Goal: Register for event/course

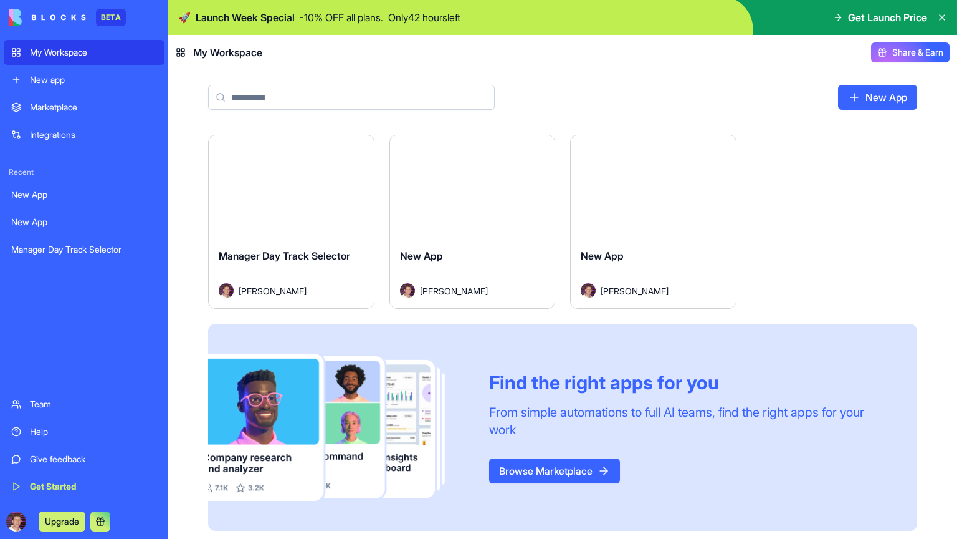
click at [263, 266] on div "Manager Day Track Selector" at bounding box center [291, 265] width 145 height 35
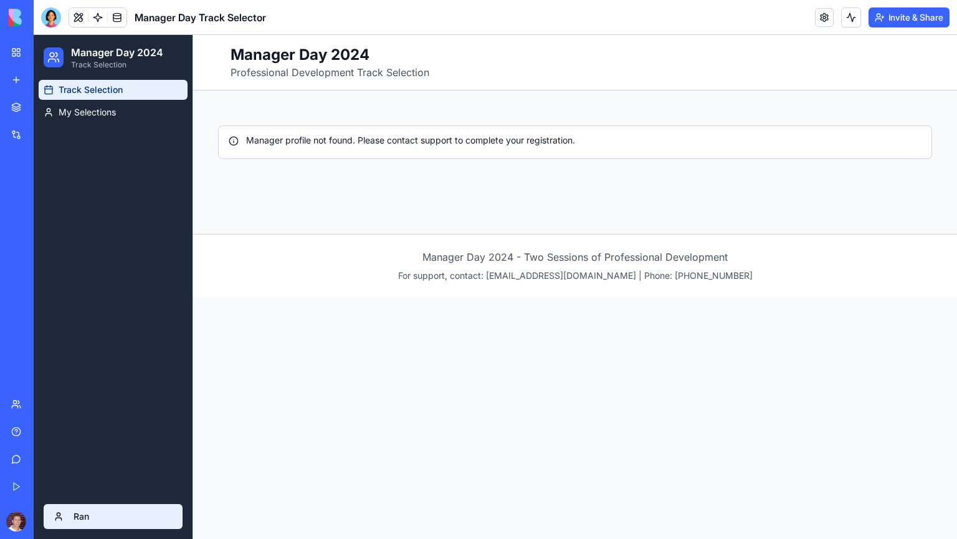
click at [75, 517] on html "Manager Day 2024 Track Selection Track Selection My Selections Ran Toggle sideb…" at bounding box center [496, 287] width 924 height 504
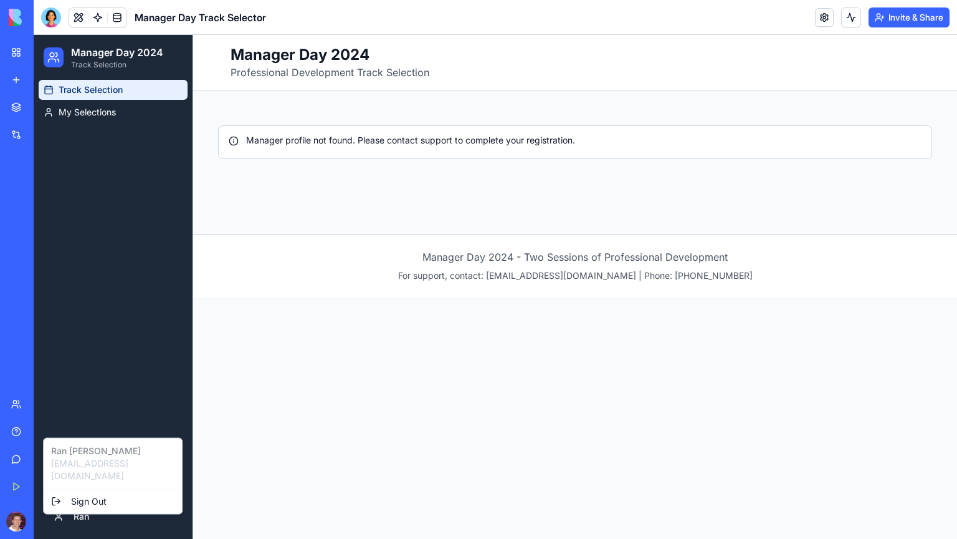
click at [250, 325] on html "Manager Day 2024 Track Selection Track Selection My Selections Ran Toggle sideb…" at bounding box center [496, 287] width 924 height 504
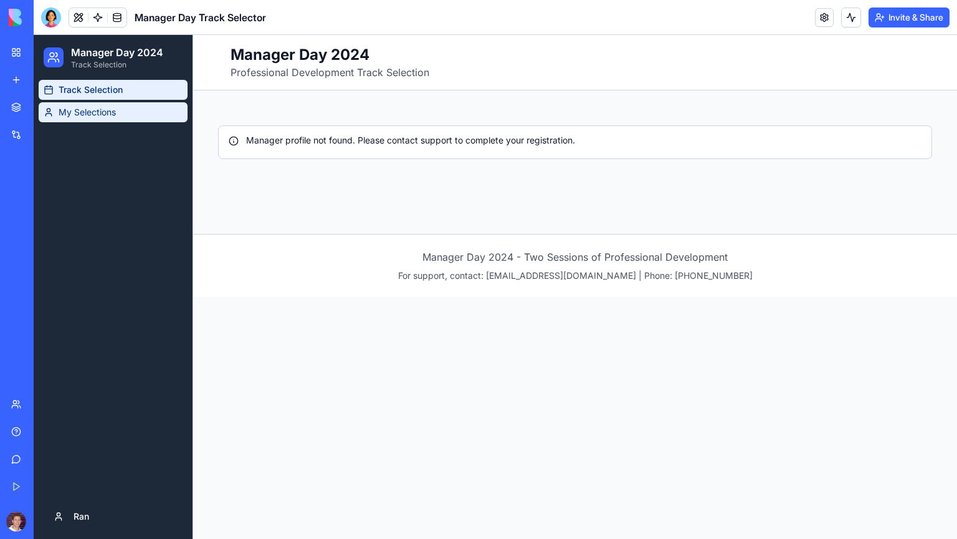
click at [98, 118] on span "My Selections" at bounding box center [87, 112] width 57 height 12
click at [85, 90] on span "Track Selection" at bounding box center [90, 90] width 63 height 12
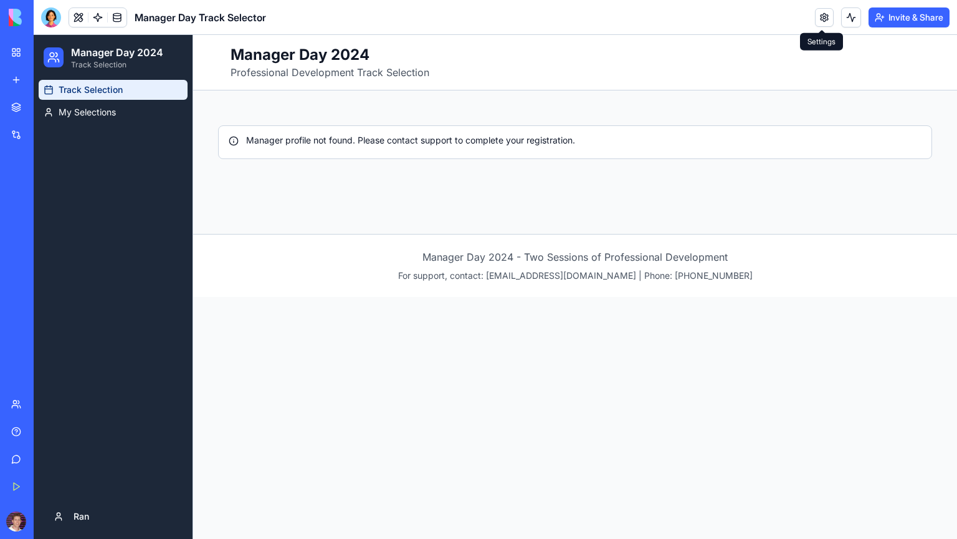
click at [820, 17] on link at bounding box center [824, 17] width 19 height 19
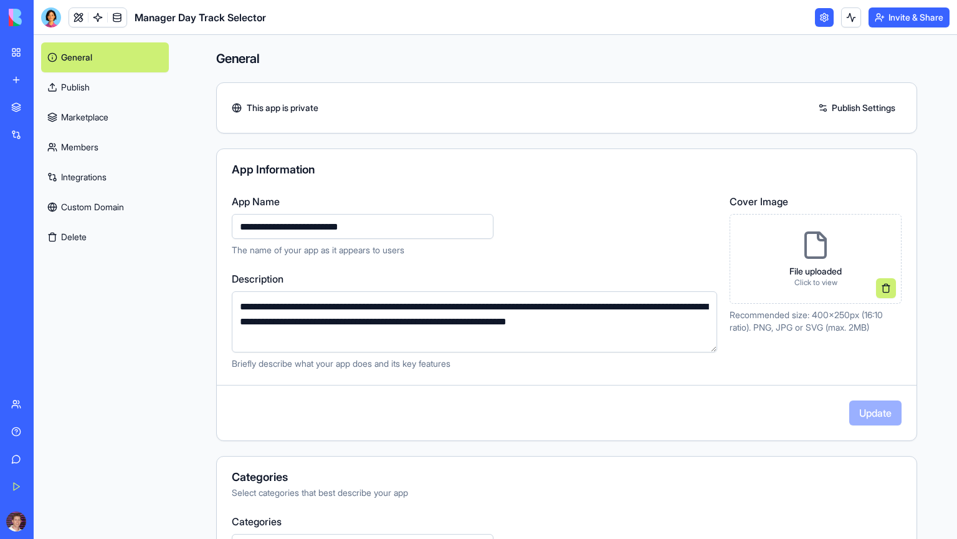
click at [91, 89] on link "Publish" at bounding box center [105, 87] width 128 height 30
click at [103, 93] on link "Publish" at bounding box center [105, 87] width 128 height 30
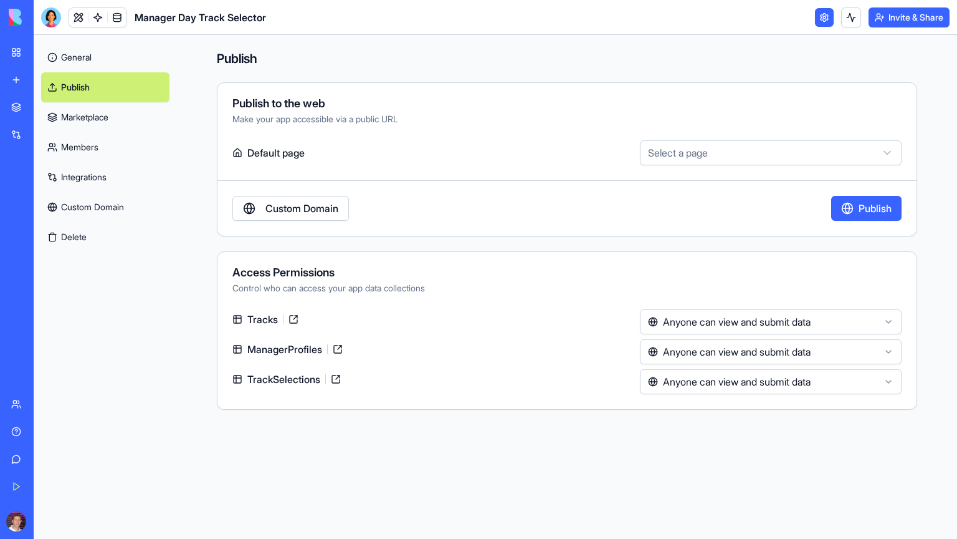
click at [86, 118] on link "Marketplace" at bounding box center [105, 117] width 128 height 30
click at [90, 117] on link "Marketplace" at bounding box center [105, 117] width 128 height 30
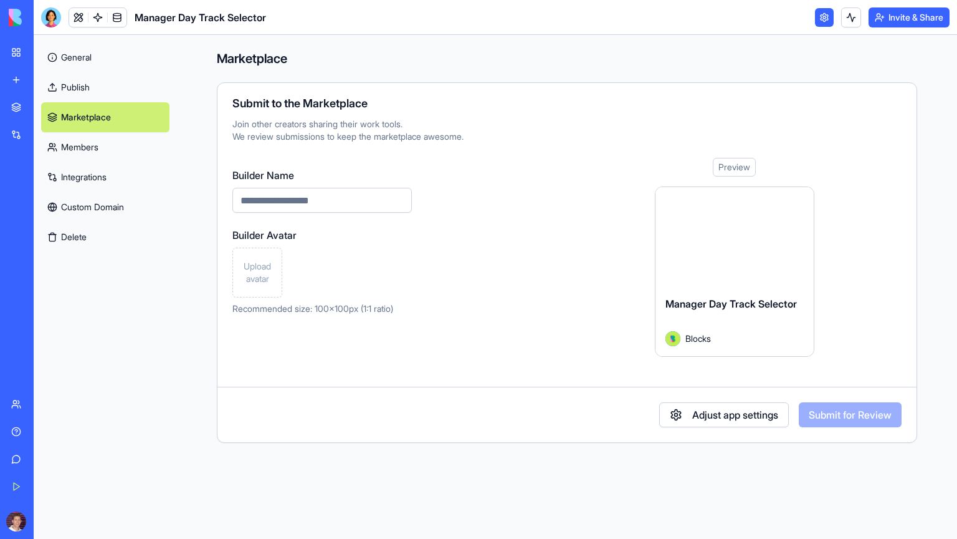
click at [64, 115] on link "Marketplace" at bounding box center [105, 117] width 128 height 30
click at [82, 141] on link "Members" at bounding box center [105, 147] width 128 height 30
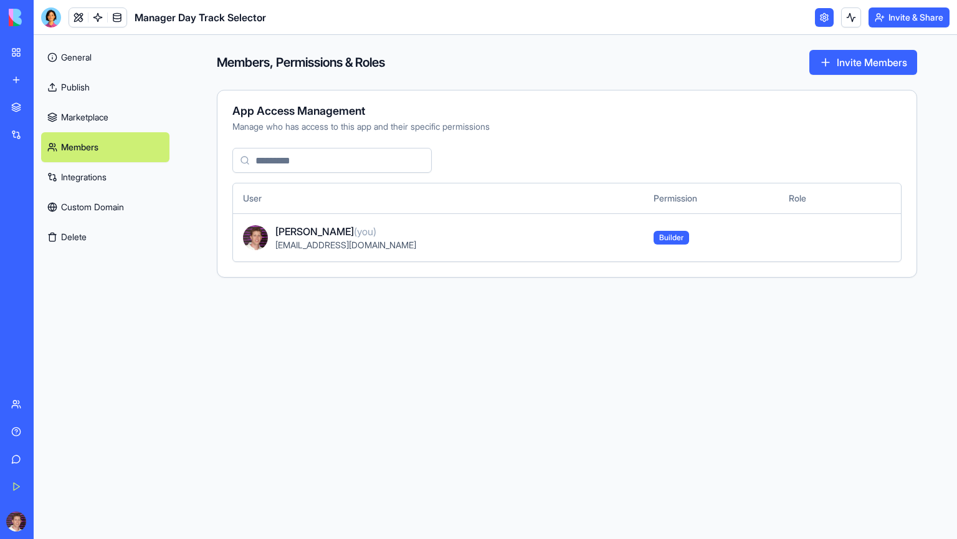
click at [79, 151] on link "Members" at bounding box center [105, 147] width 128 height 30
click at [76, 119] on link "Marketplace" at bounding box center [105, 117] width 128 height 30
click at [84, 180] on link "Integrations" at bounding box center [105, 177] width 128 height 30
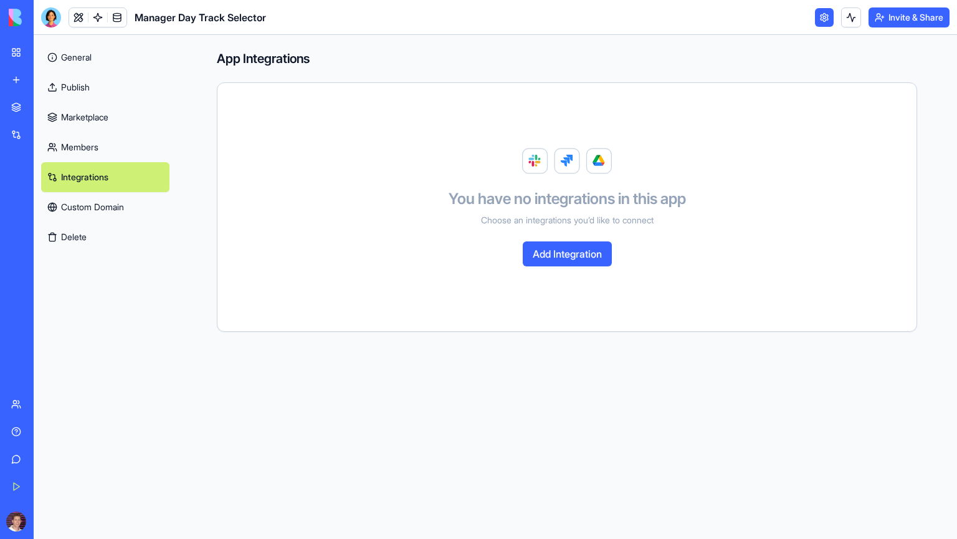
click at [84, 180] on link "Integrations" at bounding box center [105, 177] width 128 height 30
click at [95, 16] on link at bounding box center [98, 17] width 19 height 19
click at [101, 17] on link at bounding box center [98, 17] width 19 height 19
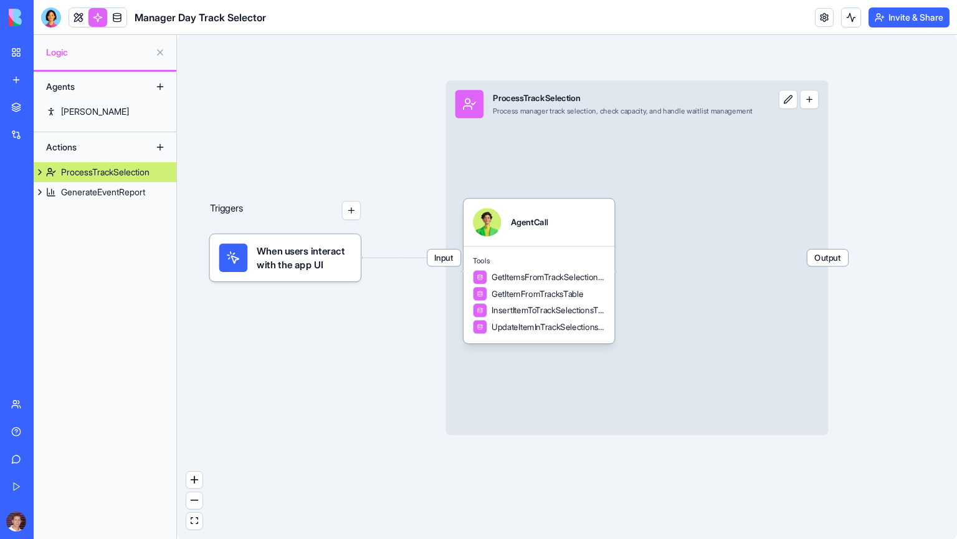
click at [798, 98] on button at bounding box center [788, 99] width 19 height 19
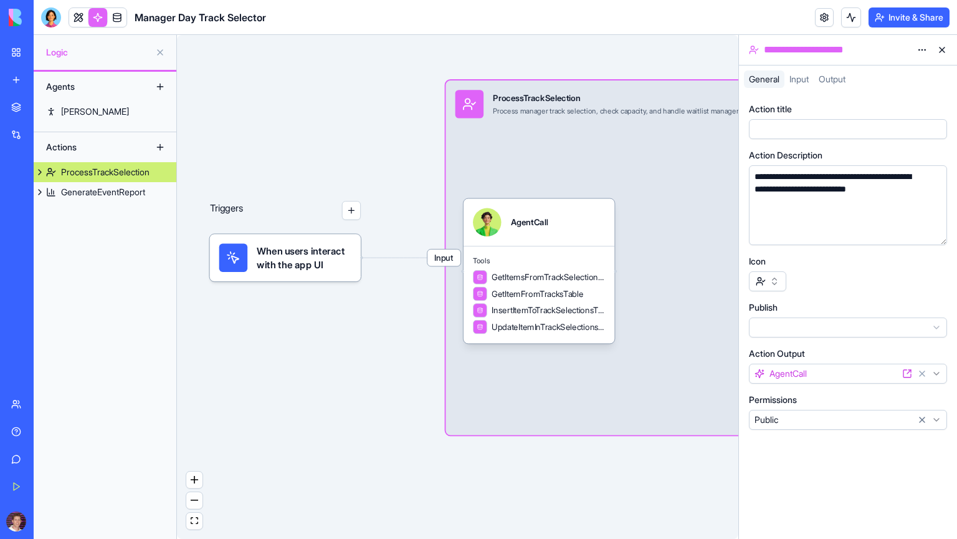
click at [940, 49] on button at bounding box center [942, 50] width 20 height 20
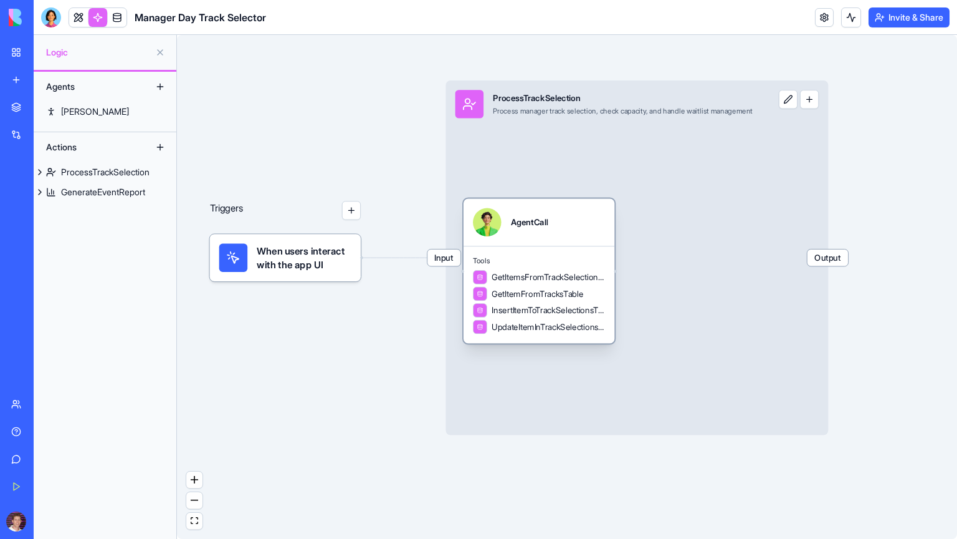
click at [551, 295] on span "GetItemFromTracksTable" at bounding box center [538, 294] width 92 height 12
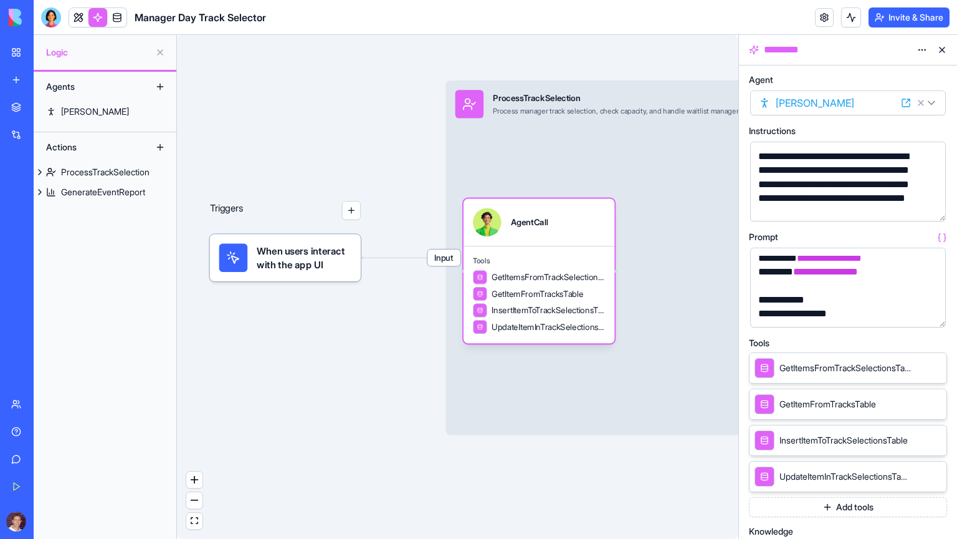
scroll to position [338, 0]
click at [838, 368] on span "GetItemsFromTrackSelectionsTable" at bounding box center [846, 368] width 132 height 12
click at [916, 366] on icon at bounding box center [919, 367] width 10 height 10
click at [921, 366] on icon at bounding box center [919, 367] width 10 height 10
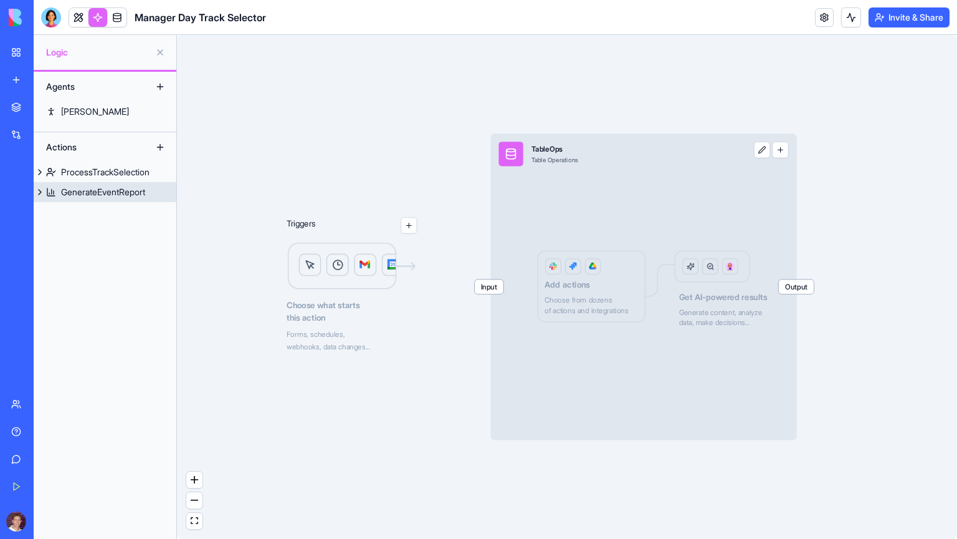
click at [39, 186] on button at bounding box center [40, 192] width 12 height 20
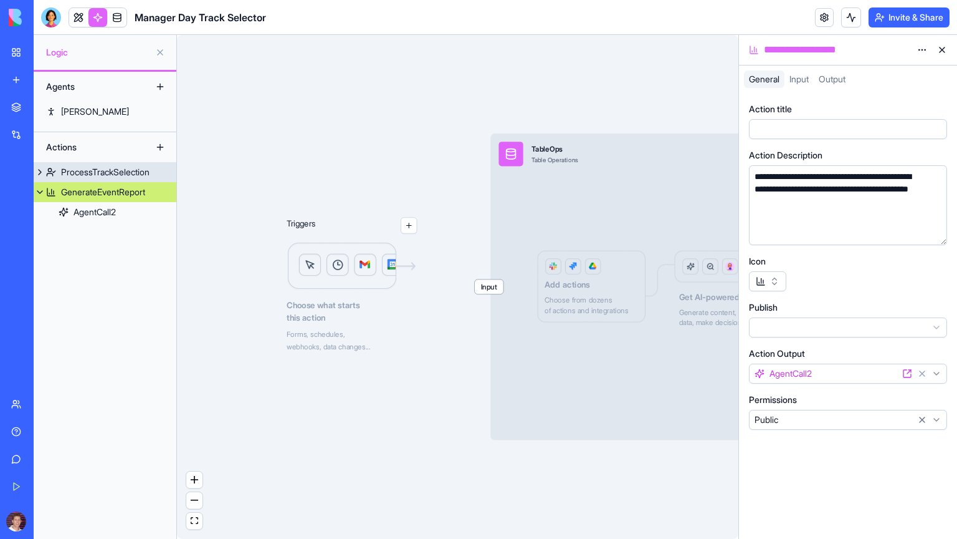
click at [37, 174] on button at bounding box center [40, 172] width 12 height 20
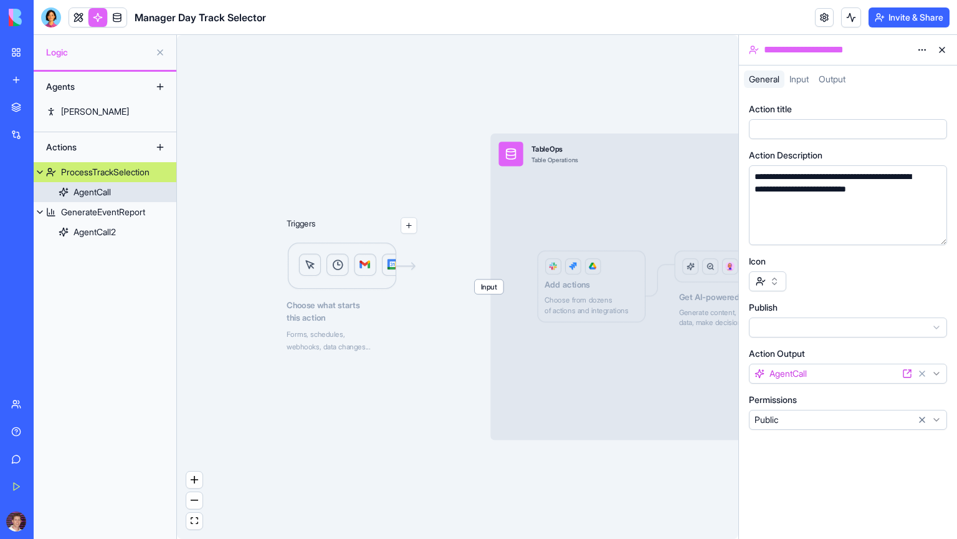
click at [100, 193] on div "AgentCall" at bounding box center [92, 192] width 37 height 12
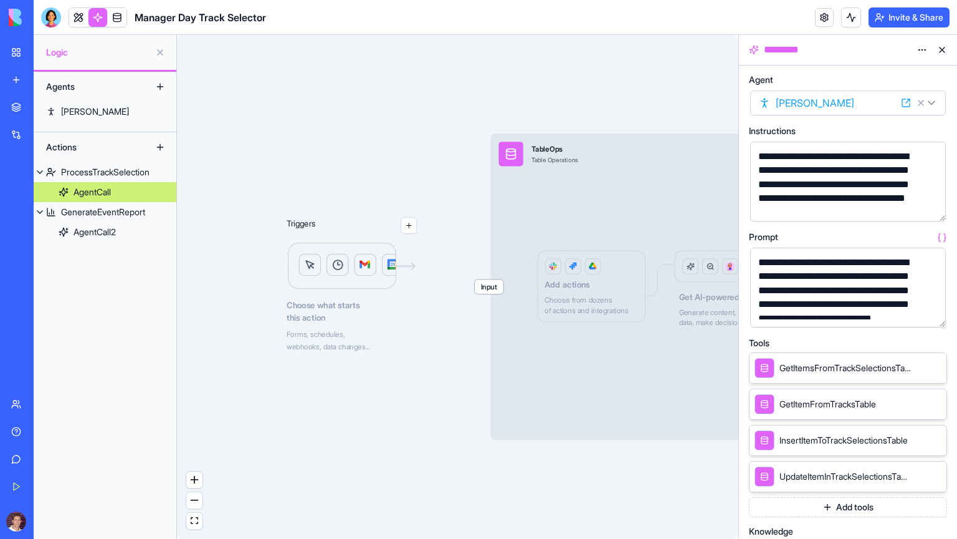
click at [103, 193] on div "AgentCall" at bounding box center [92, 192] width 37 height 12
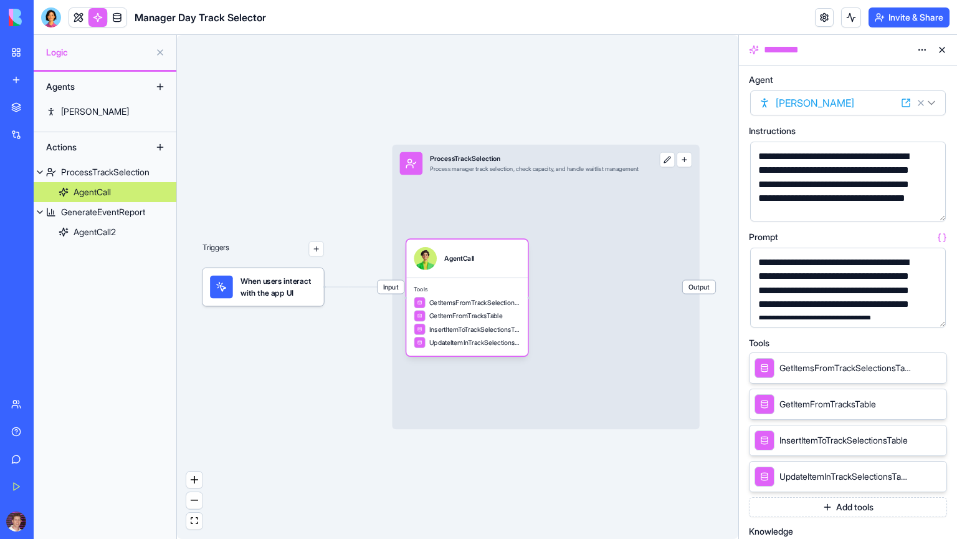
scroll to position [235, 0]
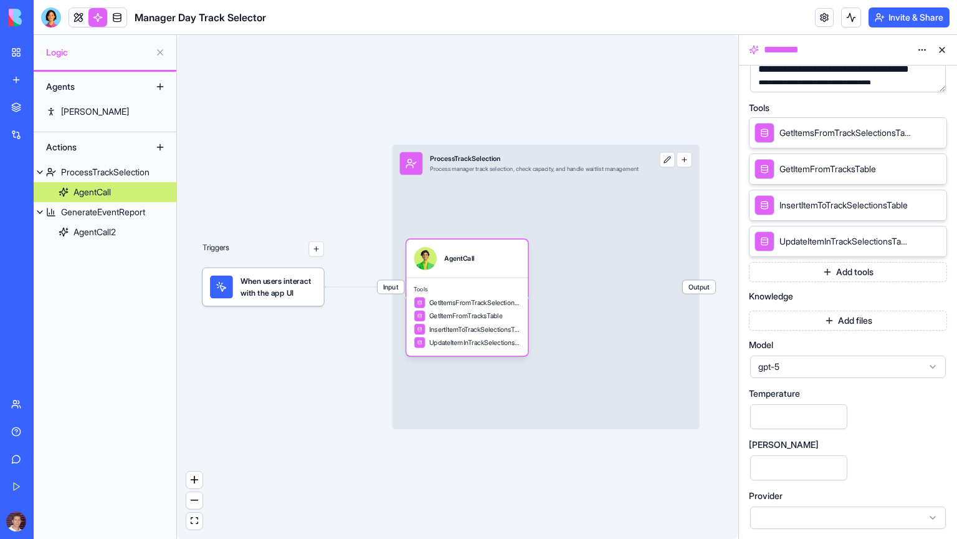
click at [934, 362] on icon at bounding box center [933, 367] width 10 height 10
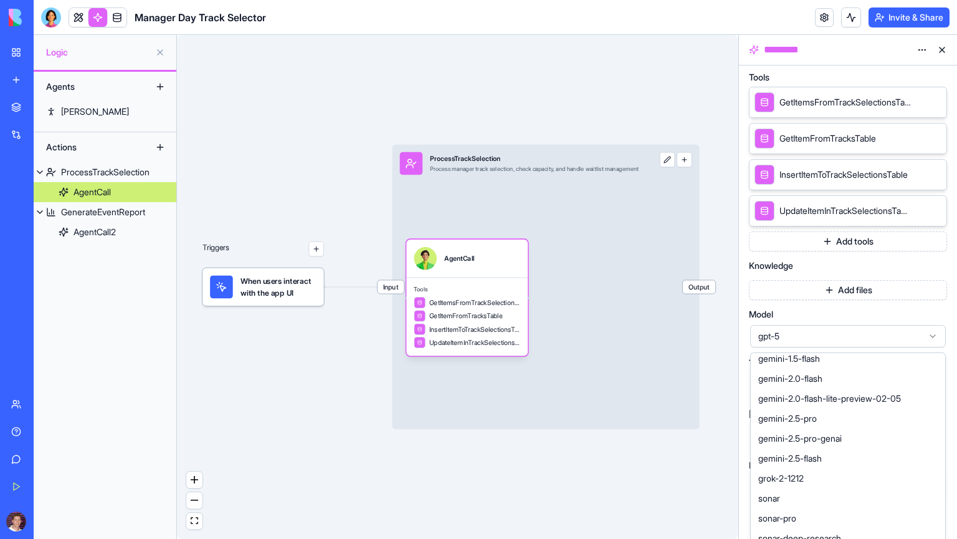
scroll to position [406, 0]
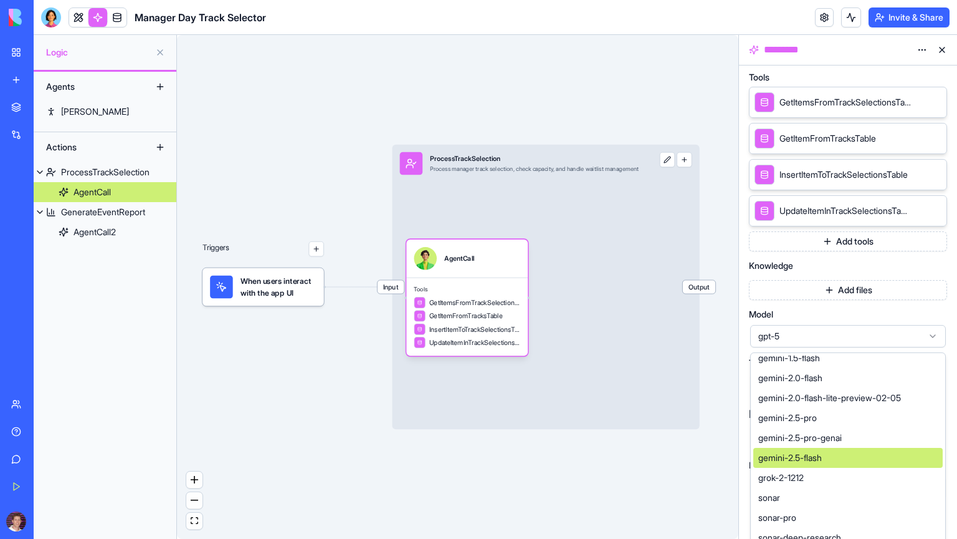
click at [802, 459] on span "gemini-2.5-flash" at bounding box center [791, 457] width 64 height 12
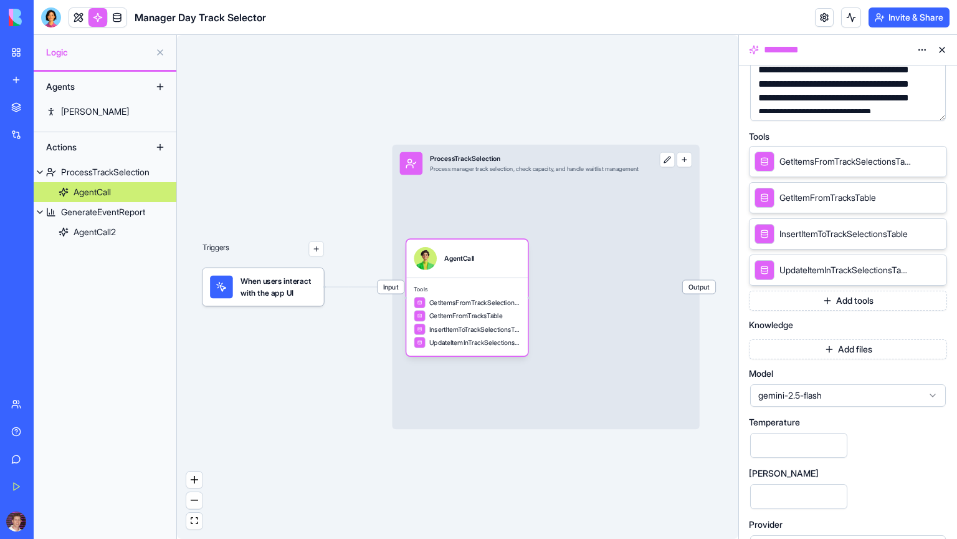
scroll to position [235, 0]
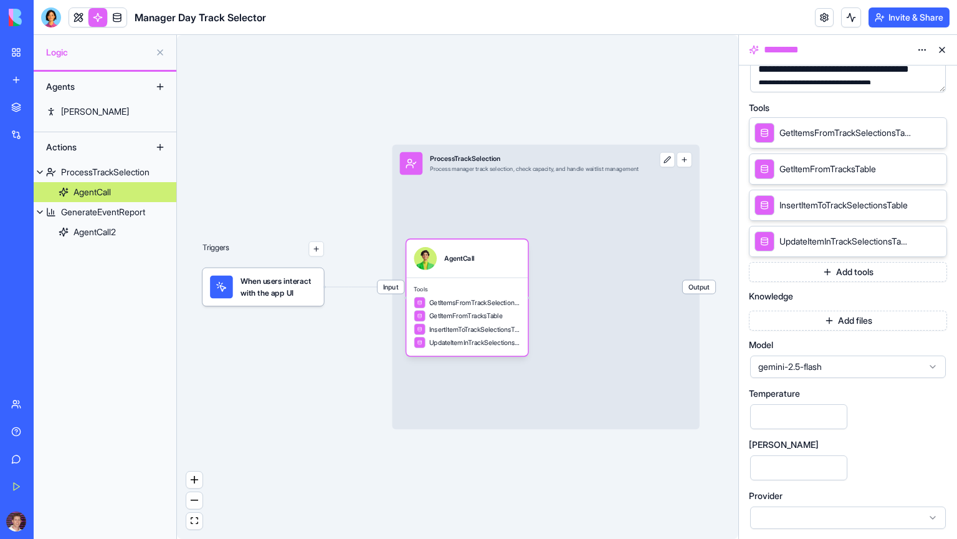
click at [932, 516] on icon at bounding box center [933, 517] width 5 height 2
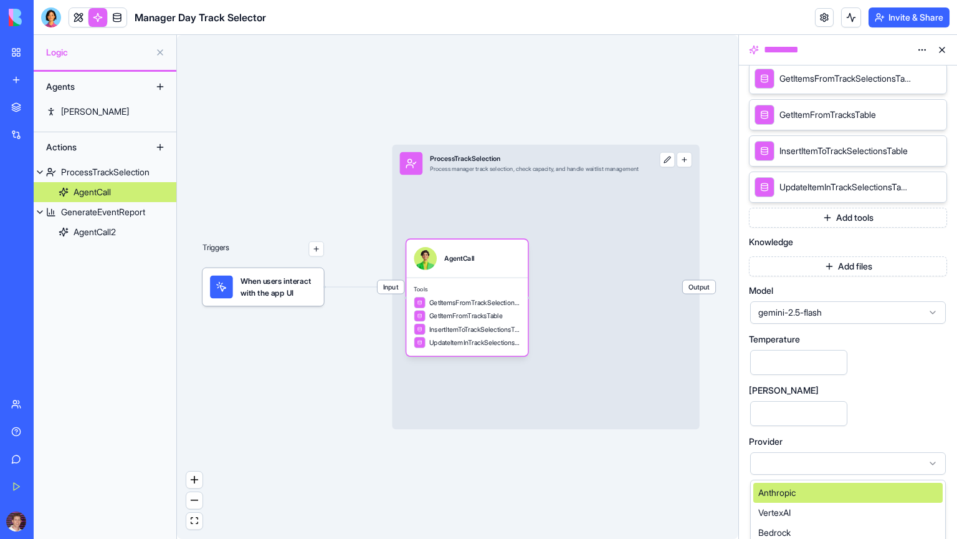
click at [888, 426] on div "**********" at bounding box center [848, 130] width 198 height 689
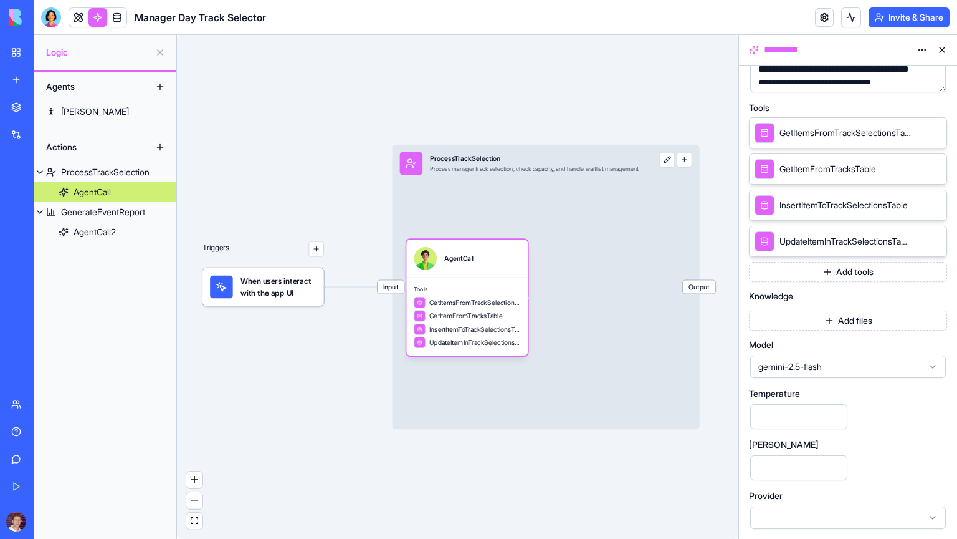
scroll to position [0, 0]
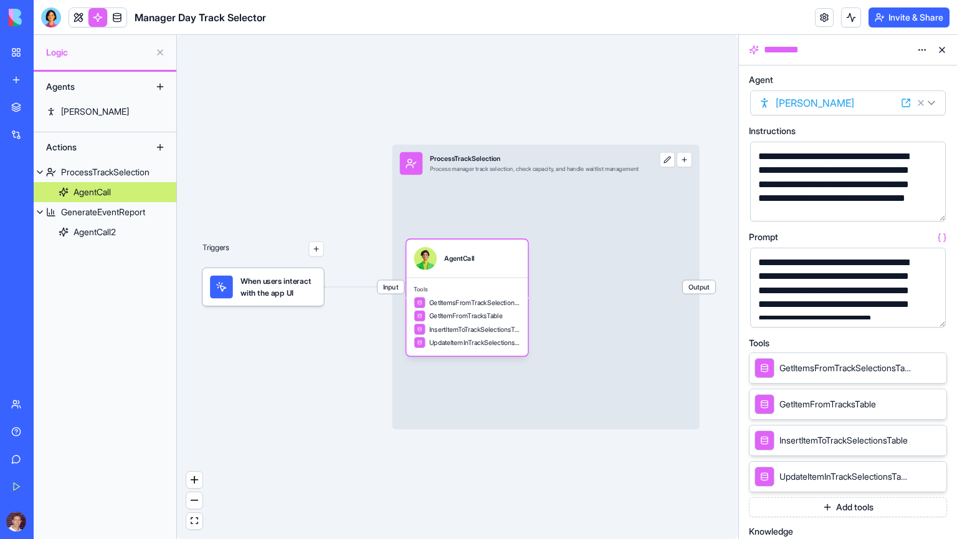
click at [825, 369] on span "GetItemsFromTrackSelectionsTable" at bounding box center [846, 368] width 132 height 12
click at [884, 367] on span "GetItemsFromTrackSelectionsTable" at bounding box center [846, 368] width 132 height 12
click at [755, 363] on div at bounding box center [765, 368] width 20 height 20
click at [919, 365] on icon at bounding box center [919, 367] width 10 height 10
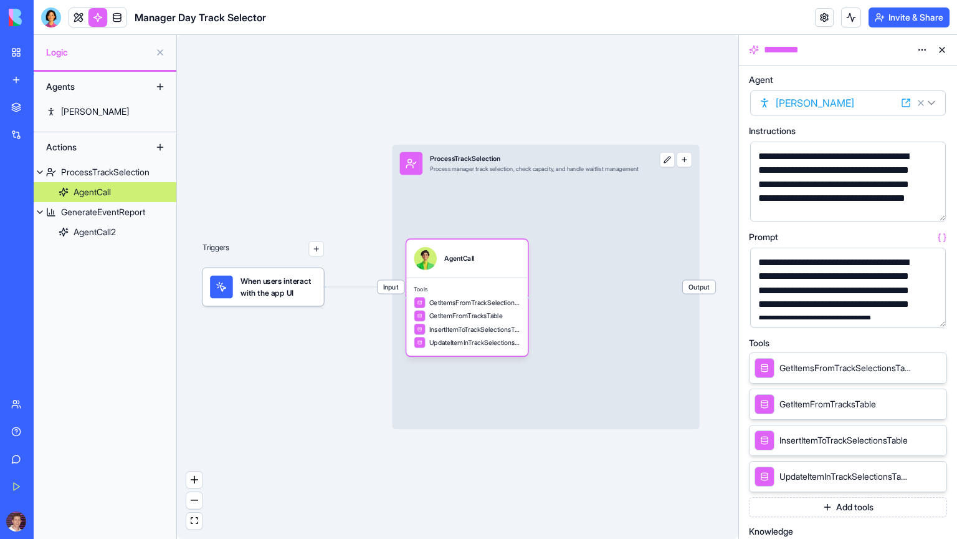
click at [919, 368] on icon at bounding box center [919, 367] width 10 height 10
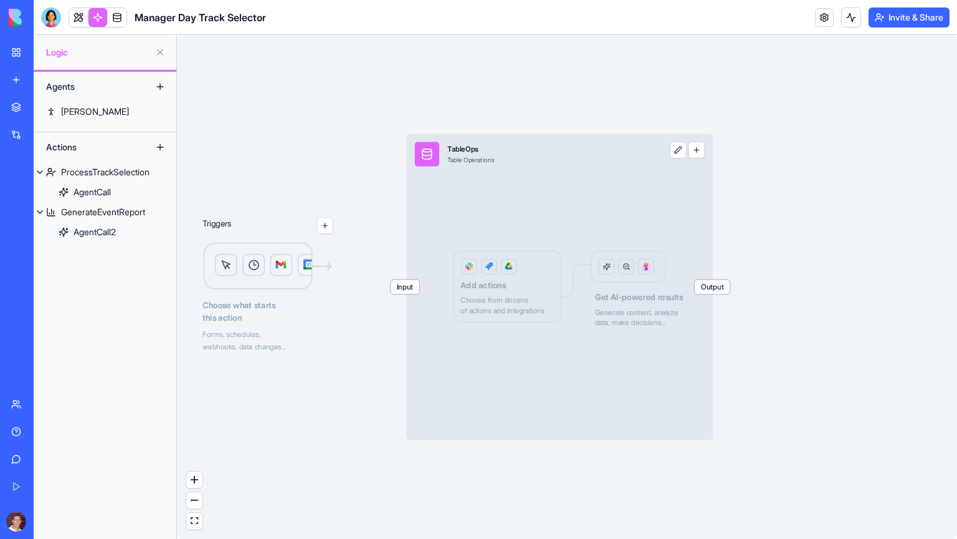
click at [496, 167] on div "Input TableOps Table Operations Output" at bounding box center [531, 153] width 249 height 41
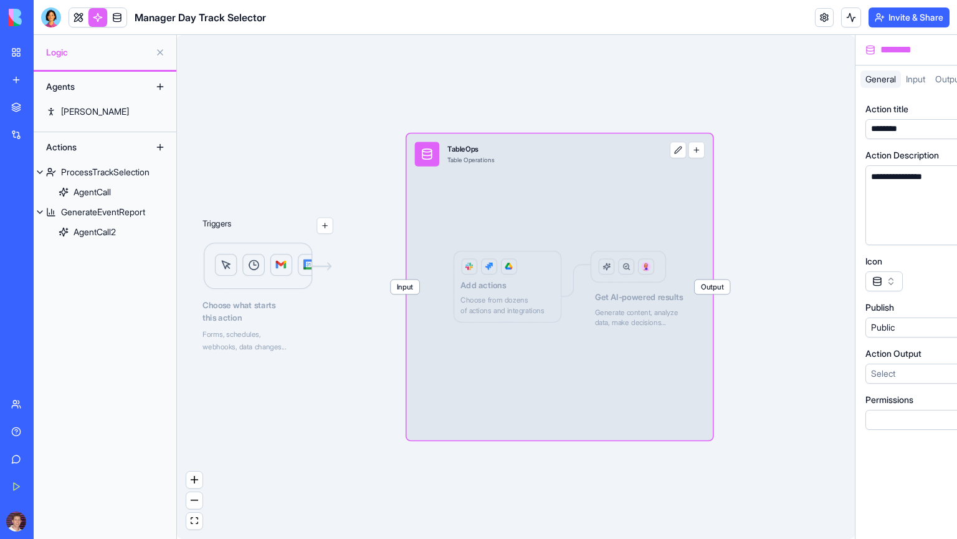
click at [496, 167] on div "Input TableOps Table Operations Output" at bounding box center [531, 153] width 249 height 41
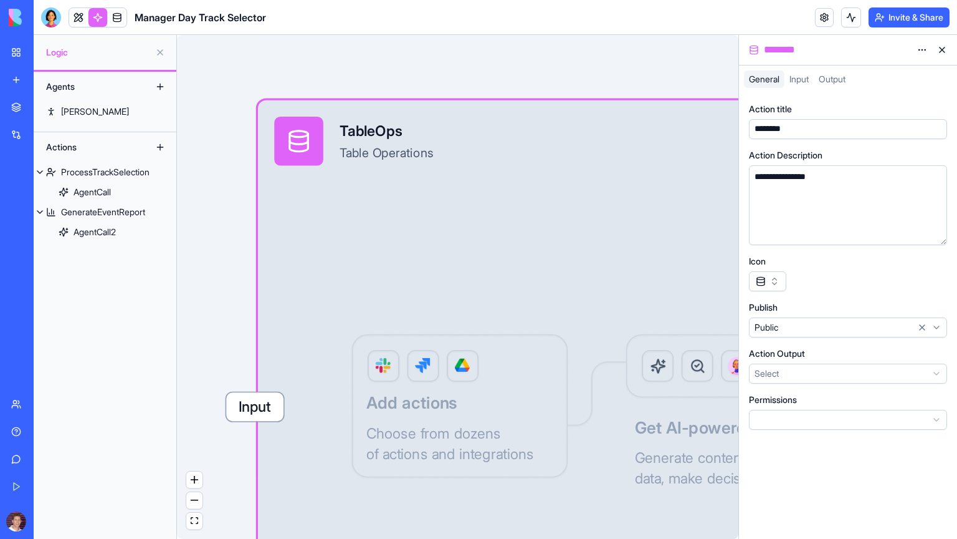
click at [795, 81] on span "Input" at bounding box center [799, 79] width 19 height 11
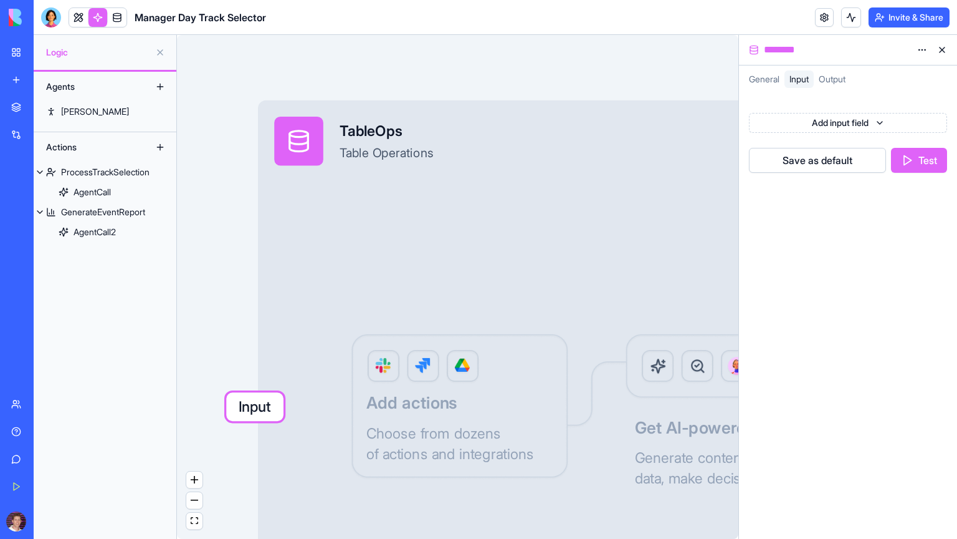
click at [776, 78] on span "General" at bounding box center [764, 79] width 31 height 11
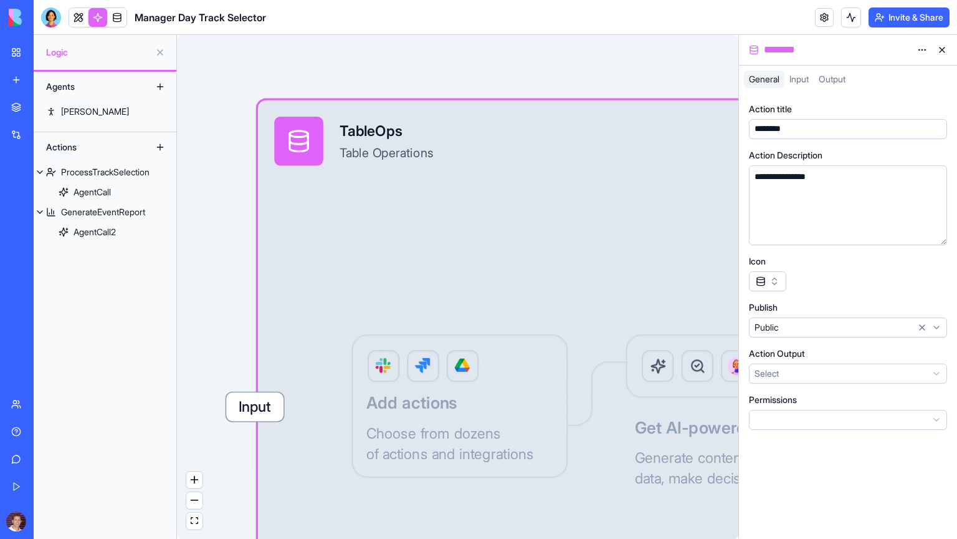
click at [941, 56] on button at bounding box center [942, 50] width 20 height 20
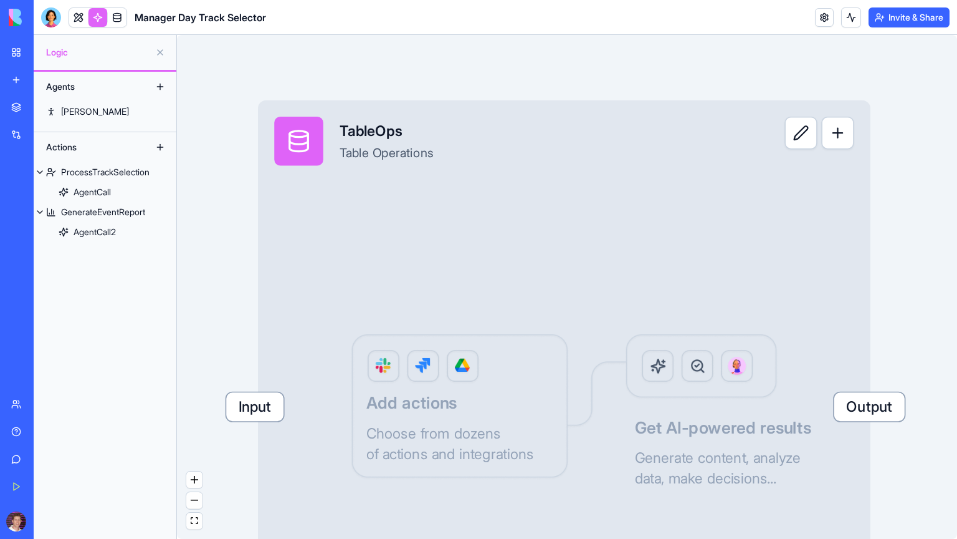
click at [418, 408] on div "Input TableOps Table Operations Output Add actions Choose from dozens of action…" at bounding box center [564, 406] width 613 height 613
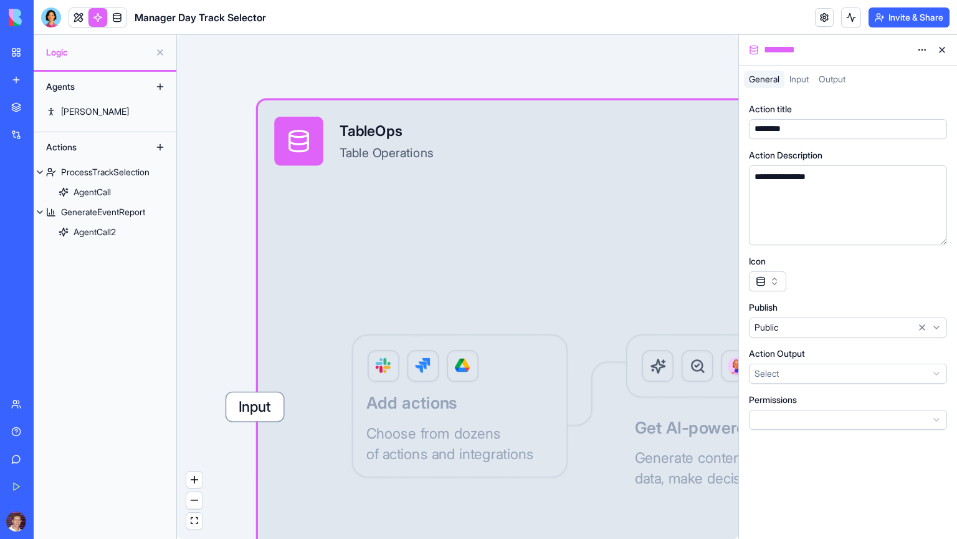
click at [570, 437] on div "Input TableOps Table Operations Output Add actions Choose from dozens of action…" at bounding box center [564, 406] width 613 height 613
click at [661, 373] on div "Input TableOps Table Operations Output Add actions Choose from dozens of action…" at bounding box center [564, 406] width 613 height 613
click at [937, 47] on button at bounding box center [942, 50] width 20 height 20
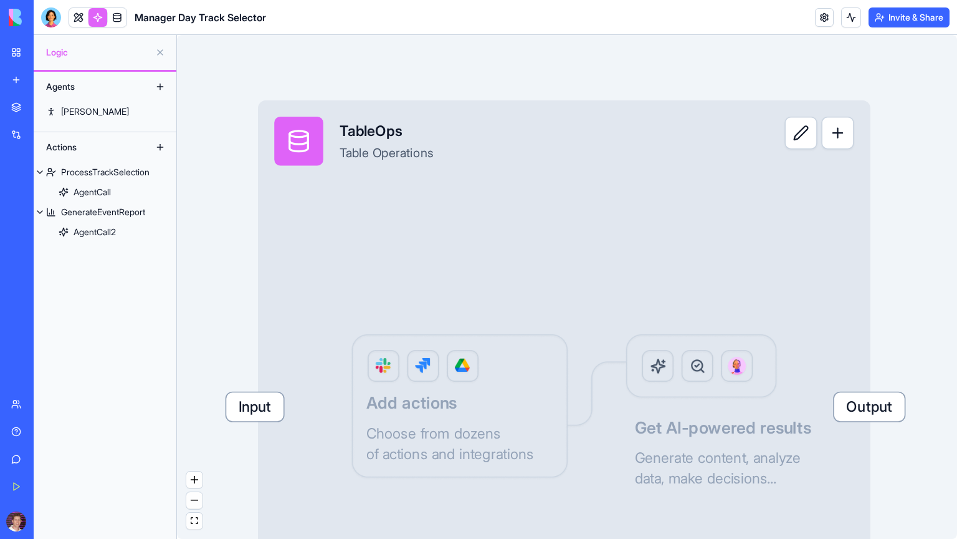
click at [737, 370] on div "Input TableOps Table Operations Output Add actions Choose from dozens of action…" at bounding box center [564, 406] width 613 height 613
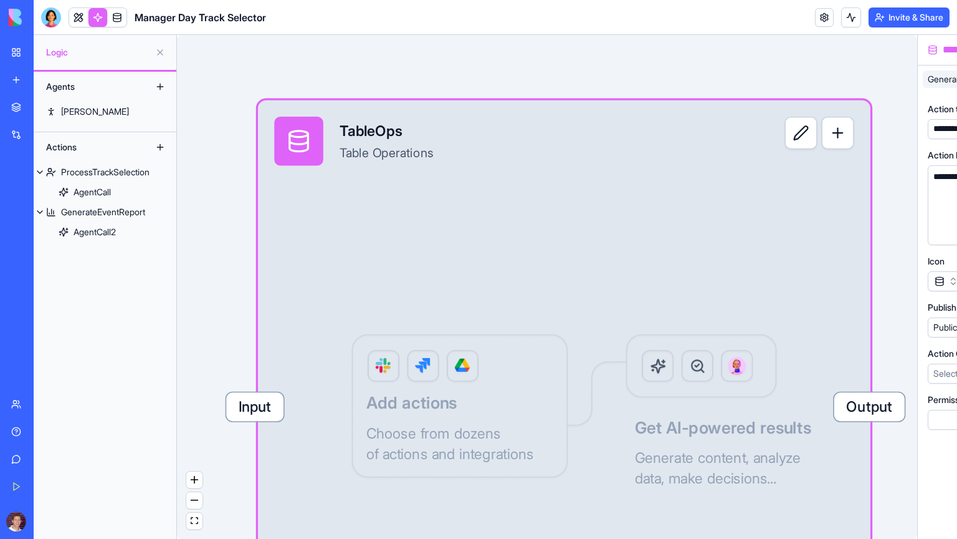
click at [737, 370] on div "Input TableOps Table Operations Output Add actions Choose from dozens of action…" at bounding box center [564, 406] width 613 height 613
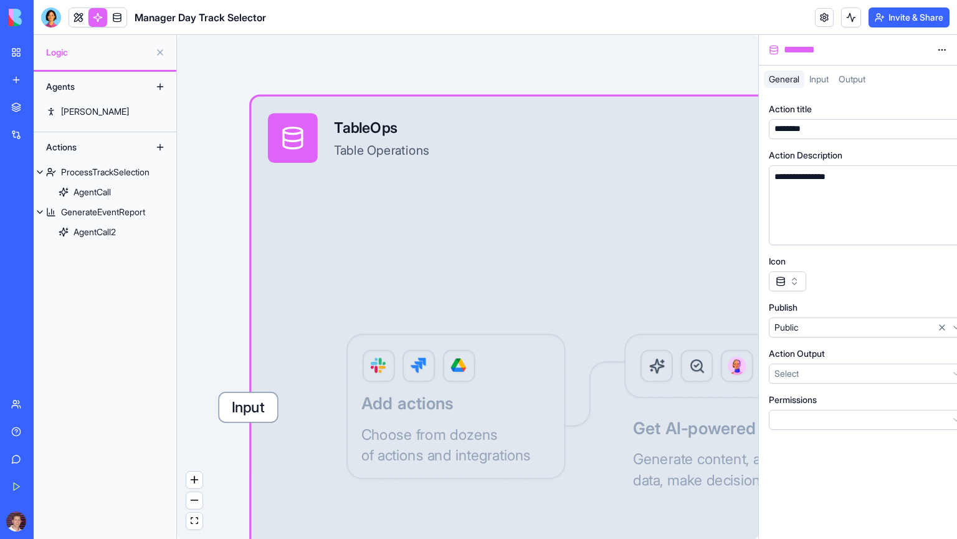
click at [737, 370] on div "Input TableOps Table Operations Output Add actions Choose from dozens of action…" at bounding box center [561, 407] width 621 height 621
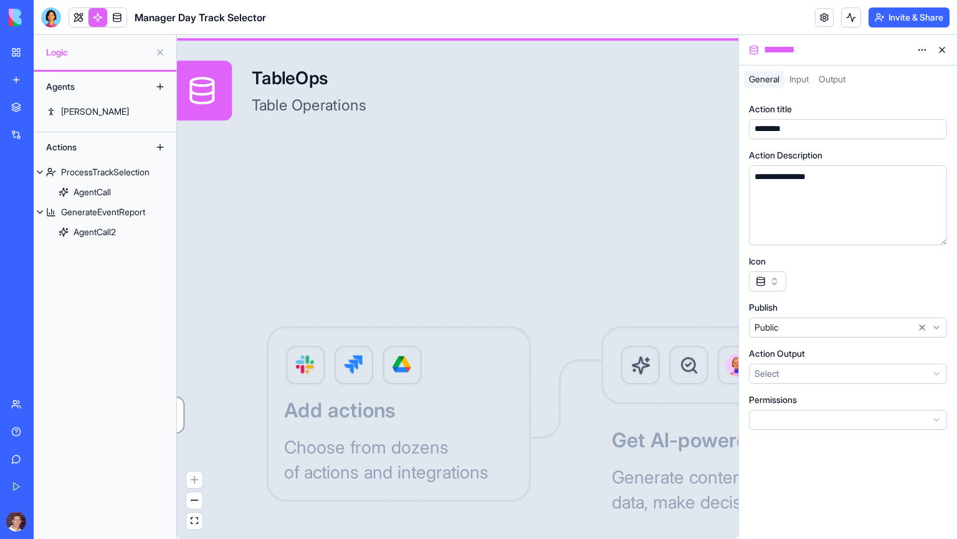
click at [675, 388] on div "Input TableOps Table Operations Output Add actions Choose from dozens of action…" at bounding box center [526, 415] width 748 height 748
click at [77, 114] on div "[PERSON_NAME]" at bounding box center [95, 111] width 68 height 12
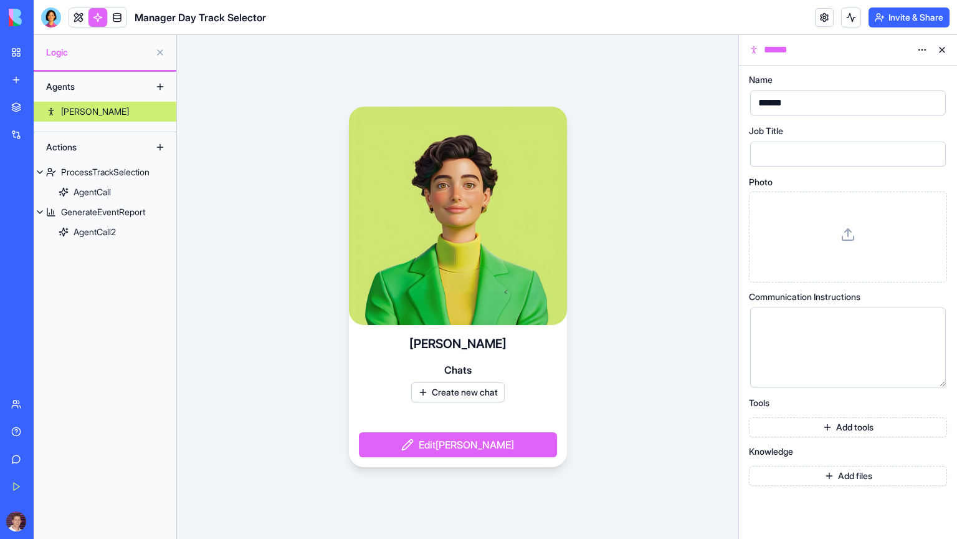
click at [455, 446] on button "Edit [PERSON_NAME]" at bounding box center [458, 444] width 198 height 25
click at [84, 53] on span "Logic" at bounding box center [98, 52] width 104 height 12
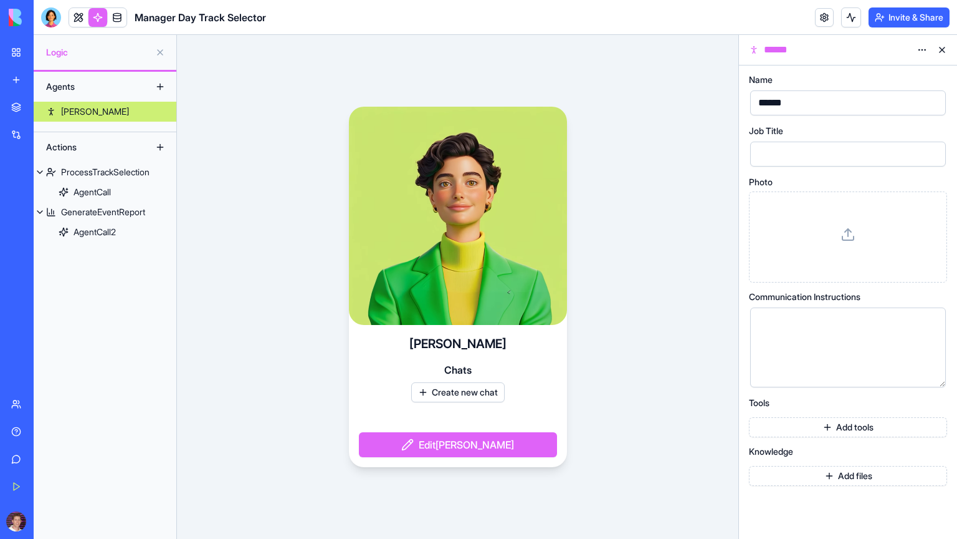
click at [58, 82] on div "Agents" at bounding box center [90, 87] width 100 height 20
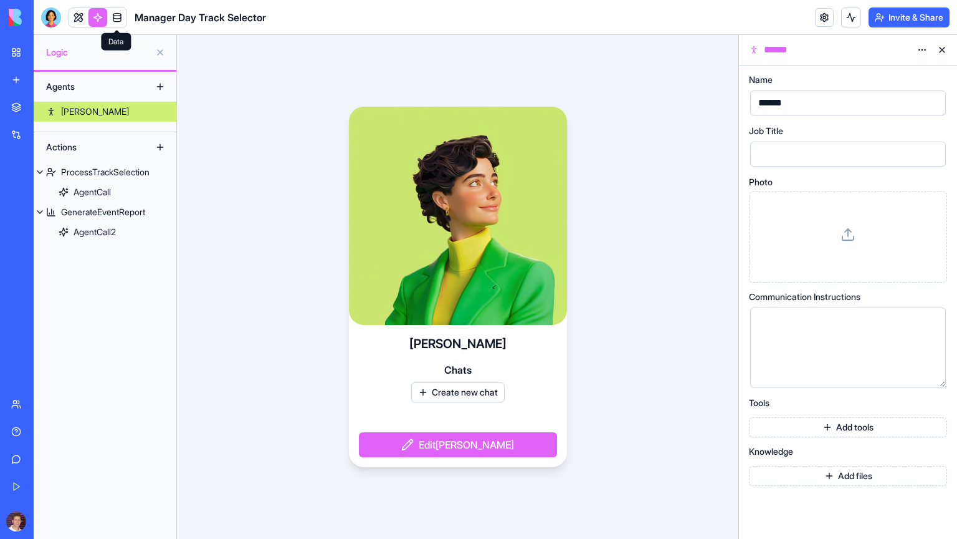
click at [118, 17] on link at bounding box center [117, 17] width 19 height 19
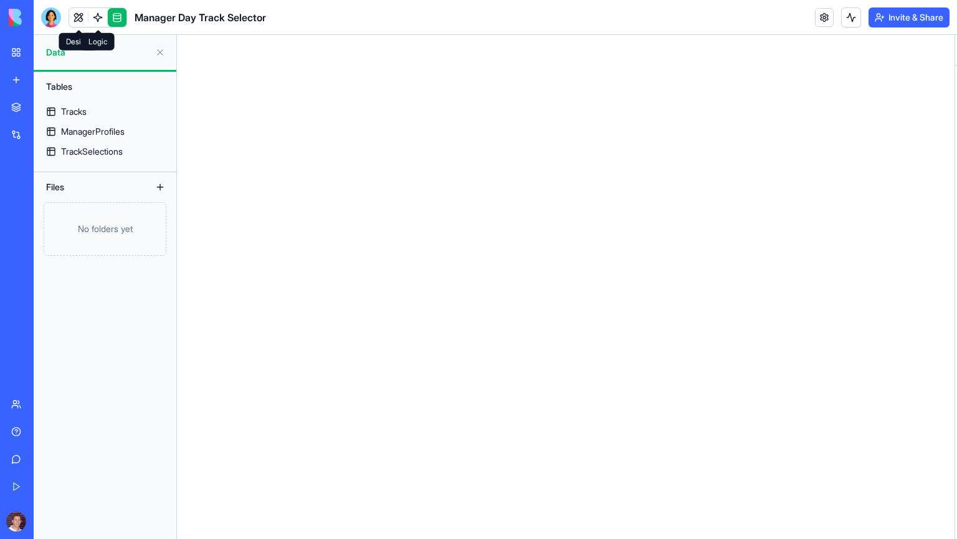
click at [80, 16] on link at bounding box center [78, 17] width 19 height 19
click at [86, 112] on div "Tracks" at bounding box center [74, 111] width 26 height 12
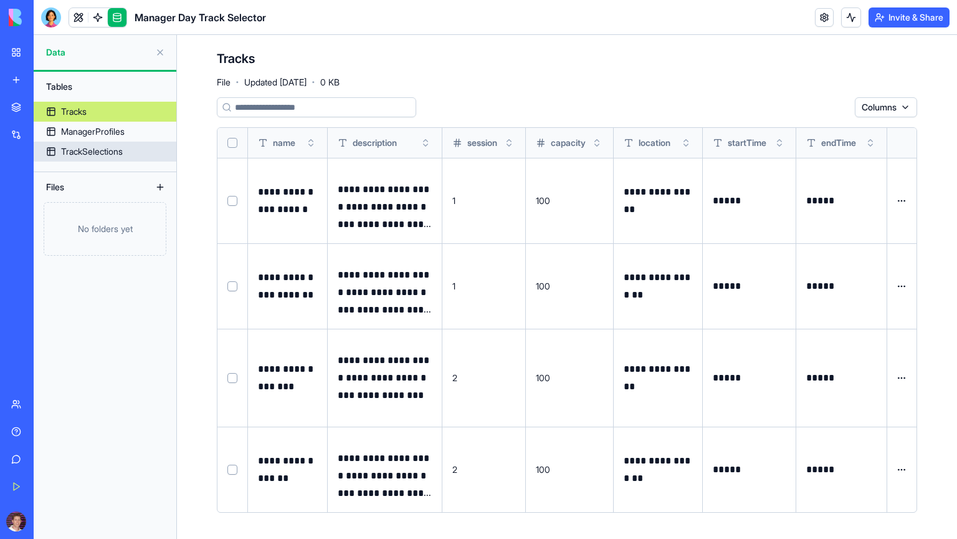
click at [82, 156] on div "TrackSelections" at bounding box center [92, 151] width 62 height 12
click at [93, 143] on link "TrackSelections" at bounding box center [105, 151] width 143 height 20
click at [94, 149] on div "TrackSelections" at bounding box center [92, 151] width 62 height 12
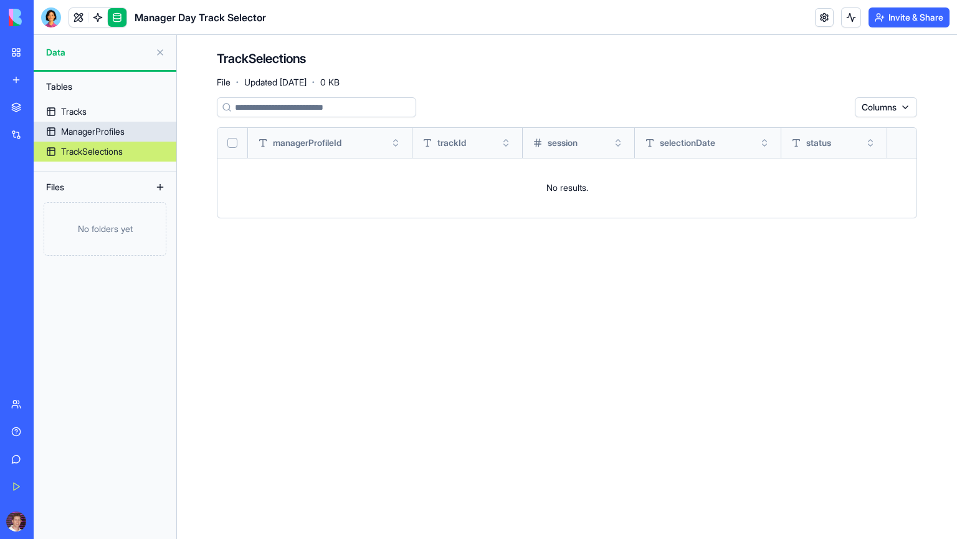
click at [93, 133] on div "ManagerProfiles" at bounding box center [93, 131] width 64 height 12
click at [79, 131] on div "ManagerProfiles" at bounding box center [93, 131] width 64 height 12
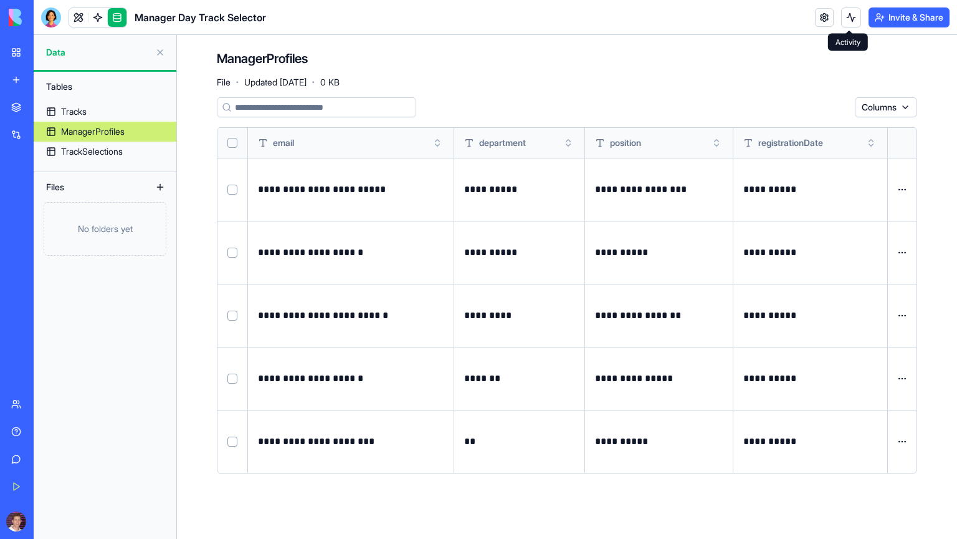
click at [846, 19] on button at bounding box center [851, 17] width 20 height 20
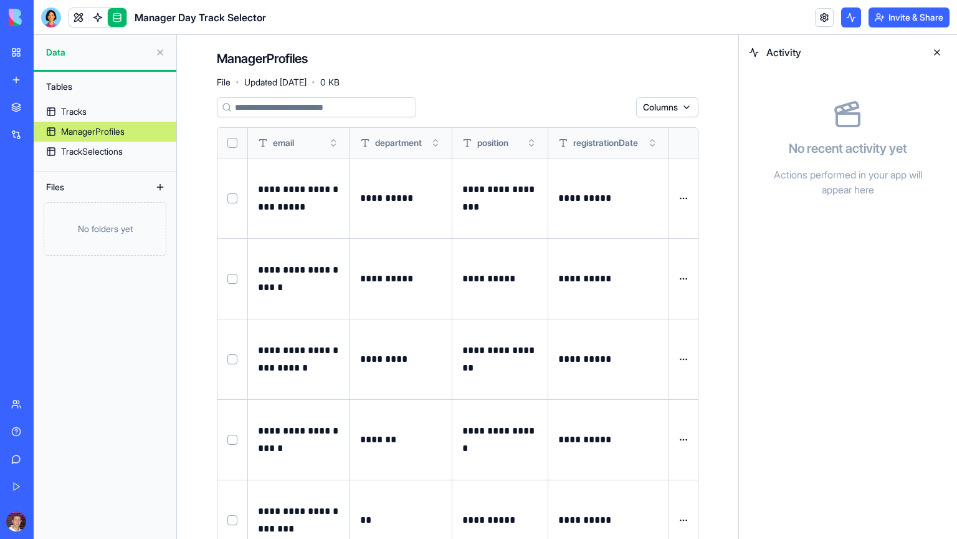
click at [940, 52] on button at bounding box center [937, 52] width 20 height 20
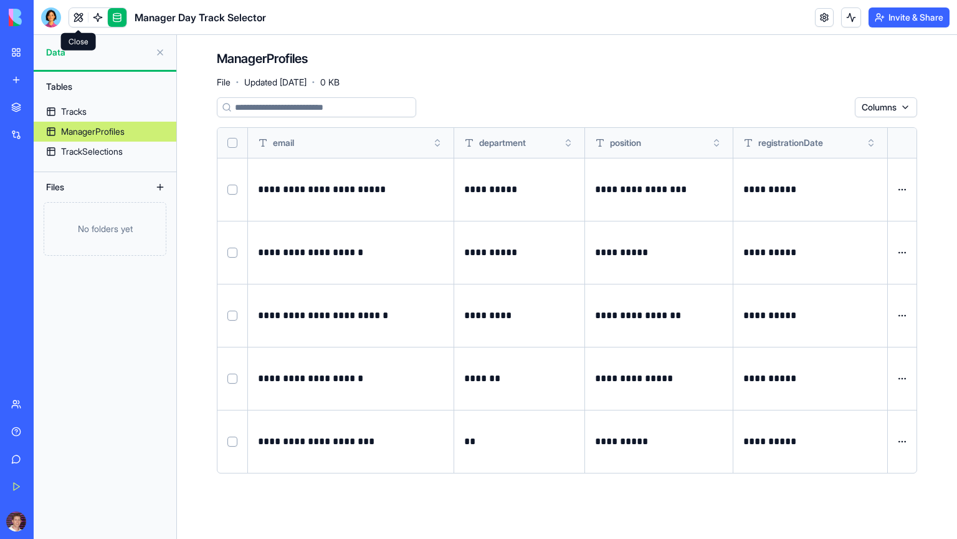
click at [78, 19] on link at bounding box center [78, 17] width 19 height 19
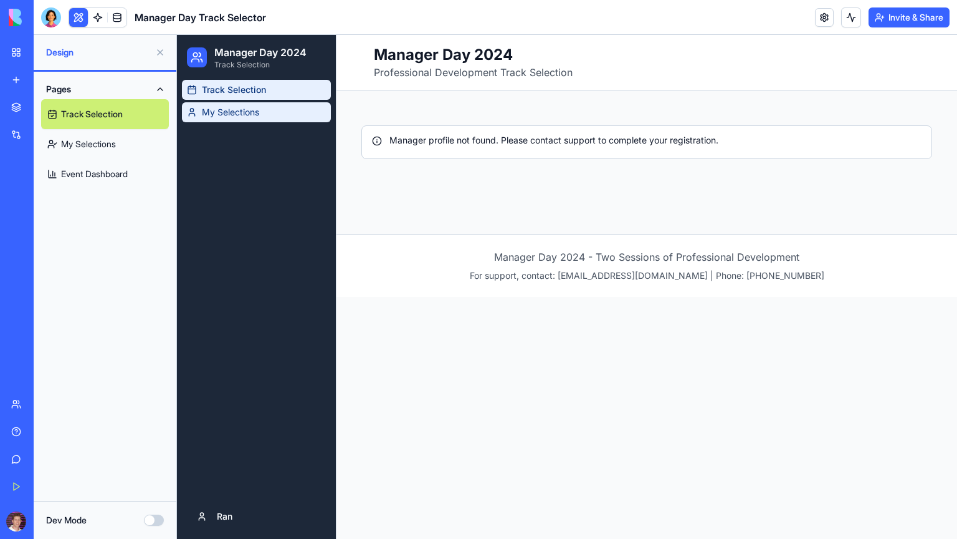
click at [237, 121] on link "My Selections" at bounding box center [256, 112] width 149 height 20
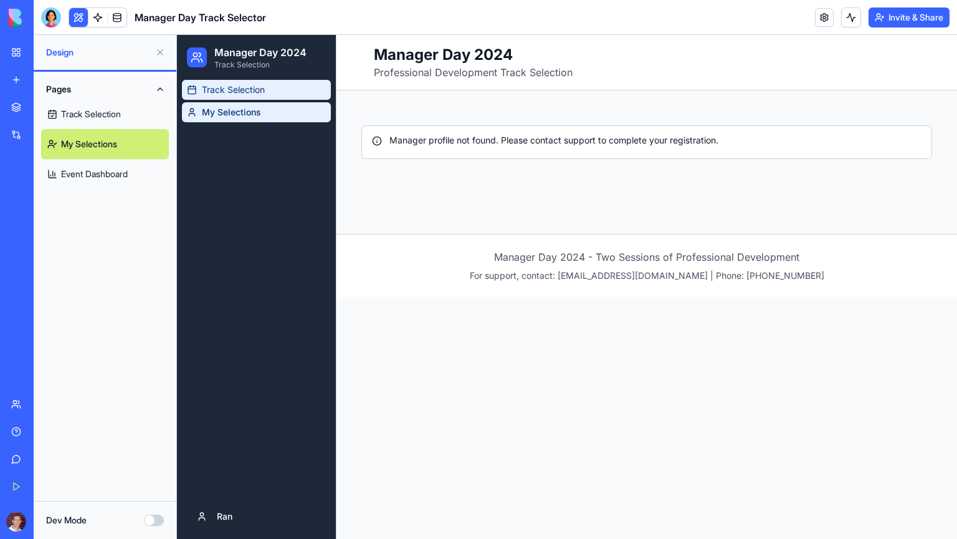
click at [268, 89] on link "Track Selection" at bounding box center [256, 90] width 149 height 20
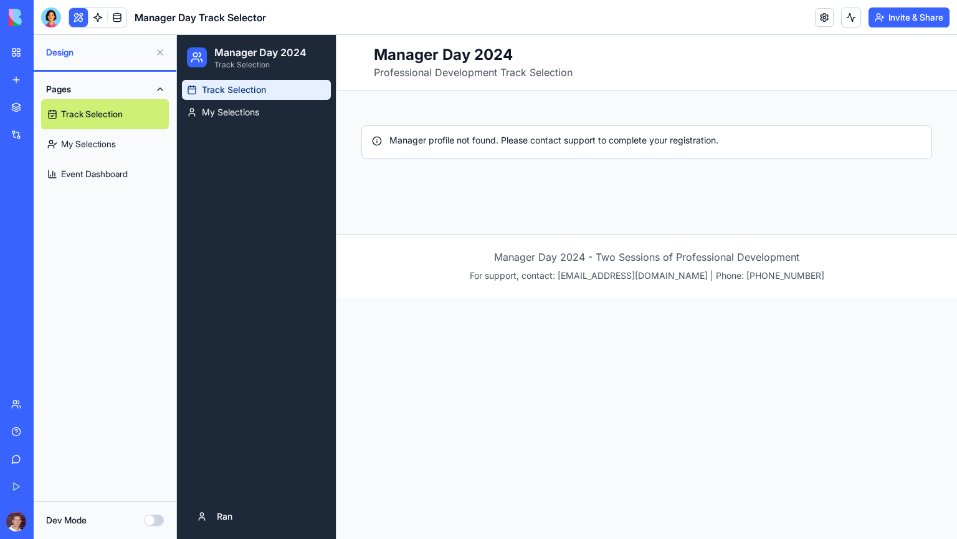
click at [92, 172] on link "Event Dashboard" at bounding box center [105, 174] width 128 height 30
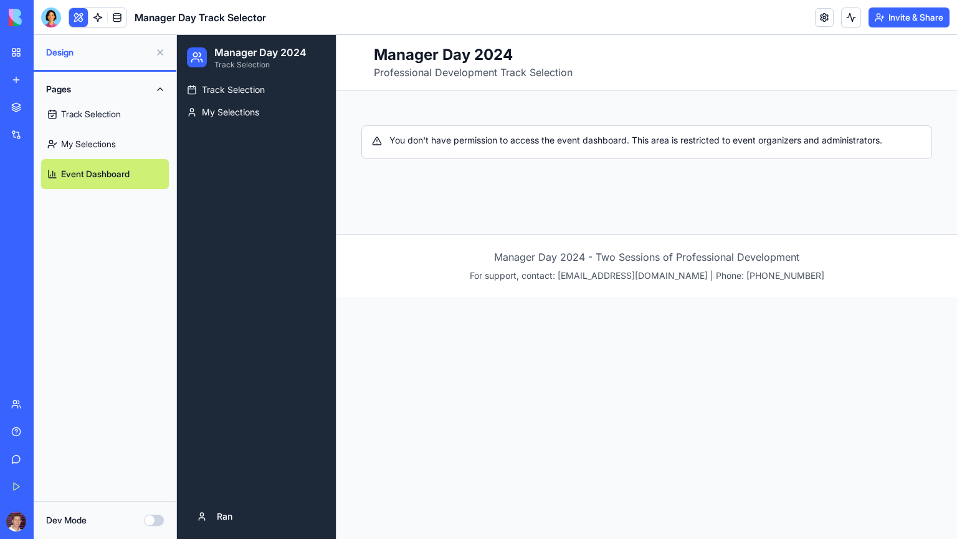
click at [84, 143] on link "My Selections" at bounding box center [105, 144] width 128 height 30
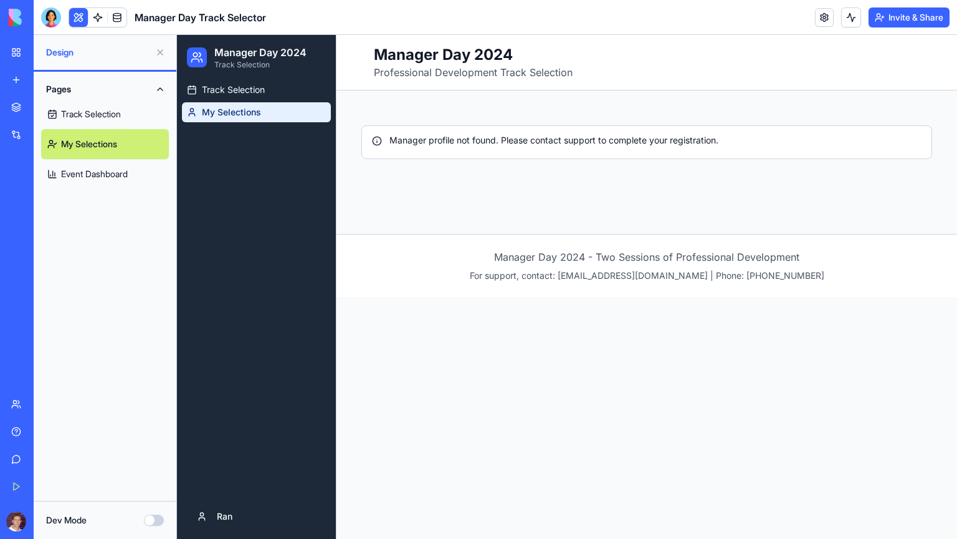
click at [107, 110] on link "Track Selection" at bounding box center [105, 114] width 128 height 30
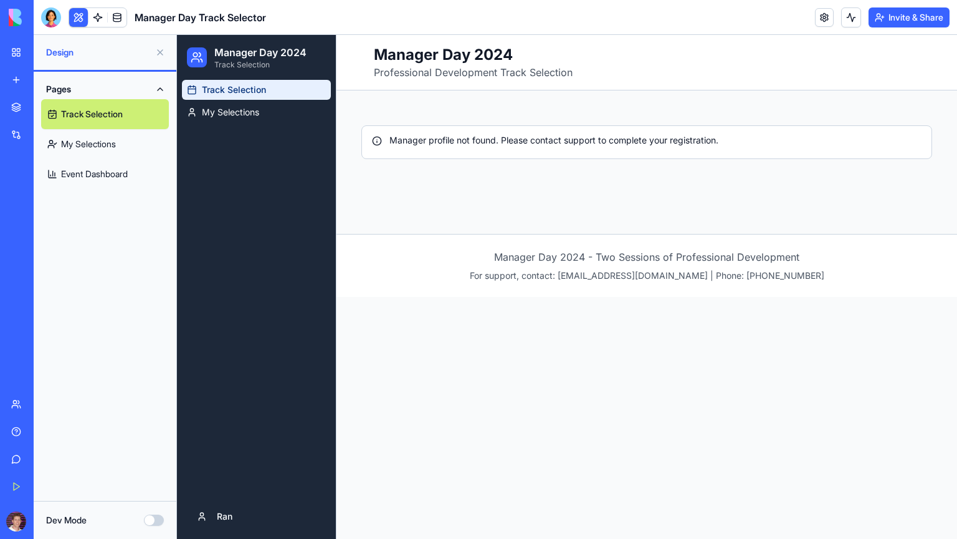
click at [153, 522] on button "Dev Mode" at bounding box center [154, 519] width 20 height 11
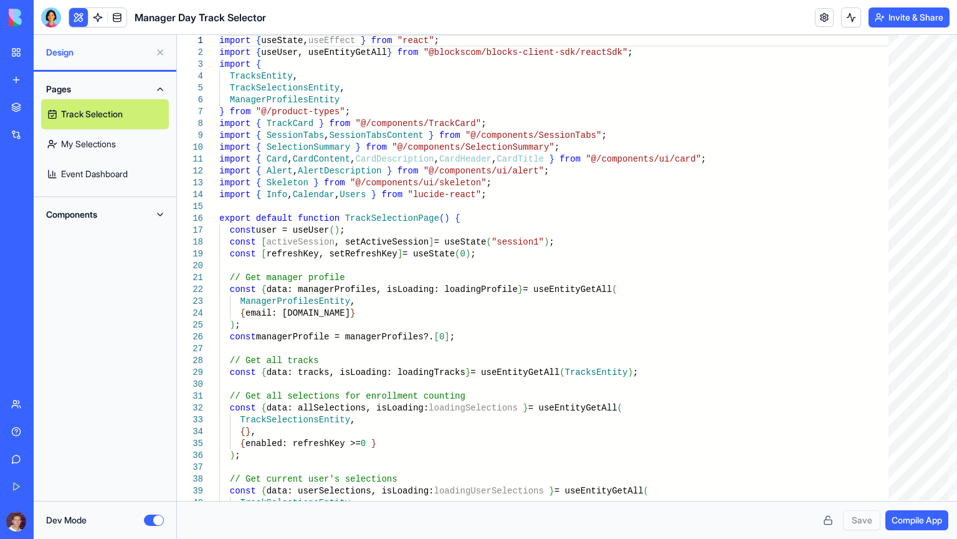
click at [153, 522] on button "Dev Mode" at bounding box center [154, 519] width 20 height 11
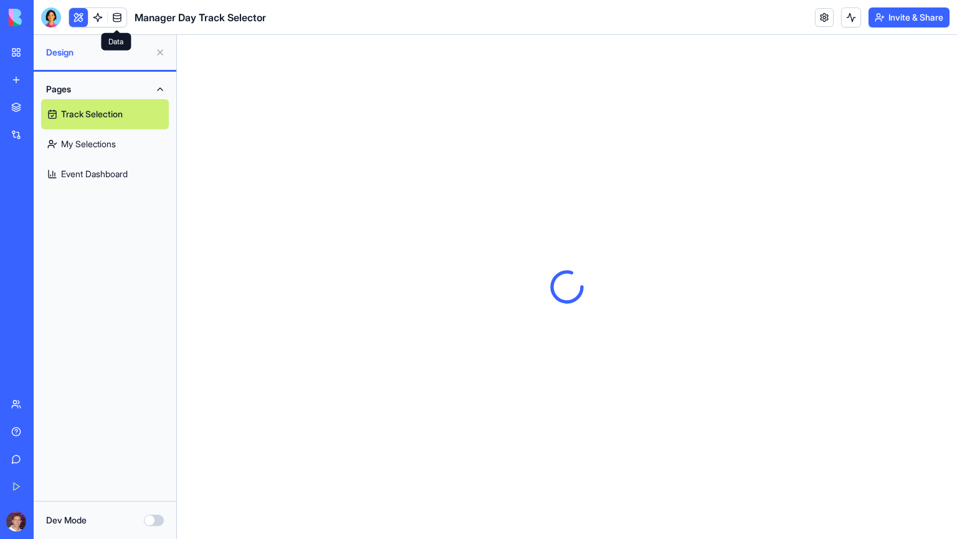
click at [116, 18] on link at bounding box center [117, 17] width 19 height 19
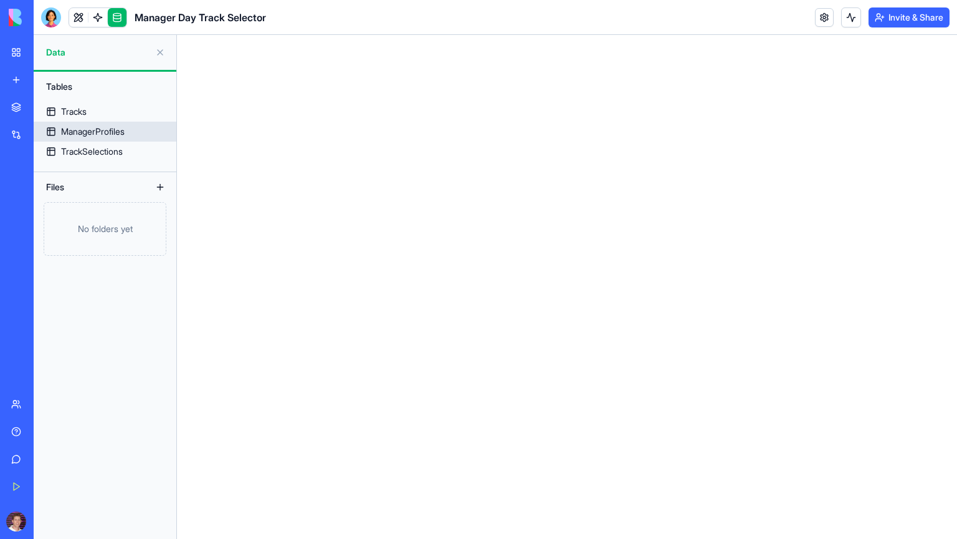
click at [95, 133] on div "ManagerProfiles" at bounding box center [93, 131] width 64 height 12
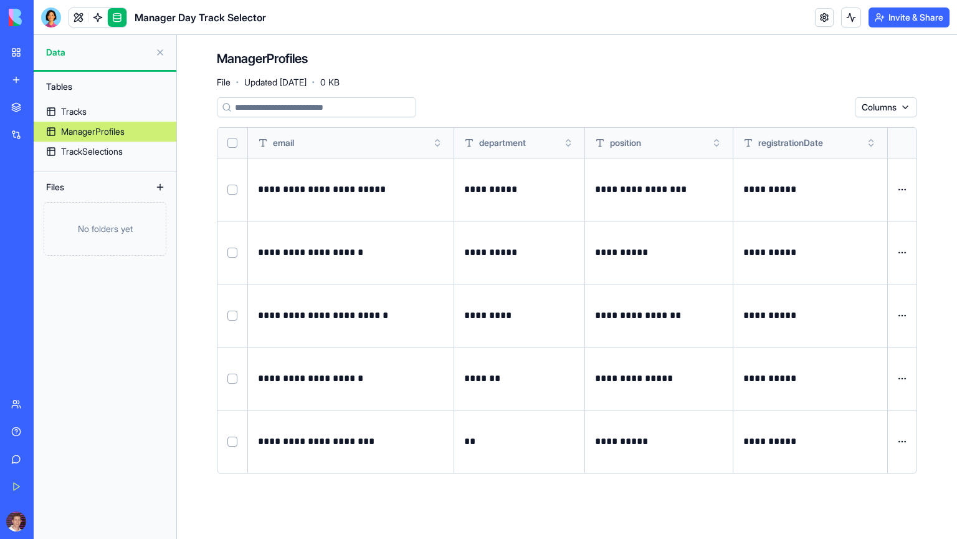
click at [0, 0] on button at bounding box center [0, 0] width 0 height 0
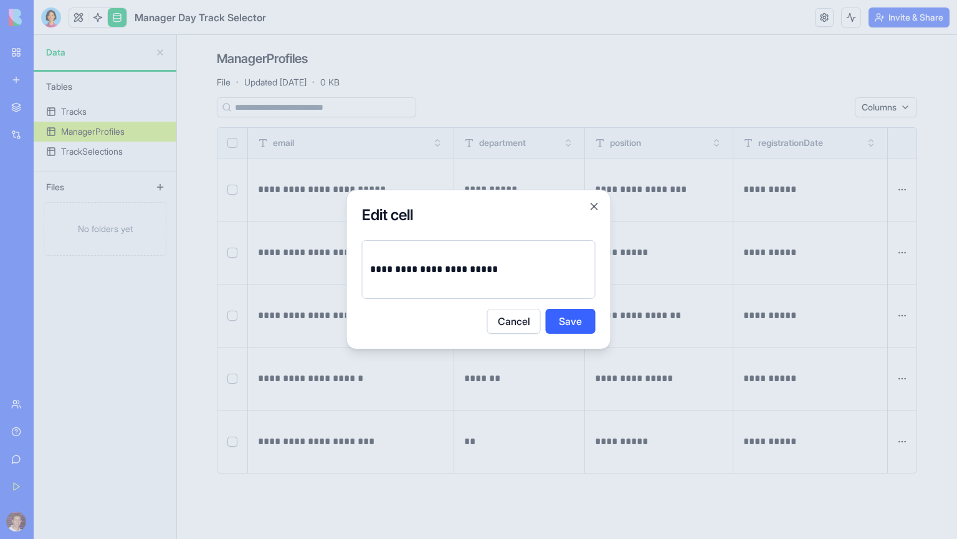
click at [513, 269] on p "**********" at bounding box center [479, 269] width 218 height 17
click at [574, 323] on button "Save" at bounding box center [571, 321] width 50 height 25
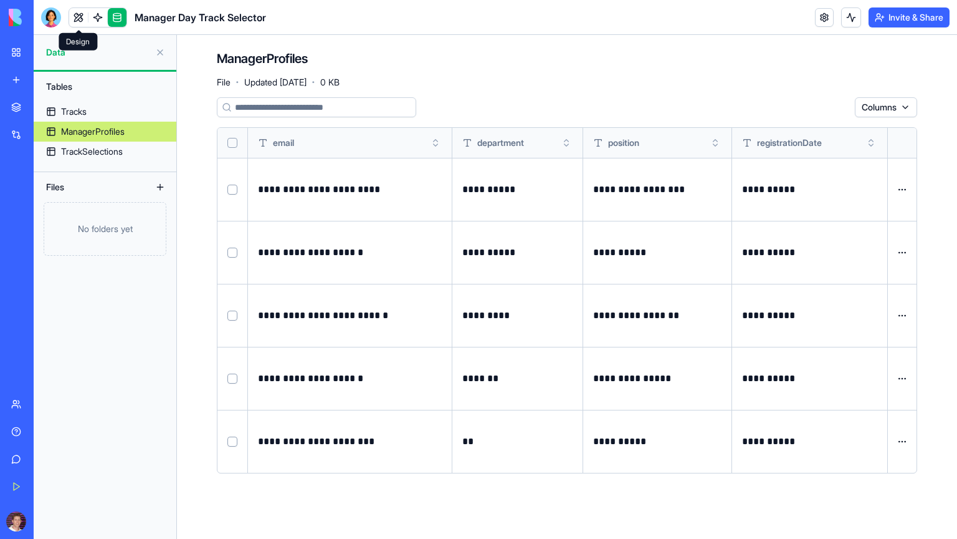
click at [80, 17] on link at bounding box center [78, 17] width 19 height 19
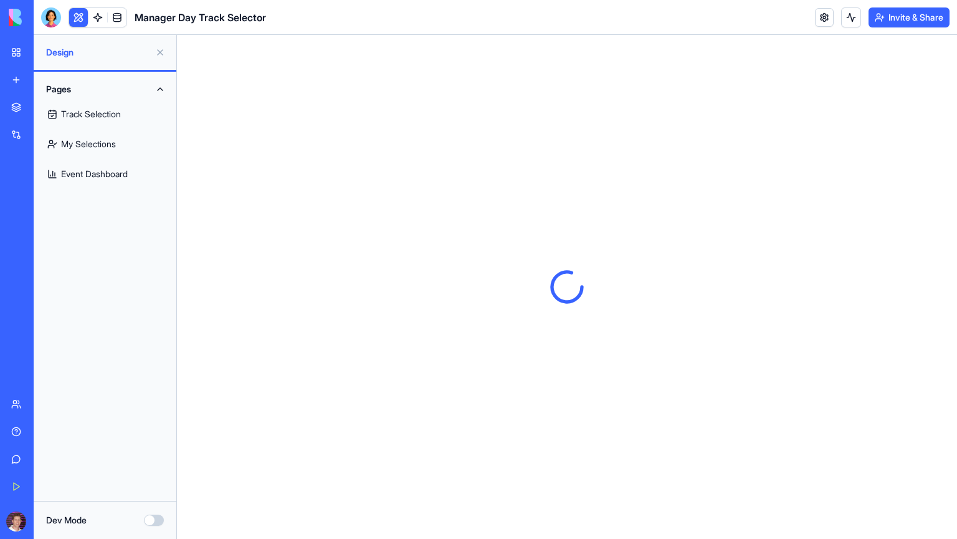
click at [80, 19] on button at bounding box center [78, 17] width 19 height 19
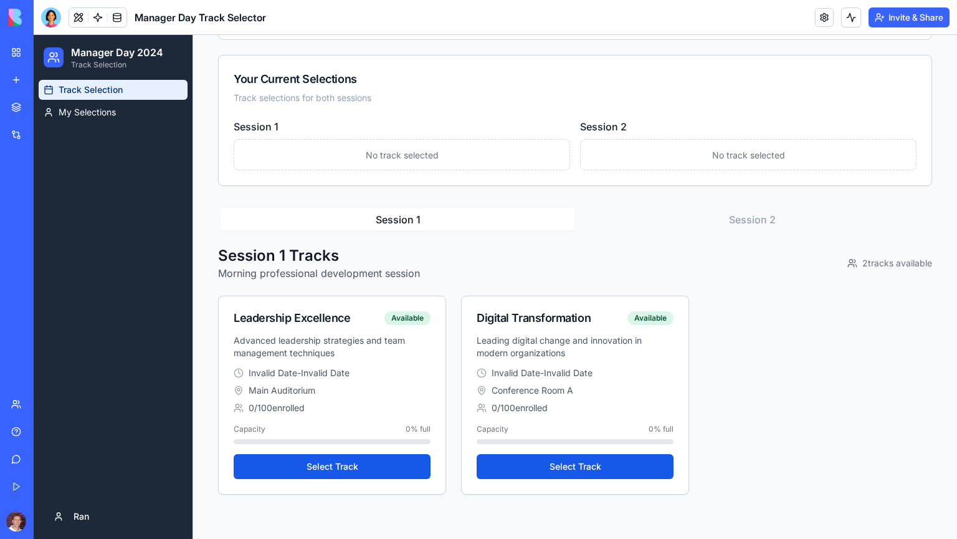
scroll to position [168, 0]
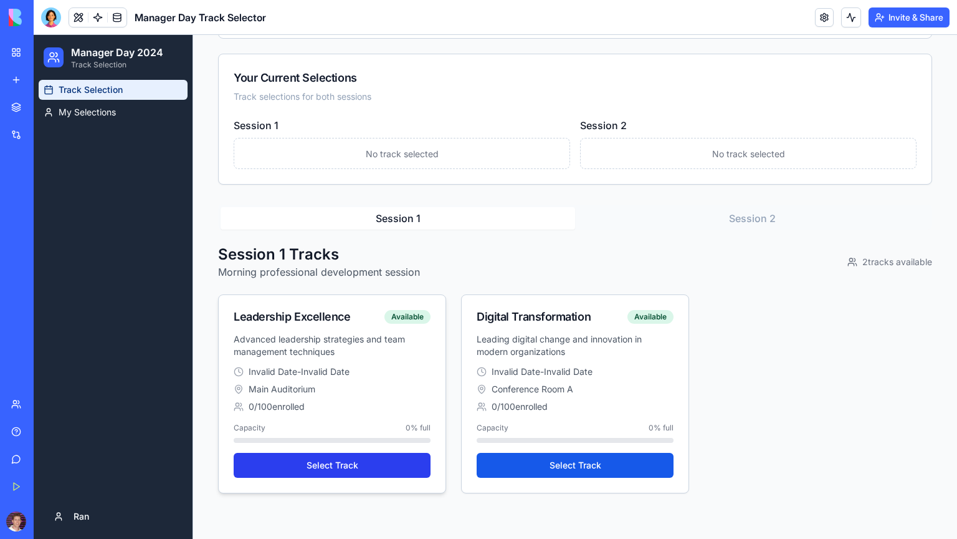
click at [320, 464] on button "Select Track" at bounding box center [332, 465] width 197 height 25
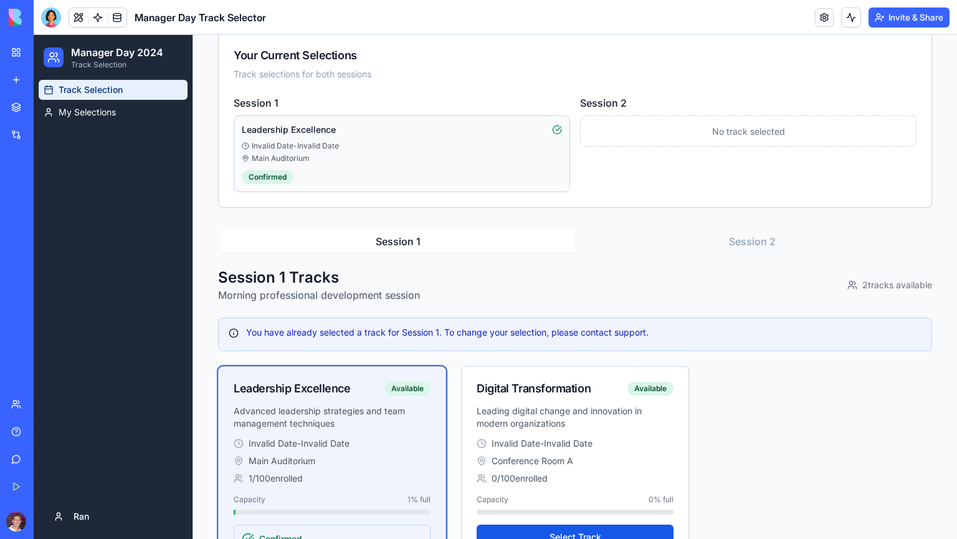
scroll to position [192, 0]
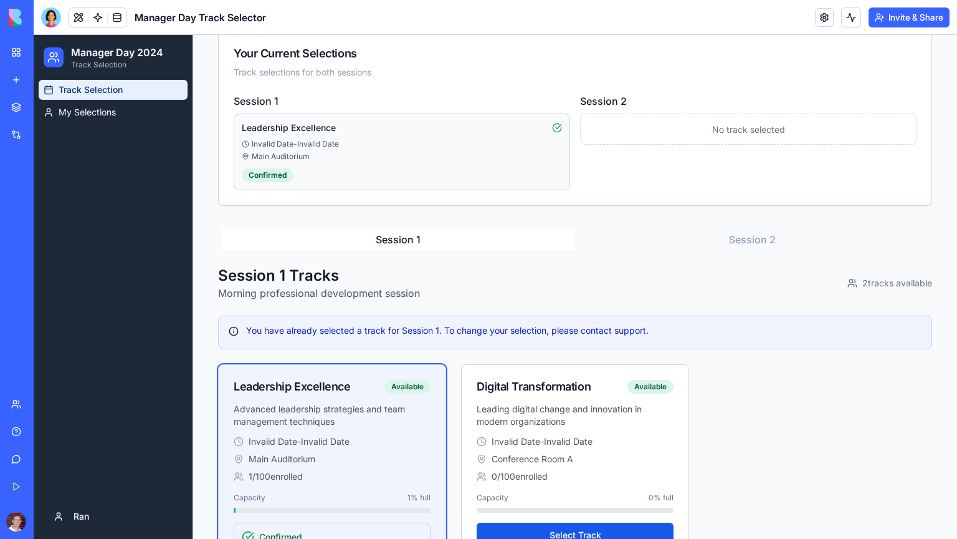
click at [606, 100] on h4 "Session 2" at bounding box center [748, 100] width 337 height 15
click at [735, 241] on button "Session 2" at bounding box center [752, 239] width 355 height 22
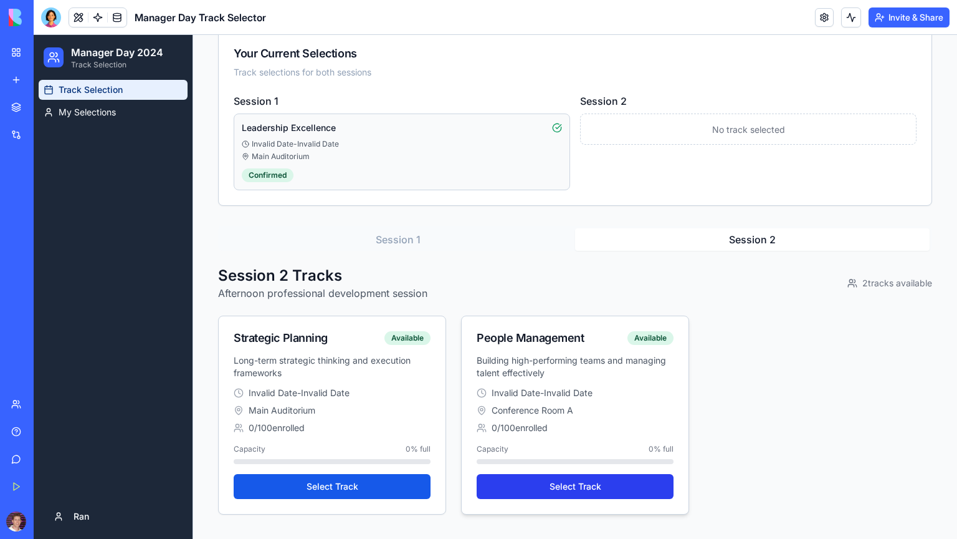
click at [568, 482] on button "Select Track" at bounding box center [575, 486] width 197 height 25
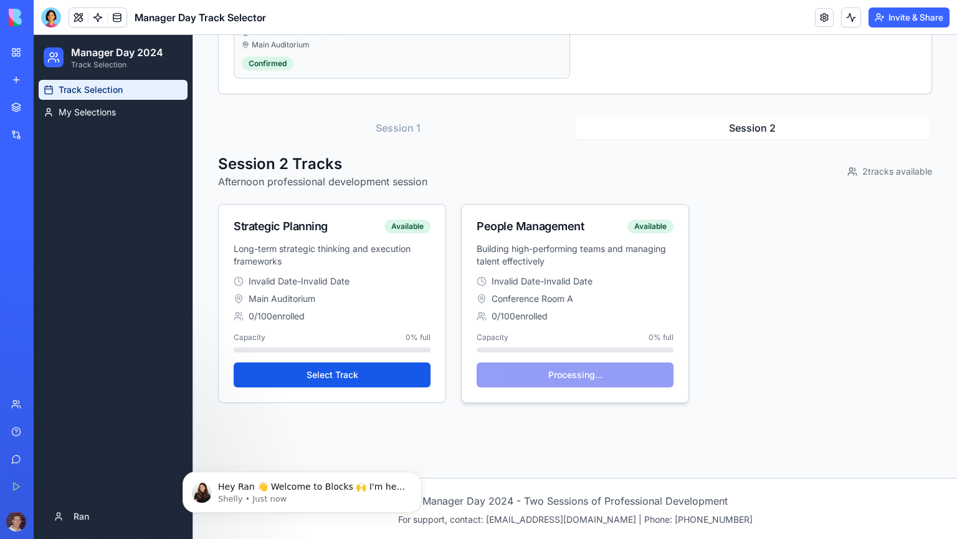
scroll to position [0, 0]
click at [294, 496] on p "Shelly • Just now" at bounding box center [312, 498] width 188 height 11
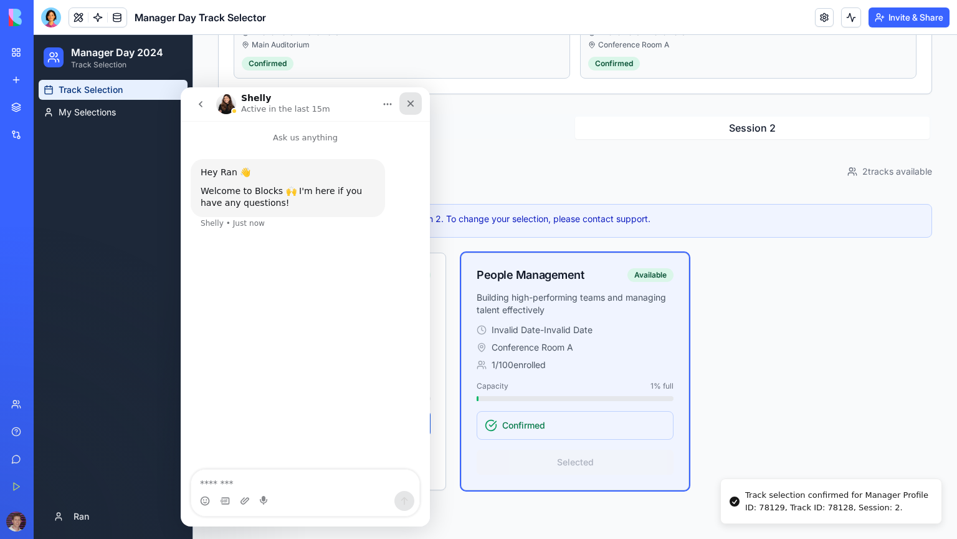
click at [417, 98] on div "Close" at bounding box center [411, 103] width 22 height 22
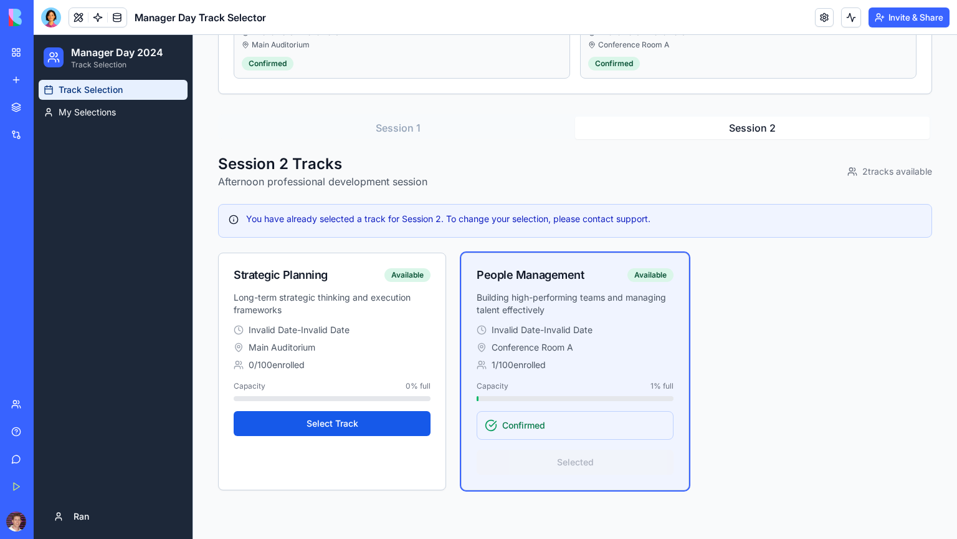
click at [524, 427] on span "Confirmed" at bounding box center [523, 425] width 43 height 12
click at [330, 421] on button "Select Track" at bounding box center [332, 423] width 197 height 25
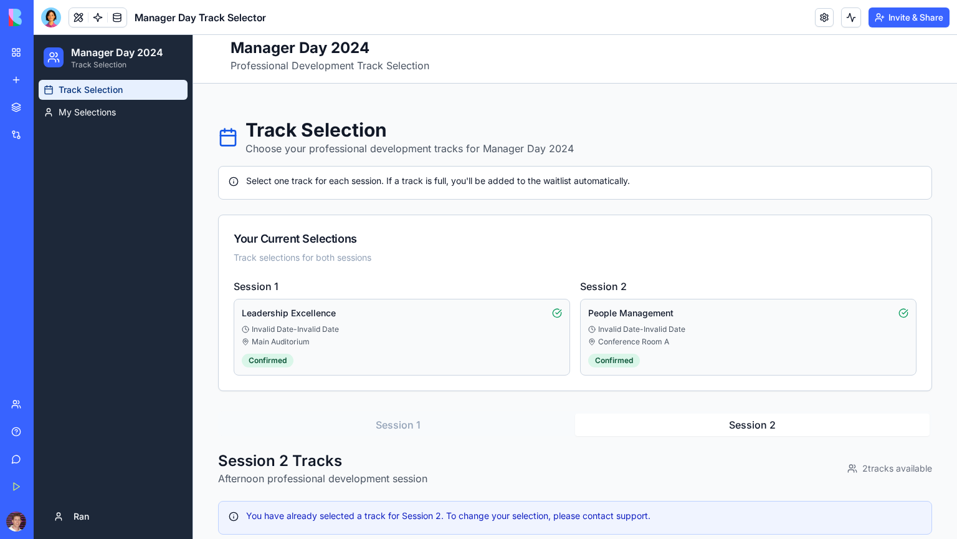
scroll to position [6, 0]
click at [847, 19] on button at bounding box center [851, 17] width 20 height 20
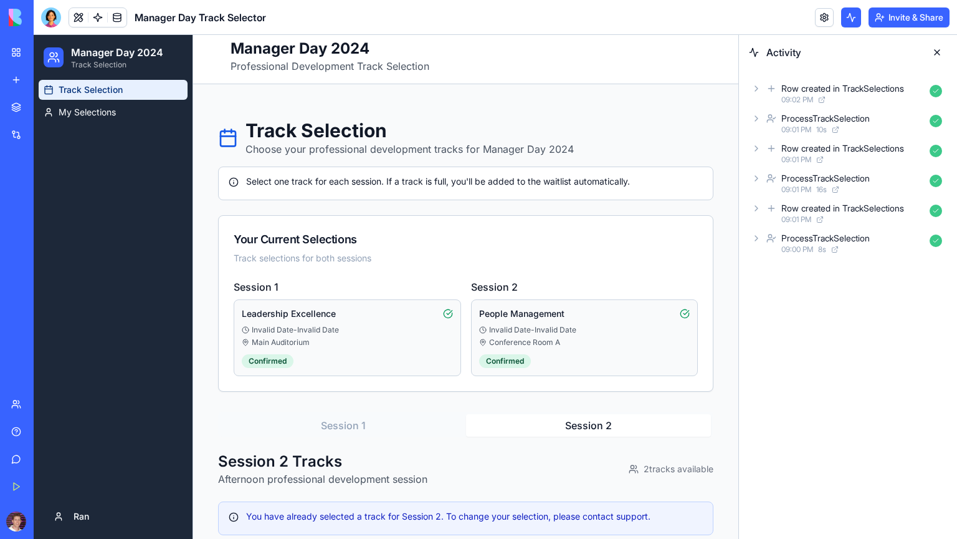
click at [770, 87] on icon at bounding box center [772, 88] width 10 height 15
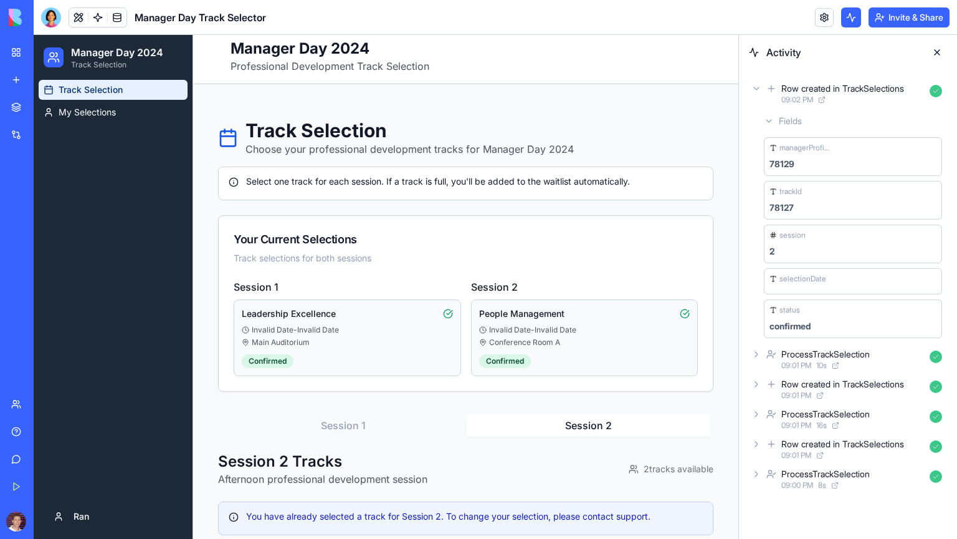
click at [770, 87] on icon at bounding box center [772, 88] width 10 height 15
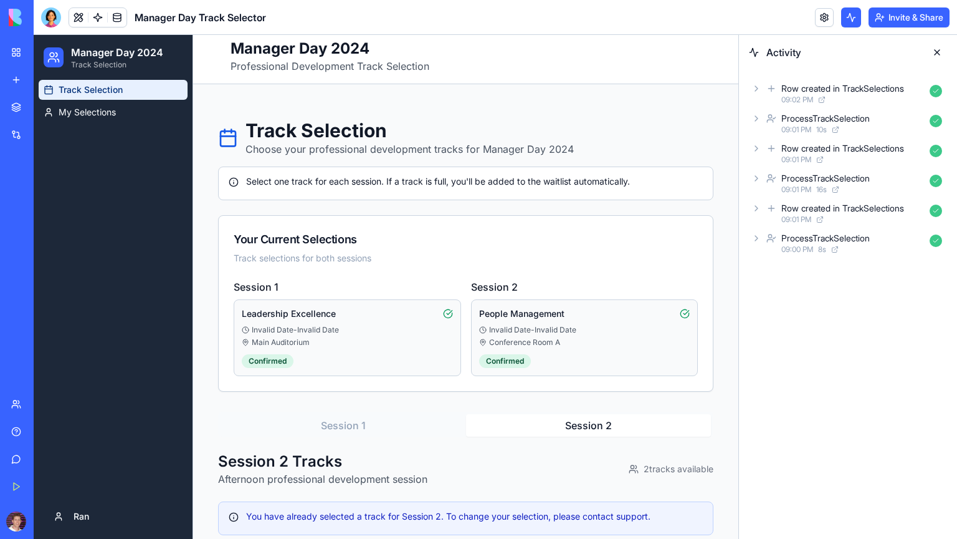
click at [940, 54] on button at bounding box center [937, 52] width 20 height 20
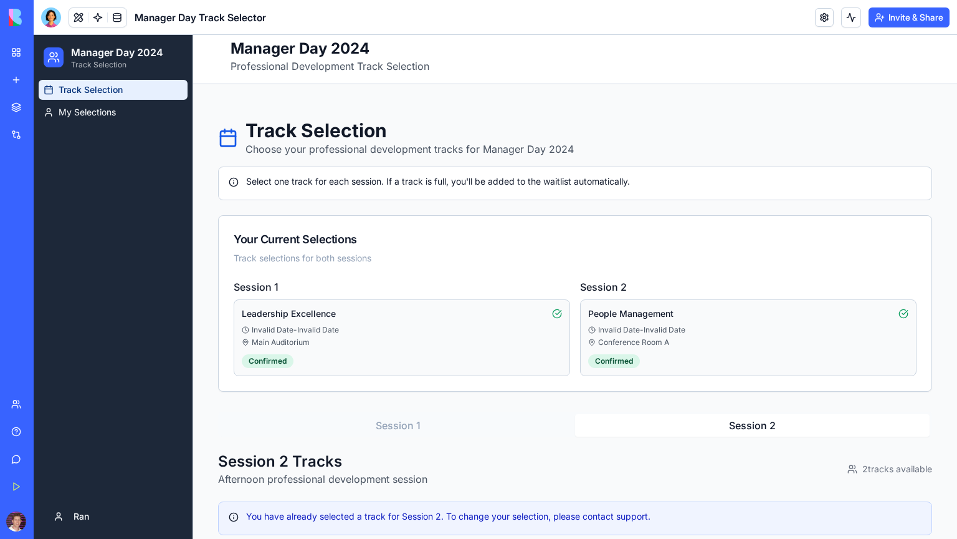
click at [46, 462] on div "Give feedback" at bounding box center [38, 459] width 16 height 12
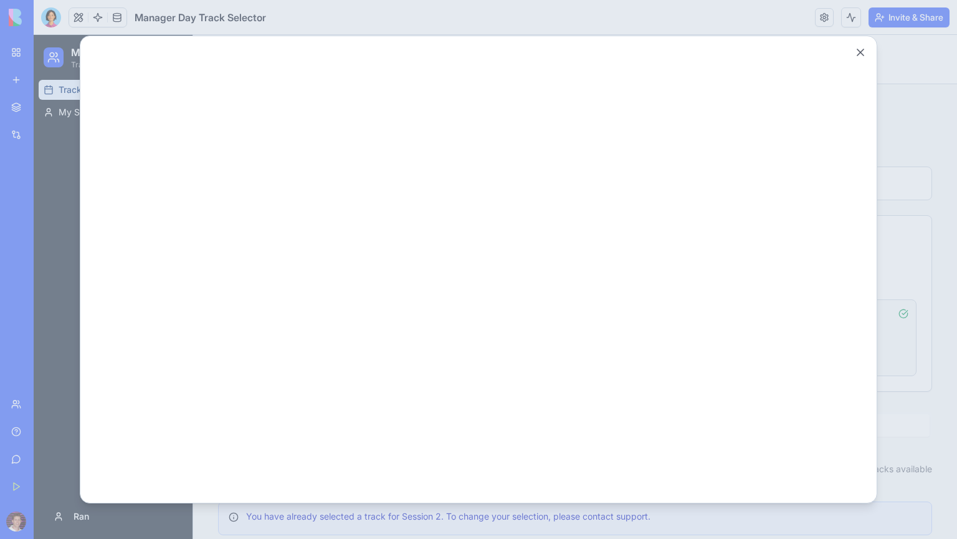
scroll to position [0, 0]
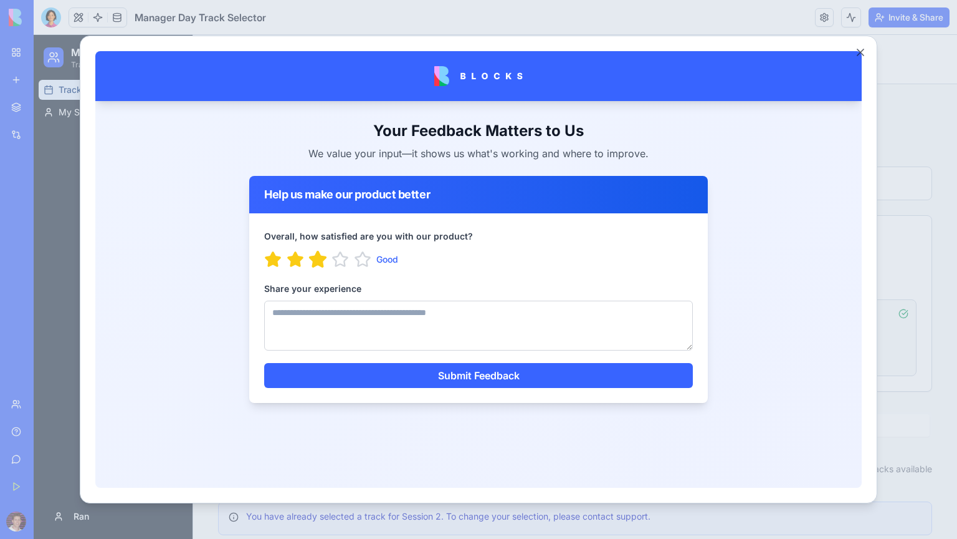
click at [315, 257] on icon "button" at bounding box center [318, 258] width 16 height 15
click at [328, 329] on textarea "Share your experience" at bounding box center [478, 325] width 429 height 50
click at [309, 311] on textarea "**********" at bounding box center [478, 325] width 429 height 50
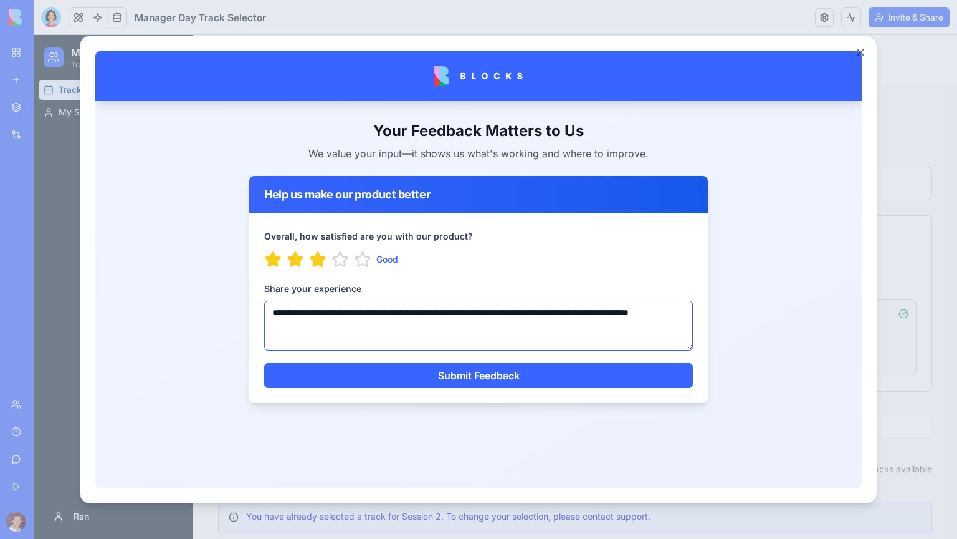
scroll to position [5, 0]
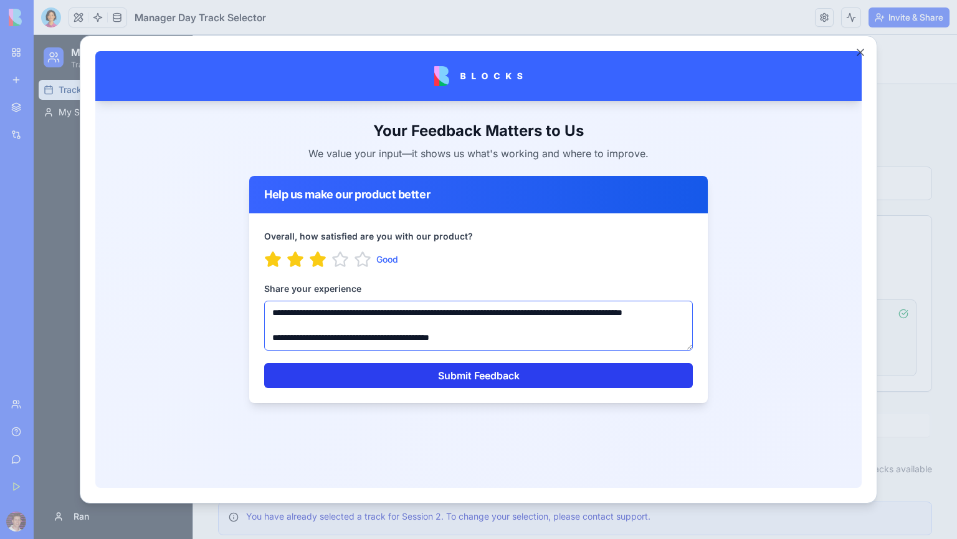
type textarea "**********"
click at [476, 380] on button "Submit Feedback" at bounding box center [478, 375] width 429 height 25
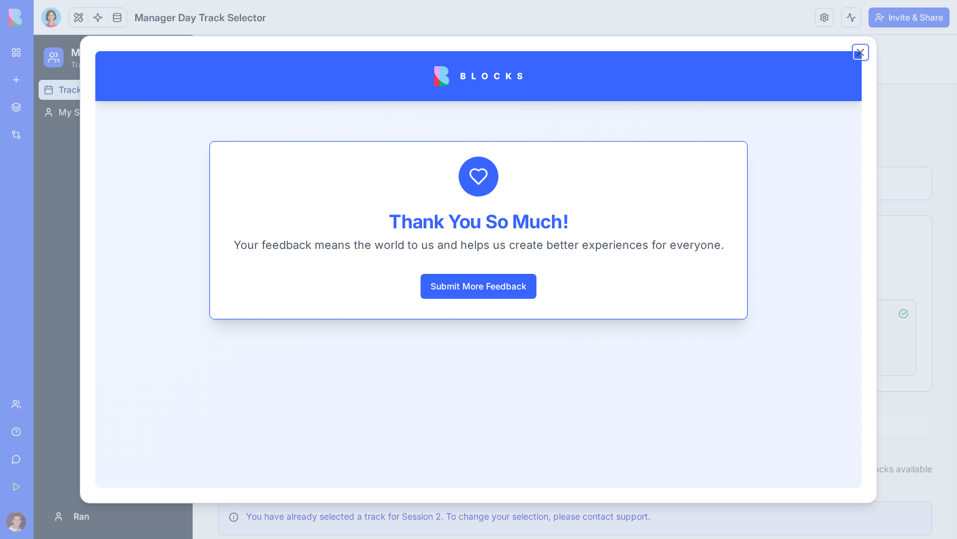
click at [863, 52] on button "Close" at bounding box center [861, 52] width 12 height 12
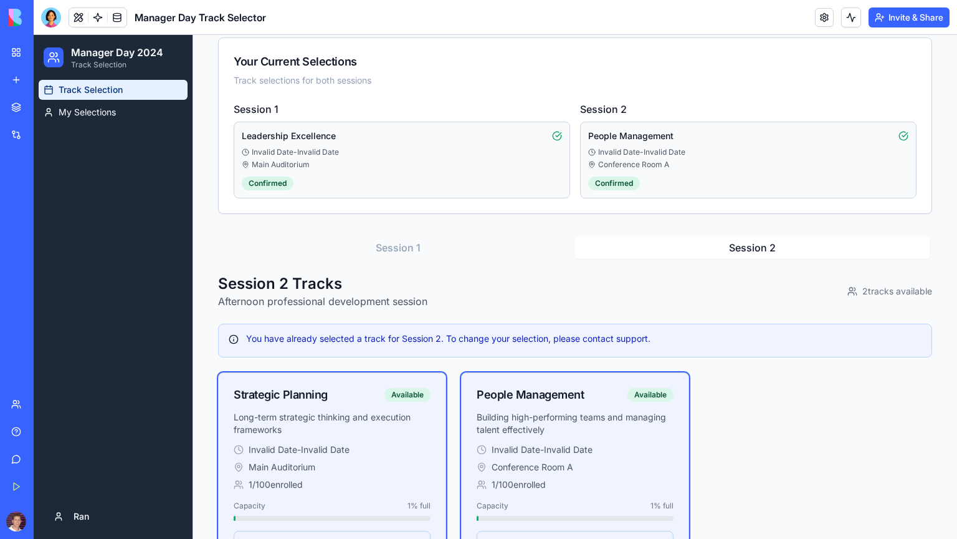
scroll to position [180, 0]
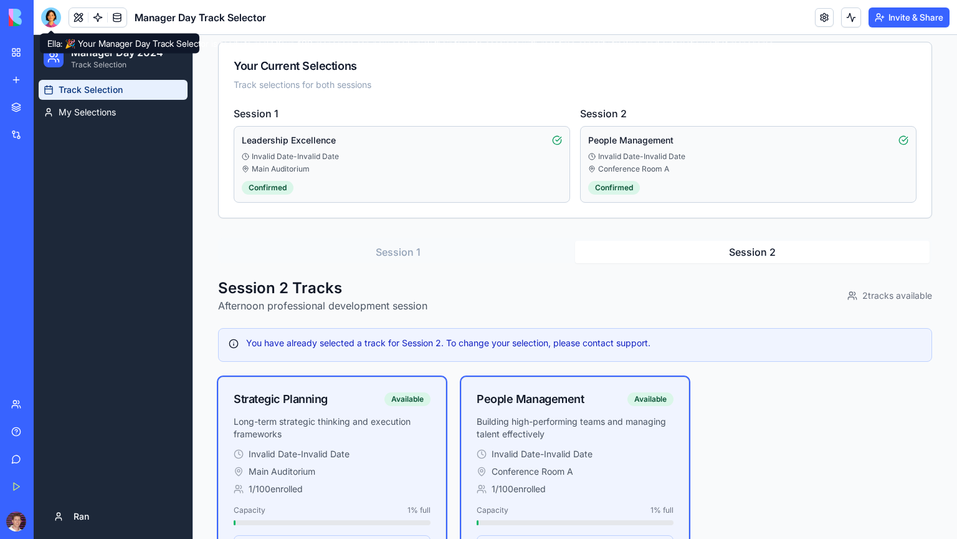
click at [52, 21] on div at bounding box center [51, 17] width 20 height 20
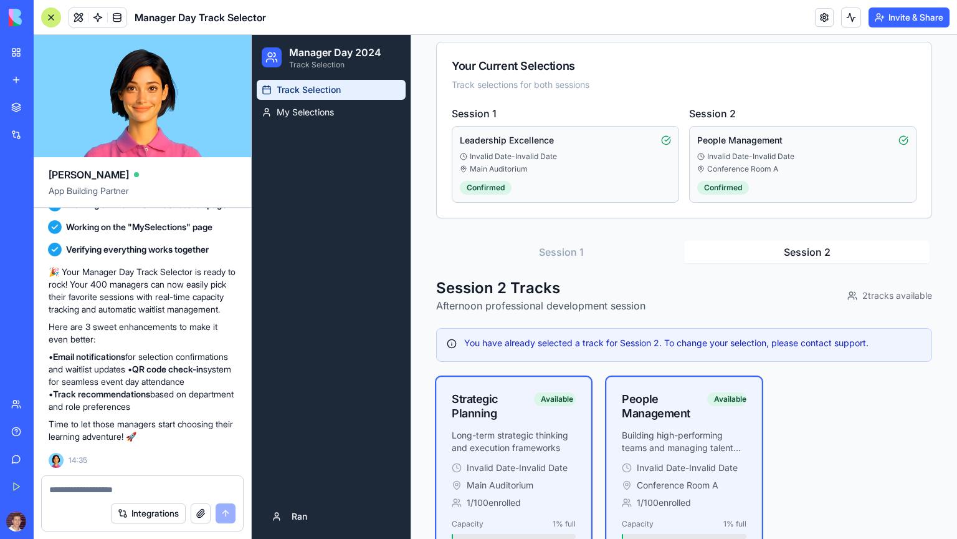
scroll to position [0, 0]
click at [85, 487] on textarea at bounding box center [142, 489] width 186 height 12
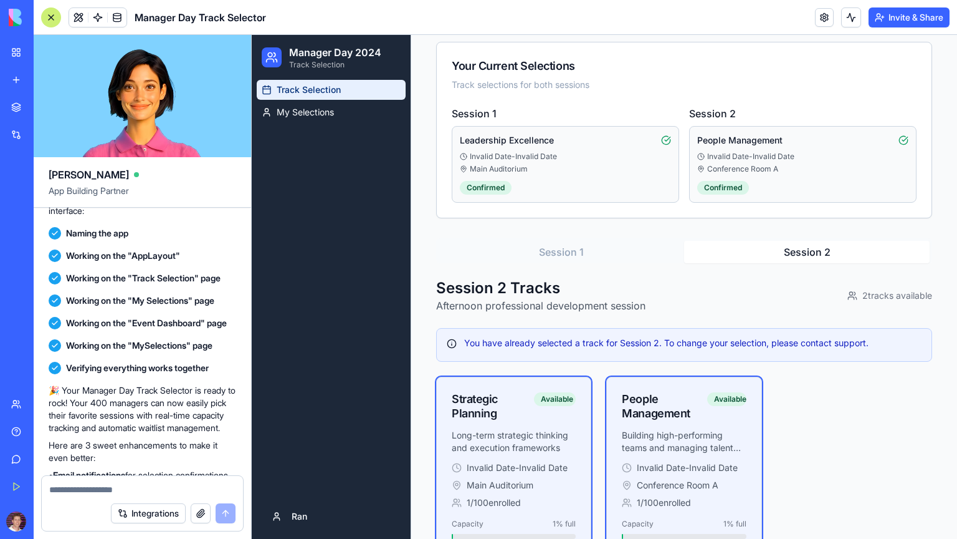
scroll to position [523, 0]
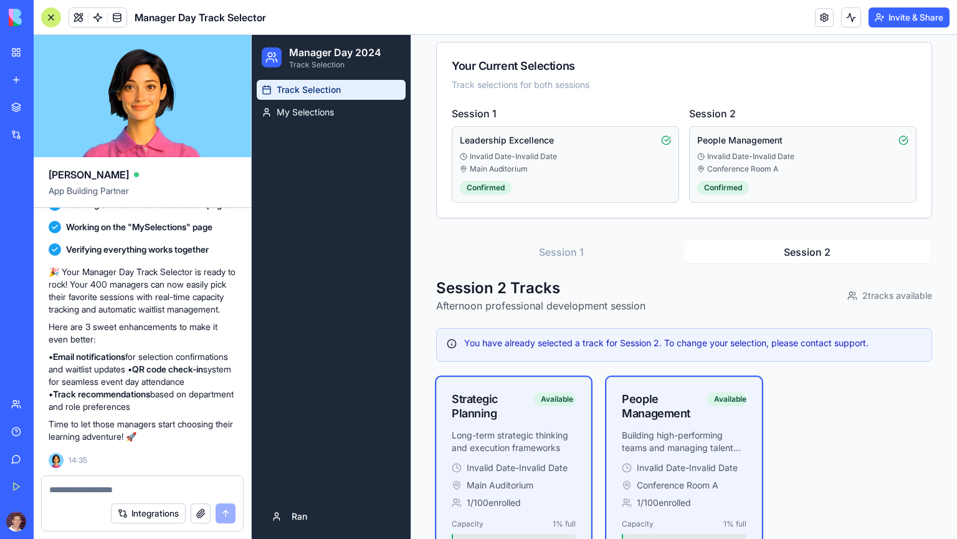
click at [578, 255] on button "Session 1" at bounding box center [562, 252] width 246 height 22
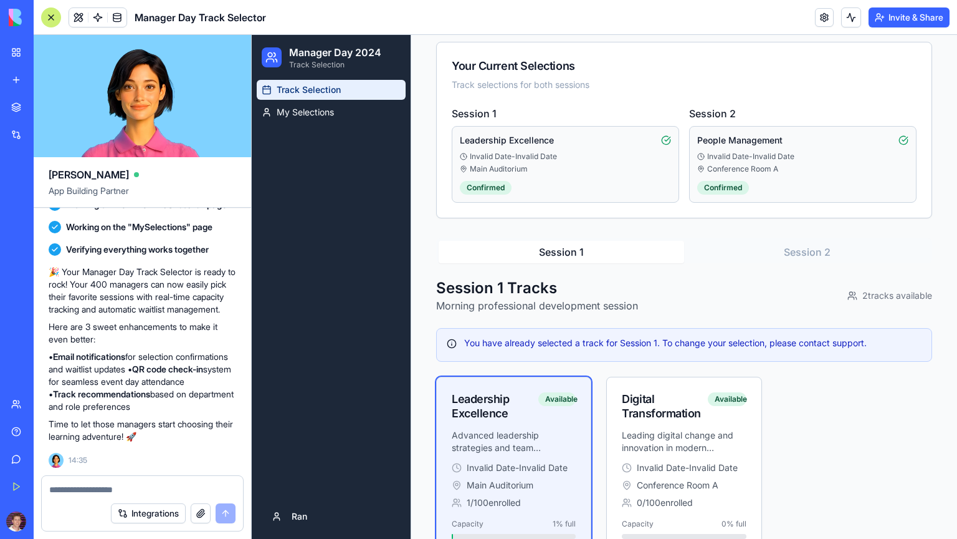
click at [763, 245] on button "Session 2" at bounding box center [807, 252] width 246 height 22
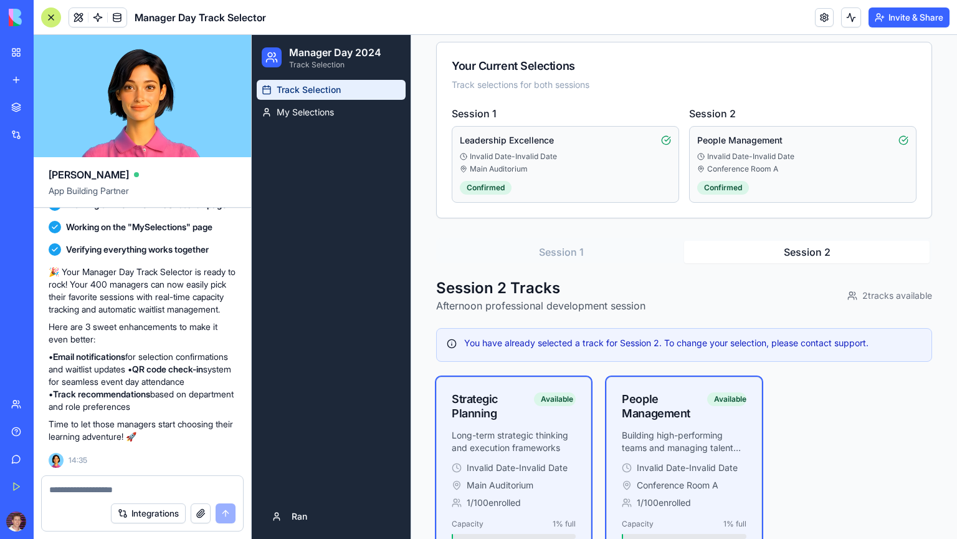
click at [112, 486] on textarea at bounding box center [142, 489] width 186 height 12
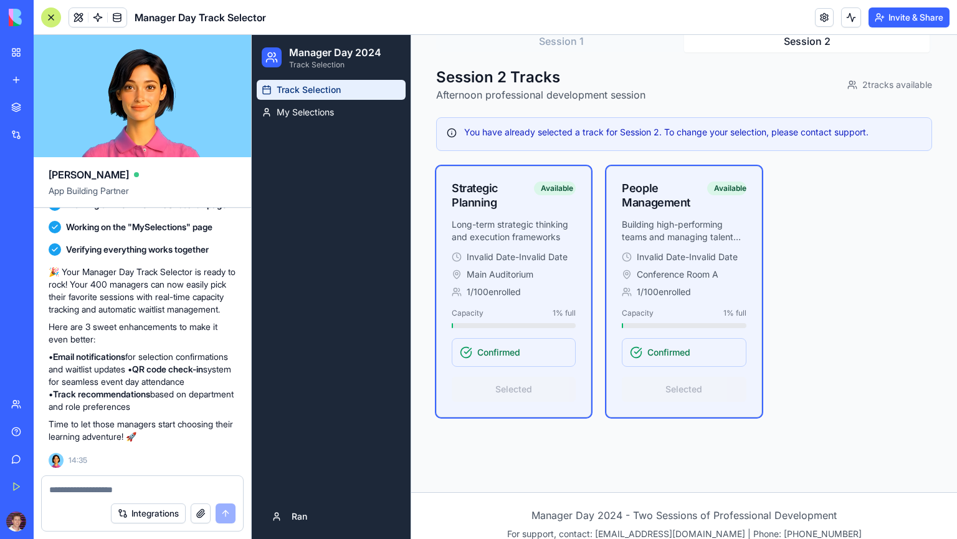
scroll to position [404, 0]
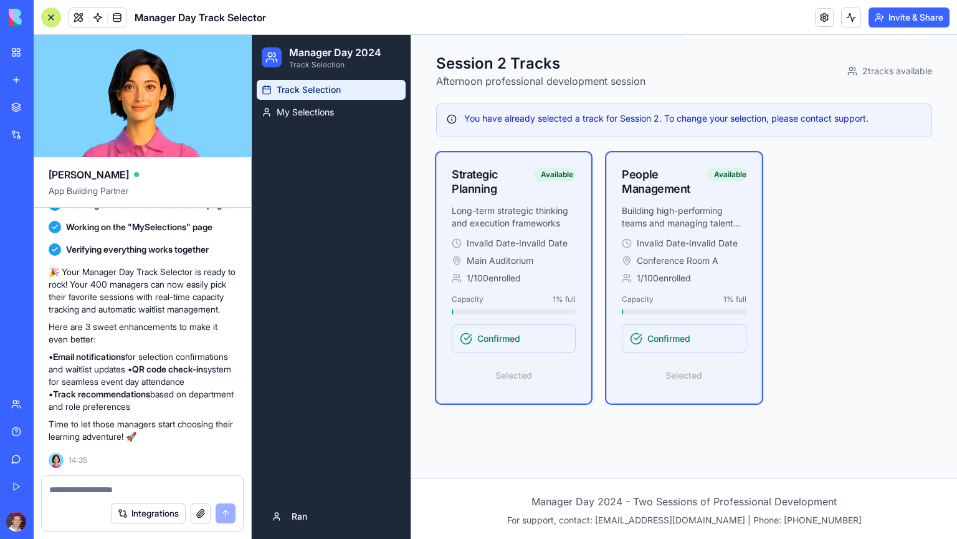
click at [134, 486] on textarea at bounding box center [142, 489] width 186 height 12
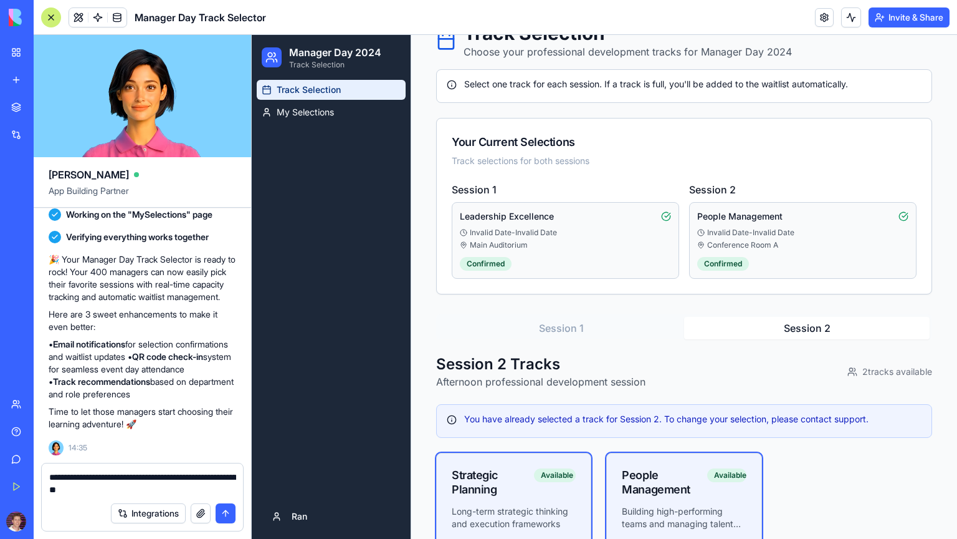
scroll to position [104, 0]
type textarea "**********"
click at [231, 514] on button "submit" at bounding box center [226, 513] width 20 height 20
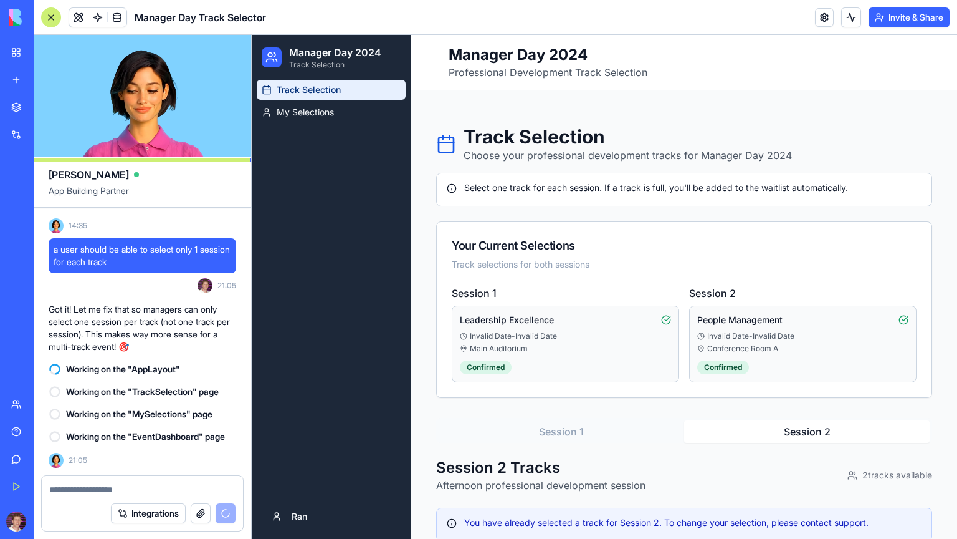
scroll to position [404, 0]
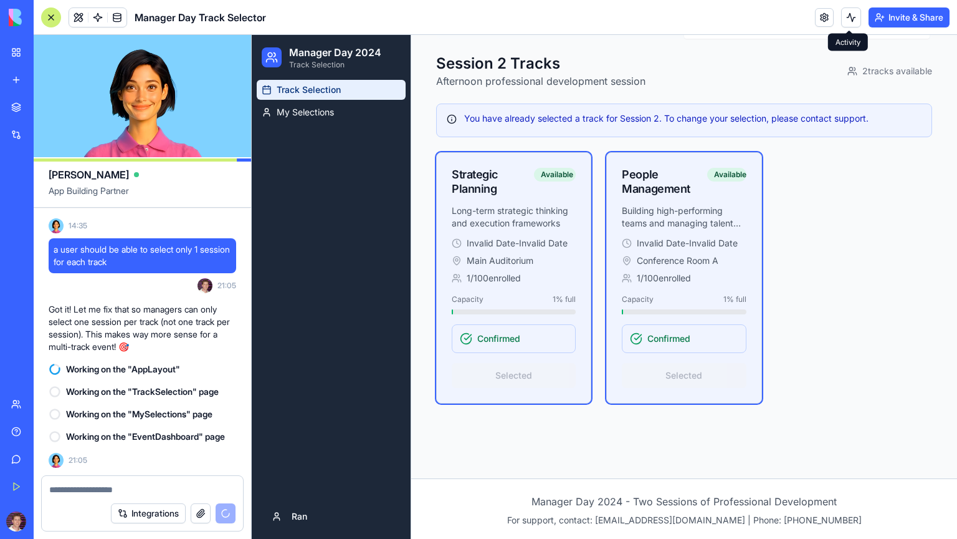
click at [848, 17] on button at bounding box center [851, 17] width 20 height 20
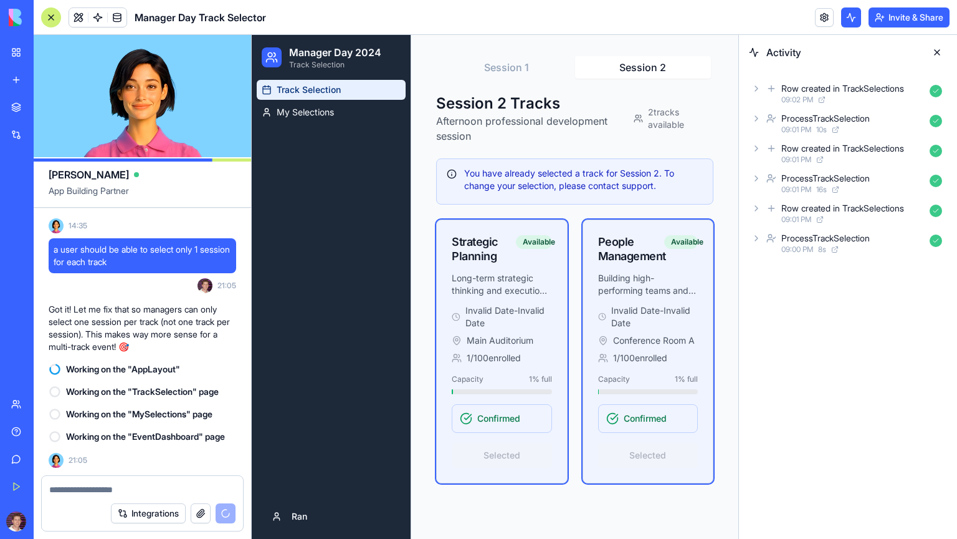
click at [830, 240] on div "ProcessTrackSelection" at bounding box center [826, 238] width 89 height 12
click at [937, 51] on button at bounding box center [937, 52] width 20 height 20
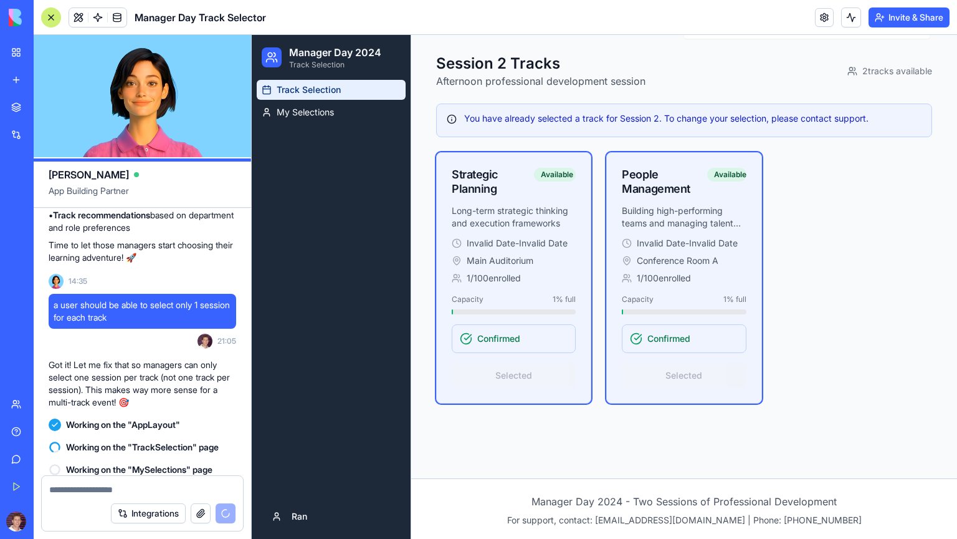
scroll to position [757, 0]
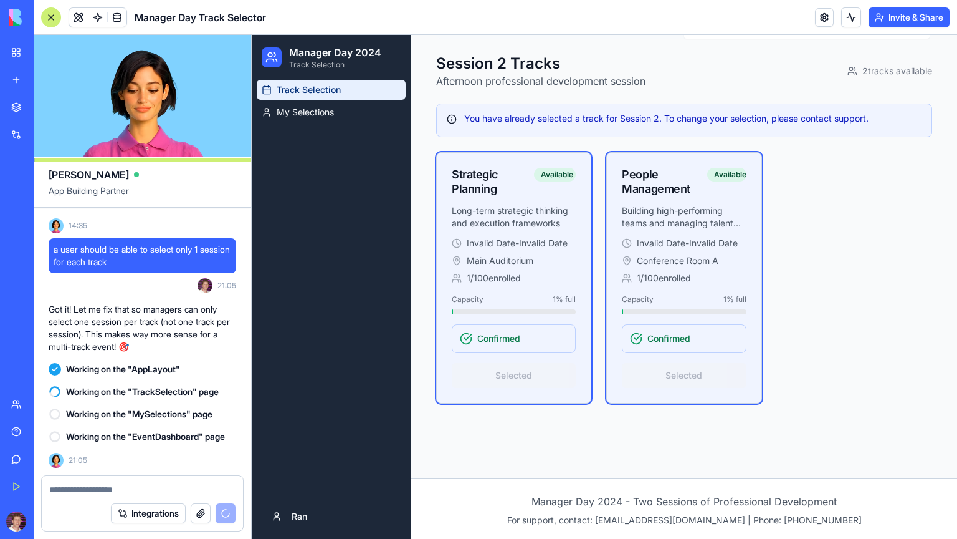
click at [136, 393] on span "Working on the "TrackSelection" page" at bounding box center [142, 391] width 153 height 12
click at [146, 97] on video at bounding box center [143, 96] width 218 height 122
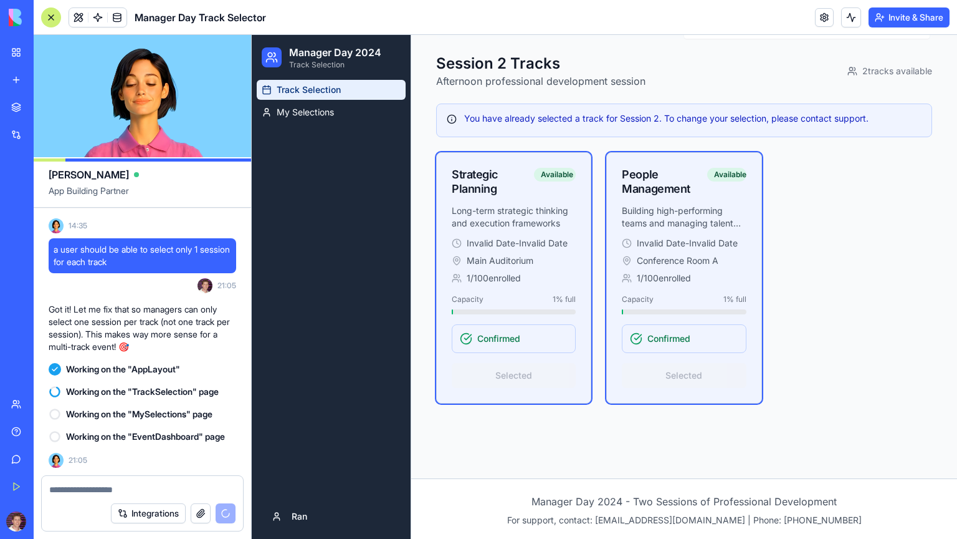
click at [146, 97] on video at bounding box center [143, 96] width 218 height 122
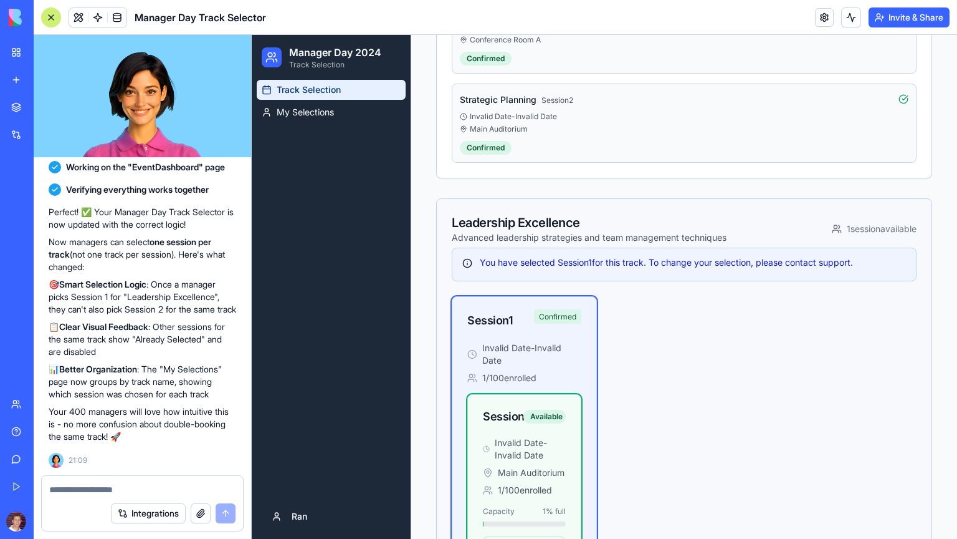
scroll to position [394, 0]
click at [52, 19] on div at bounding box center [51, 17] width 20 height 20
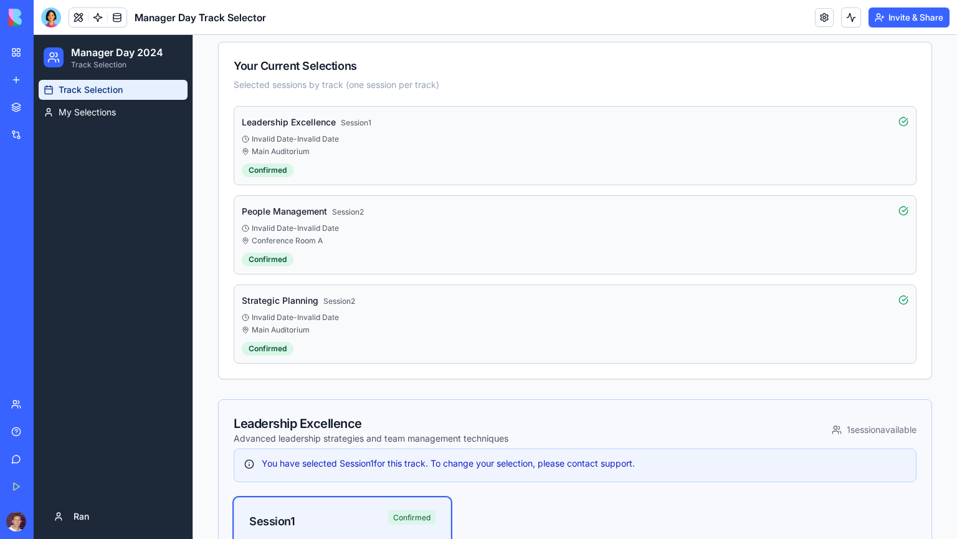
scroll to position [182, 0]
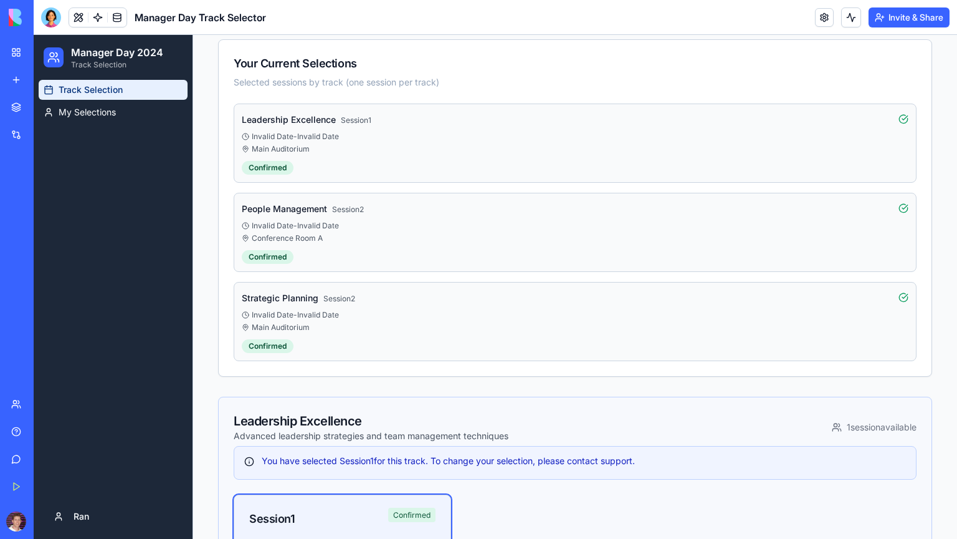
click at [901, 295] on icon at bounding box center [904, 297] width 10 height 10
click at [490, 307] on div "Strategic Planning Session 2 Invalid Date - Invalid Date Main Auditorium Confir…" at bounding box center [575, 321] width 683 height 79
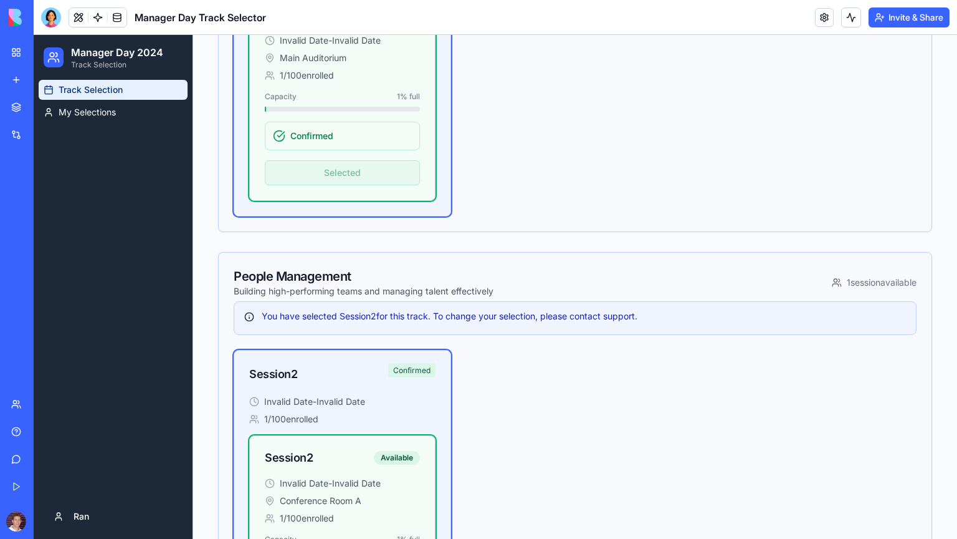
scroll to position [1846, 0]
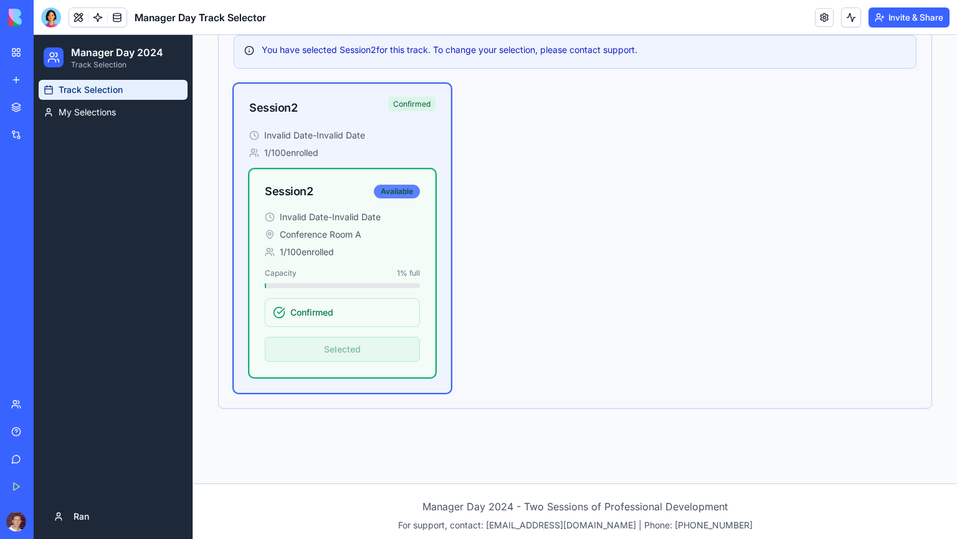
click at [405, 187] on div "Available" at bounding box center [397, 191] width 46 height 14
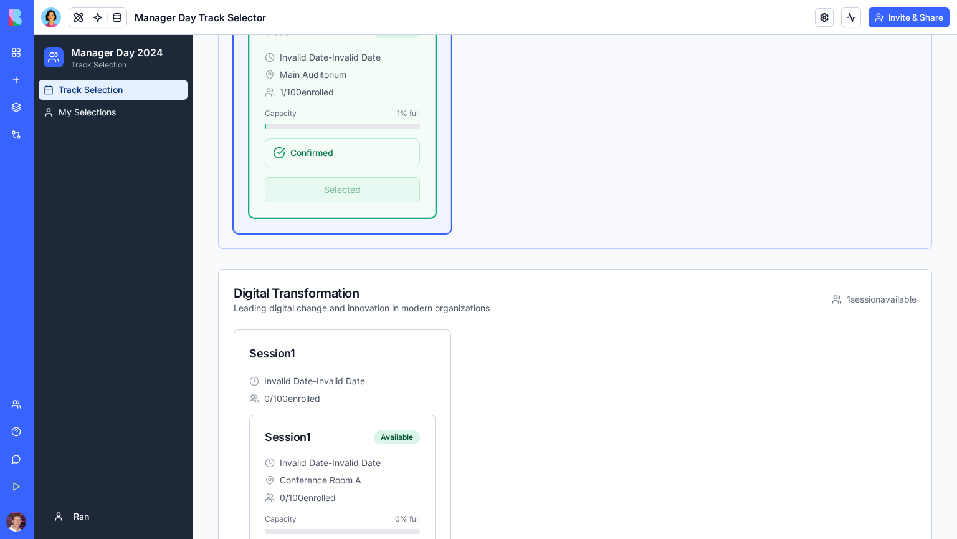
scroll to position [0, 0]
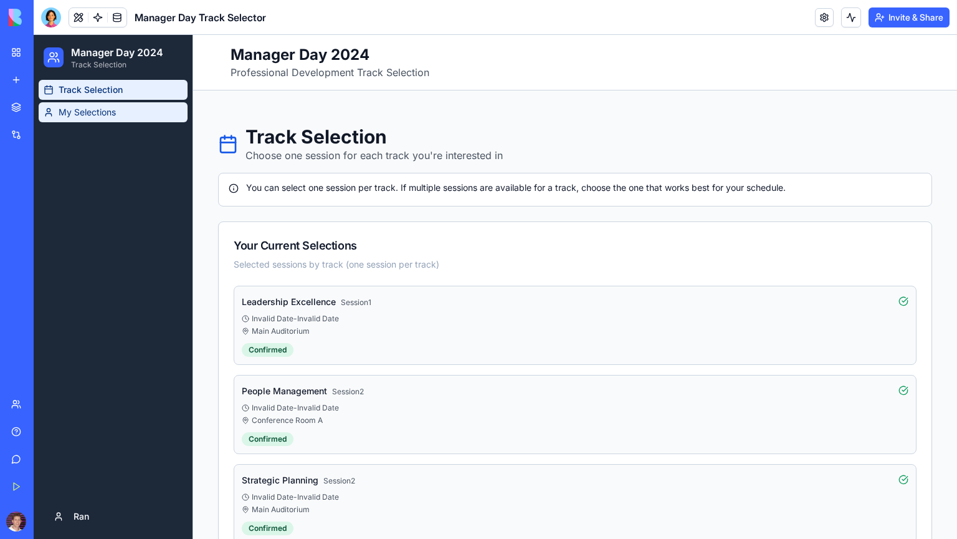
click at [117, 113] on link "My Selections" at bounding box center [113, 112] width 149 height 20
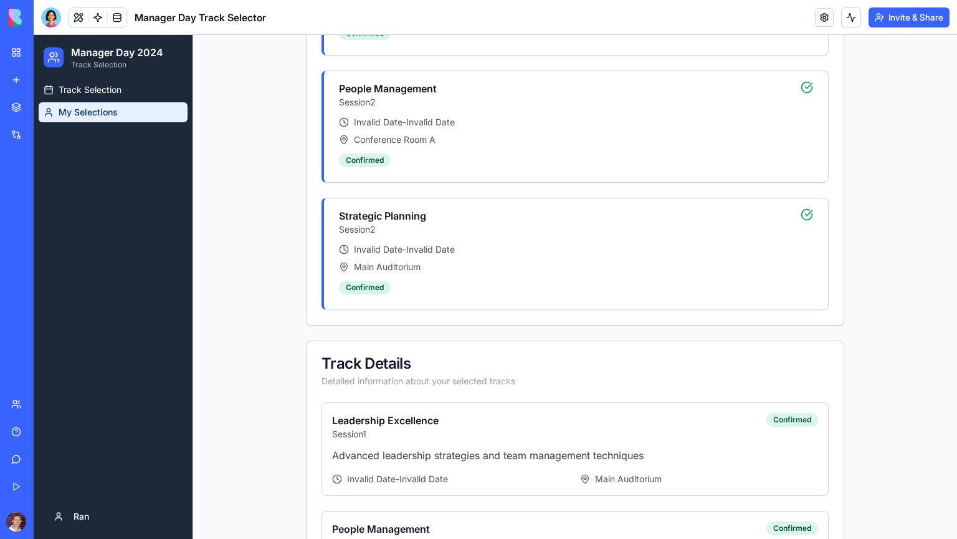
scroll to position [401, 0]
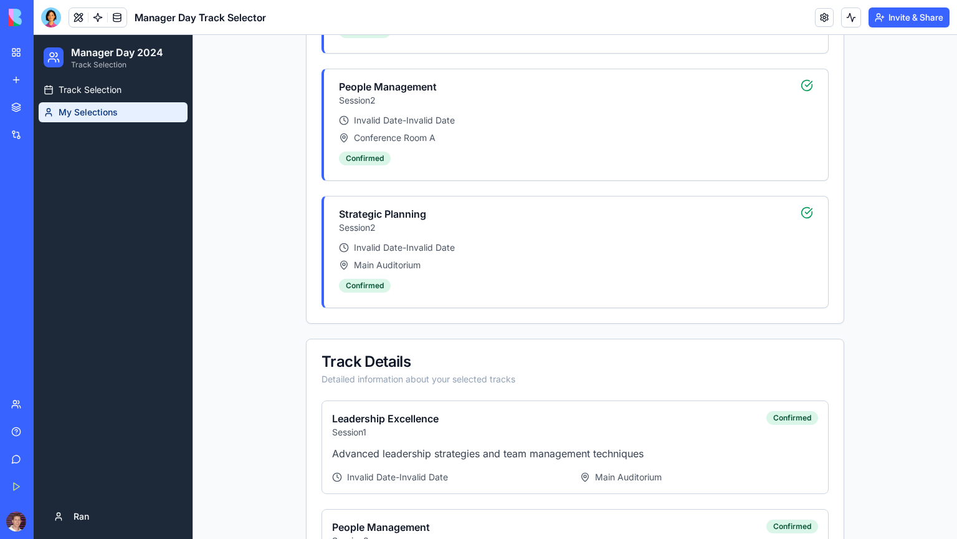
click at [422, 210] on h4 "Strategic Planning" at bounding box center [382, 213] width 87 height 15
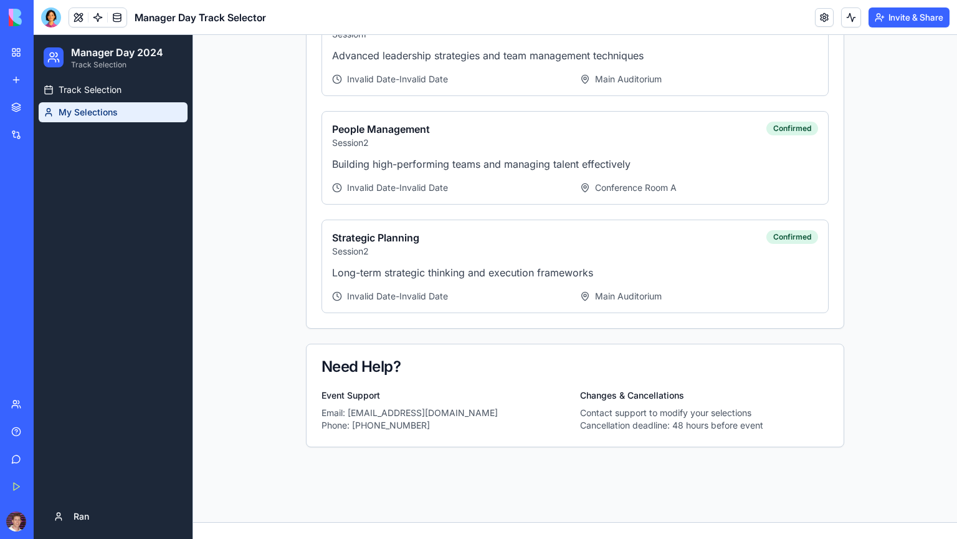
scroll to position [800, 0]
click at [424, 242] on div "Strategic Planning Session 2 Confirmed" at bounding box center [575, 242] width 486 height 27
click at [54, 22] on div at bounding box center [51, 17] width 20 height 20
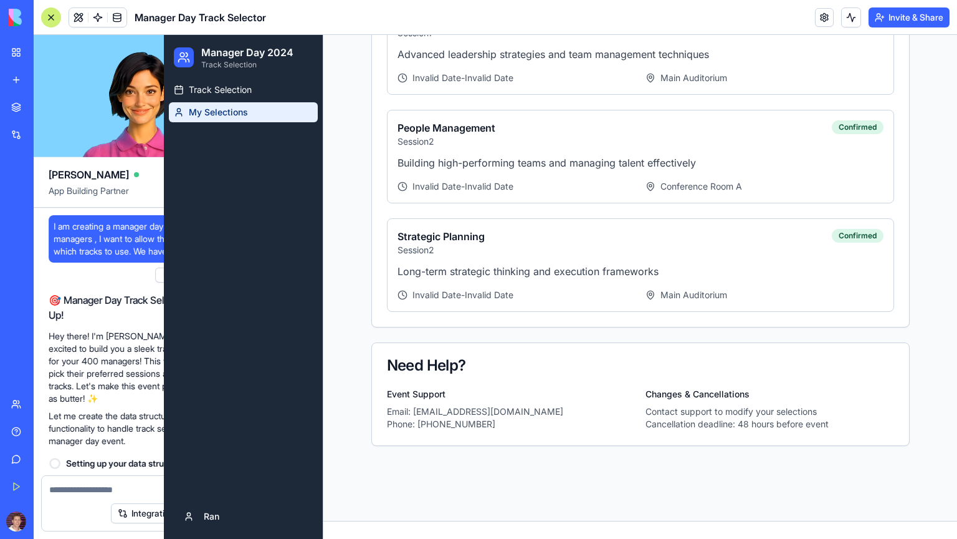
scroll to position [1039, 0]
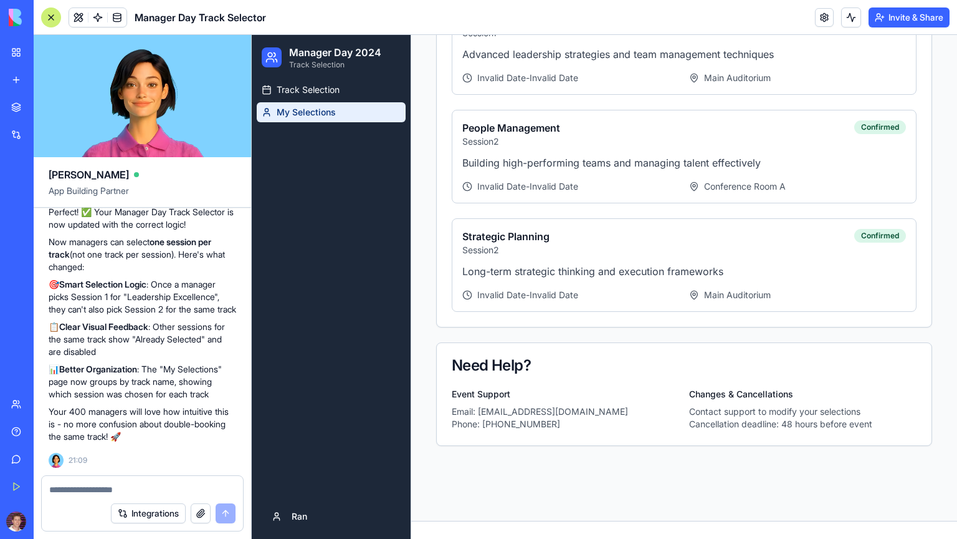
click at [93, 492] on textarea at bounding box center [142, 489] width 186 height 12
type textarea "*"
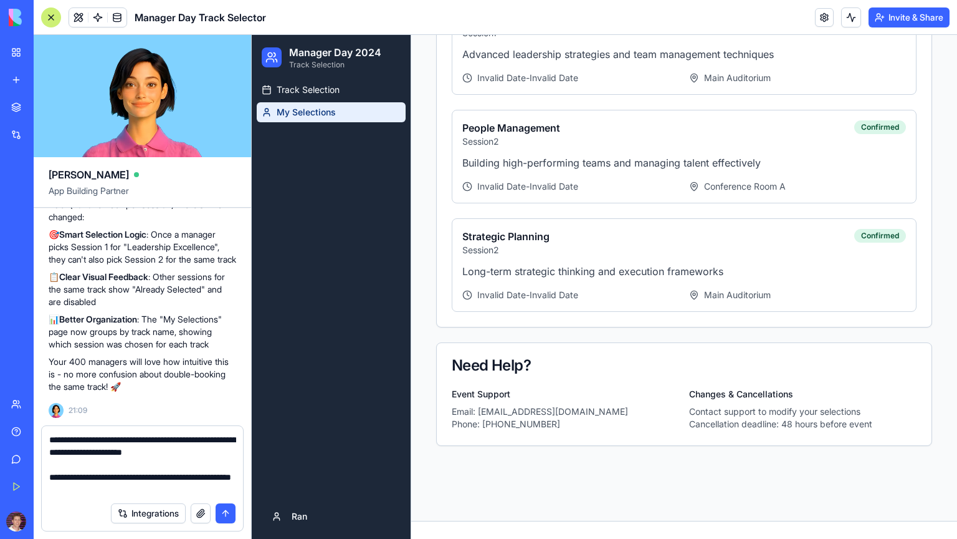
type textarea "**********"
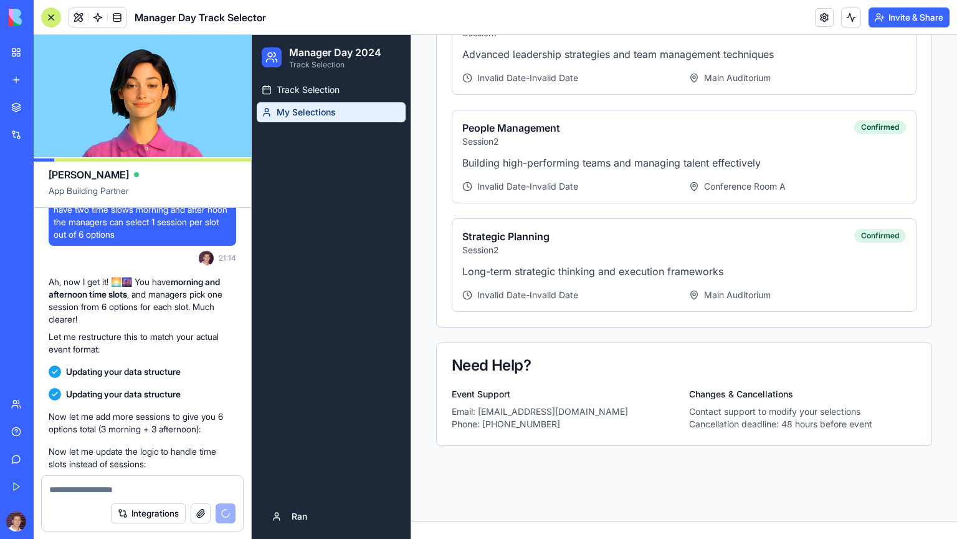
scroll to position [1500, 0]
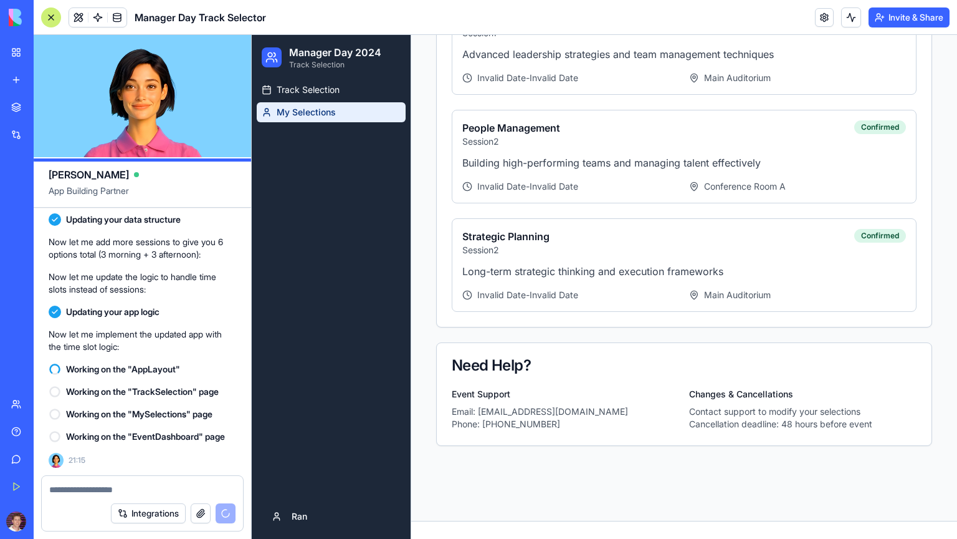
click at [46, 461] on div "Give feedback" at bounding box center [38, 459] width 16 height 12
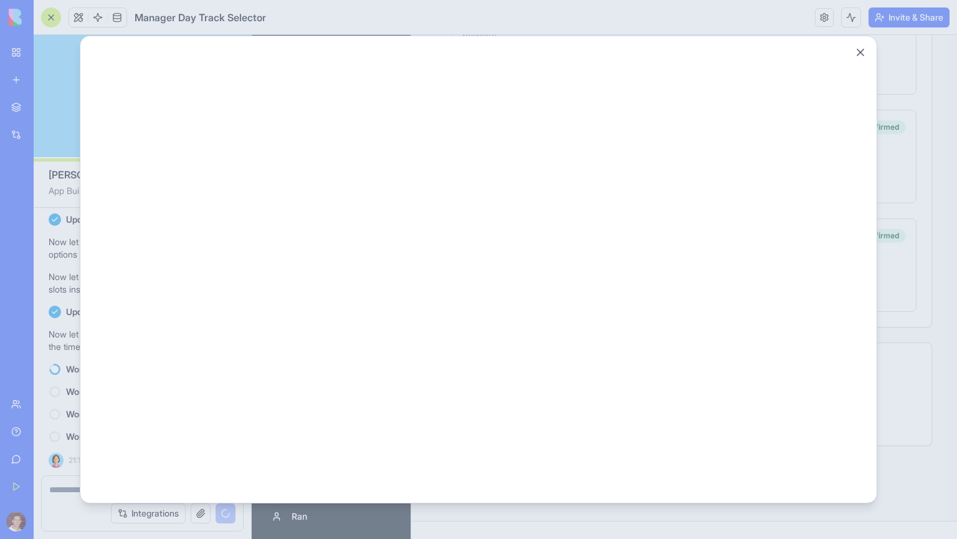
scroll to position [0, 0]
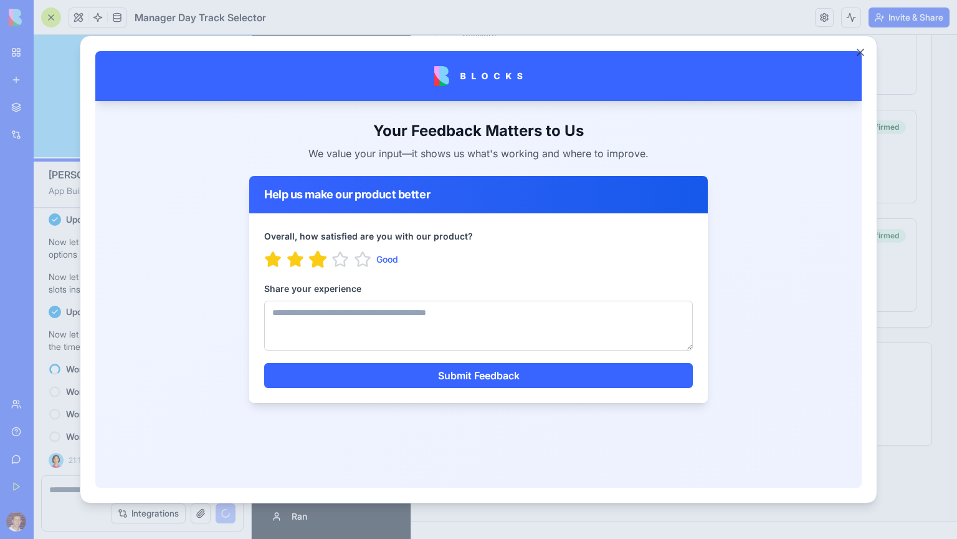
click at [321, 261] on icon "button" at bounding box center [318, 258] width 16 height 15
click at [315, 315] on textarea "Share your experience" at bounding box center [478, 325] width 429 height 50
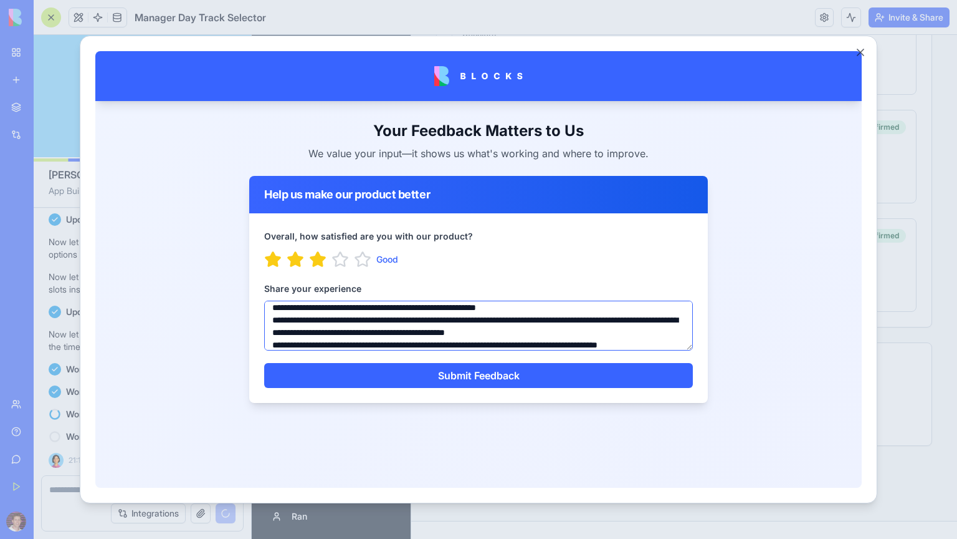
scroll to position [17, 0]
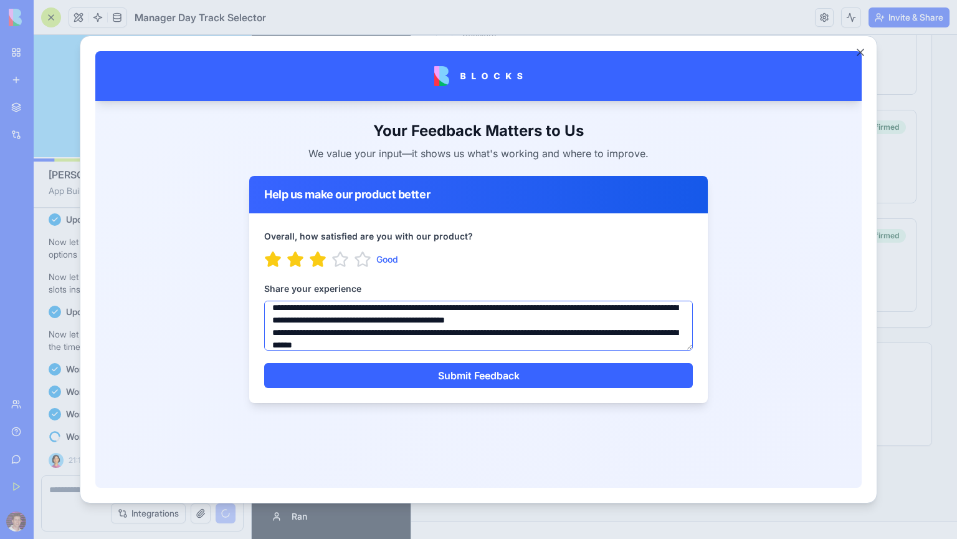
click at [426, 343] on textarea "**********" at bounding box center [478, 325] width 429 height 50
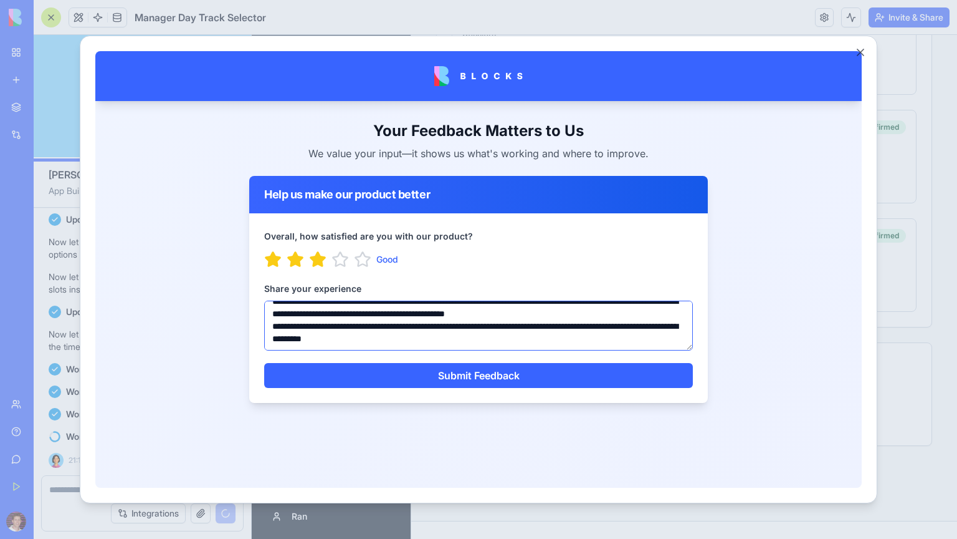
scroll to position [42, 0]
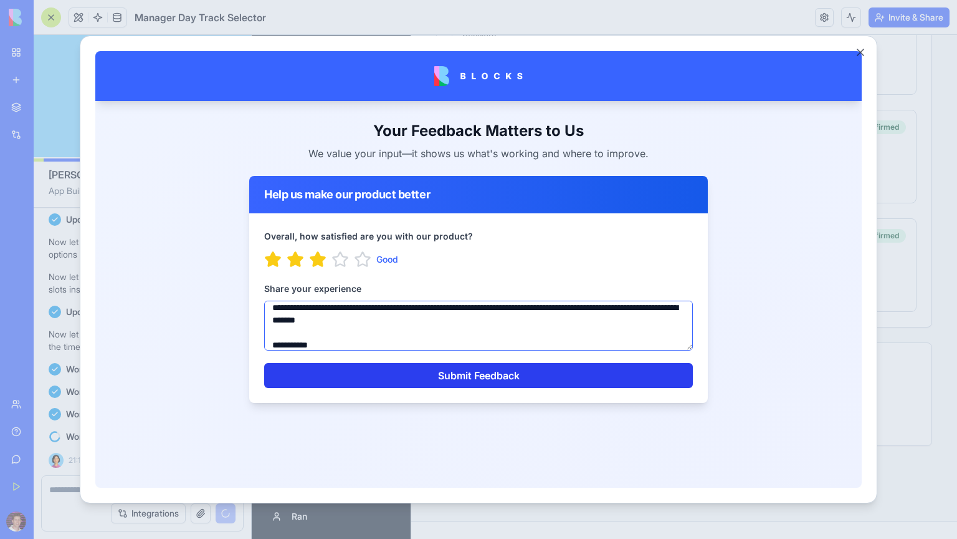
type textarea "**********"
click at [464, 379] on button "Submit Feedback" at bounding box center [478, 375] width 429 height 25
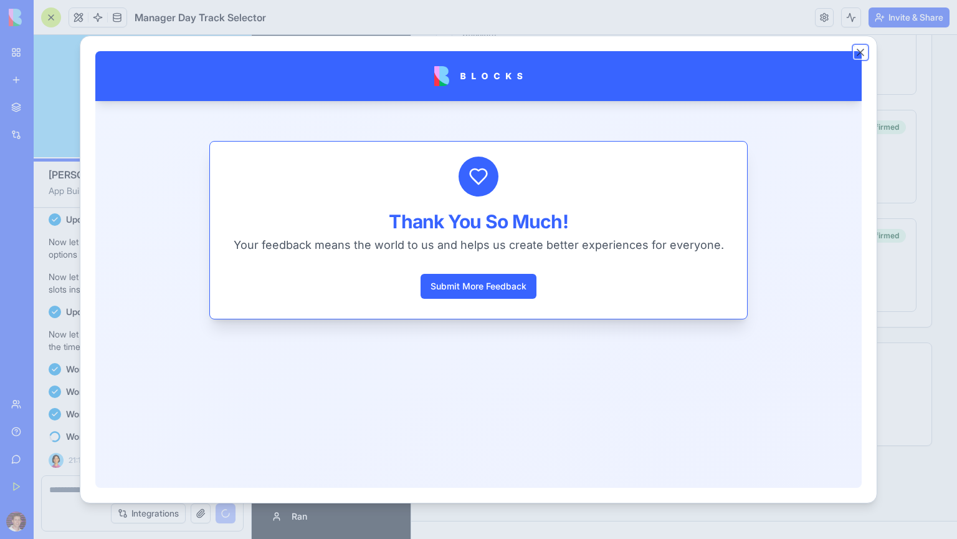
click at [860, 52] on button "Close" at bounding box center [861, 52] width 12 height 12
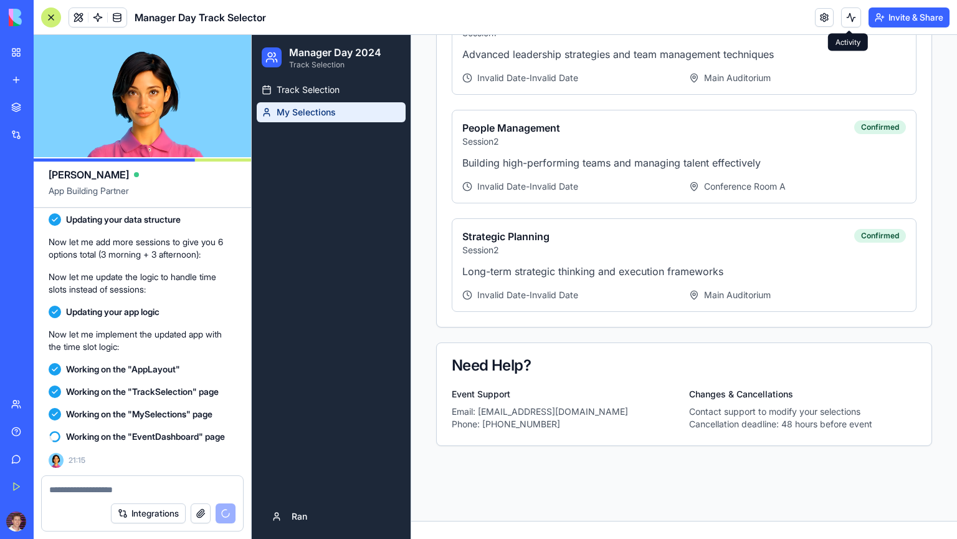
click at [847, 14] on button at bounding box center [851, 17] width 20 height 20
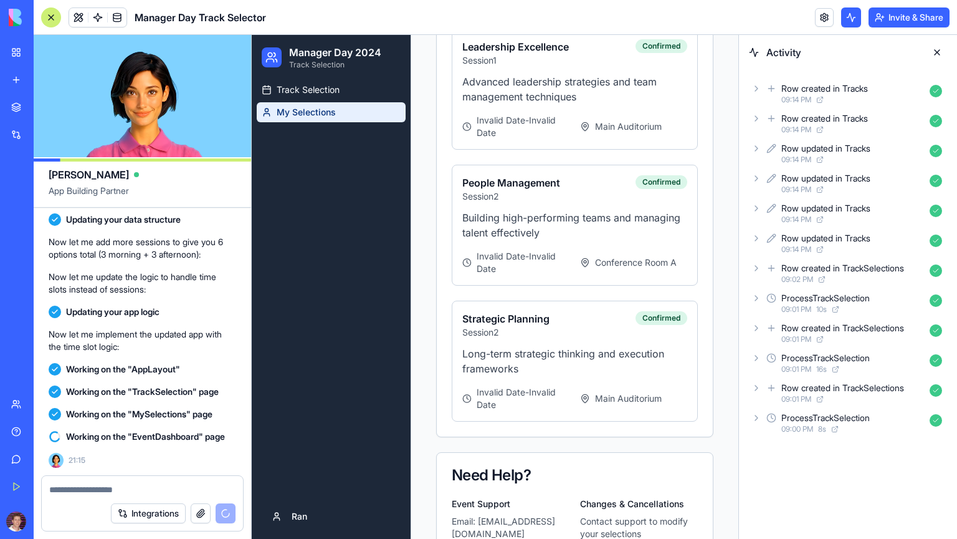
click at [802, 101] on span "09:14 PM" at bounding box center [797, 100] width 30 height 10
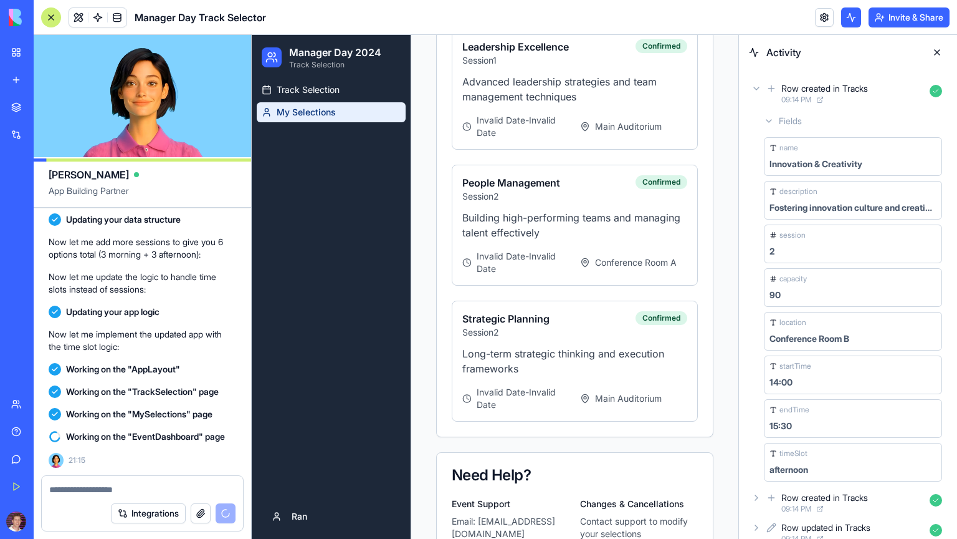
click at [938, 50] on button at bounding box center [937, 52] width 20 height 20
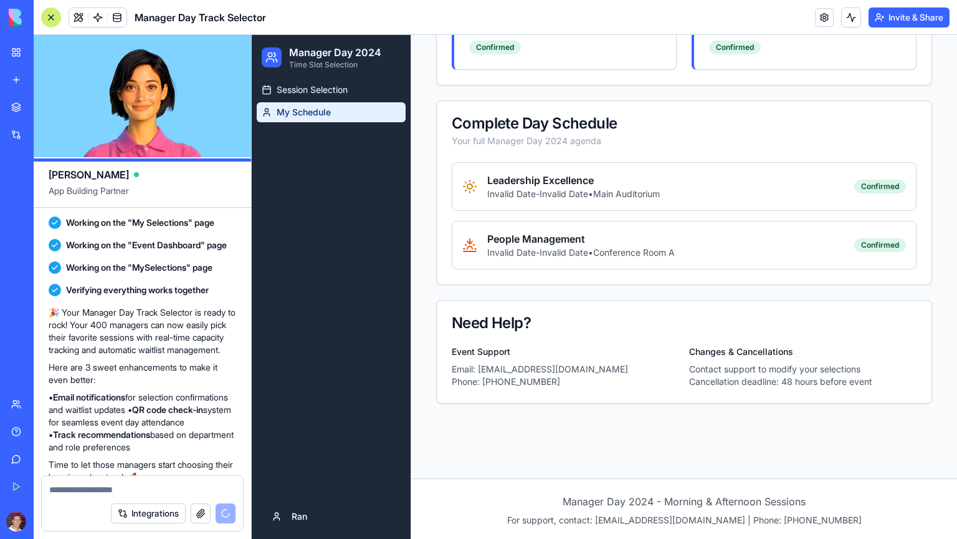
scroll to position [1545, 0]
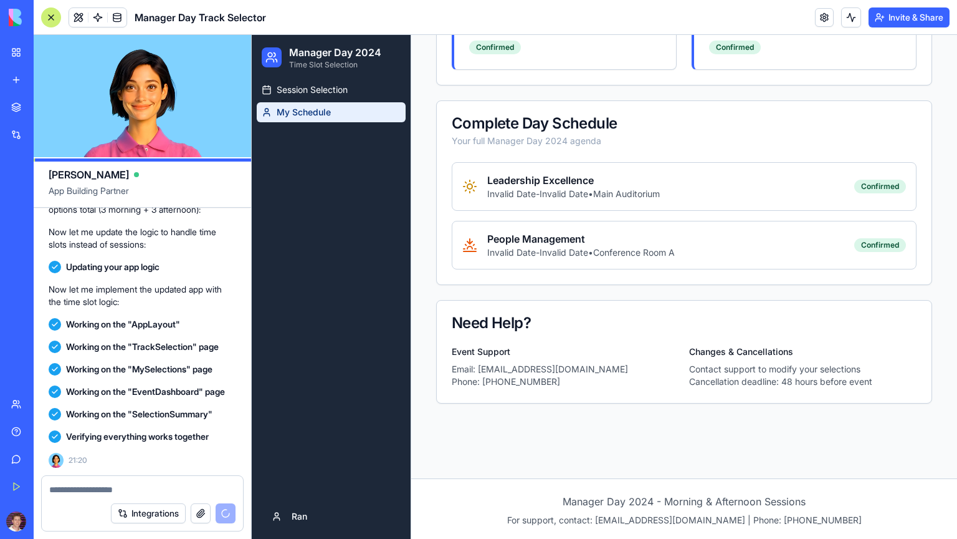
click at [52, 16] on div at bounding box center [51, 17] width 20 height 20
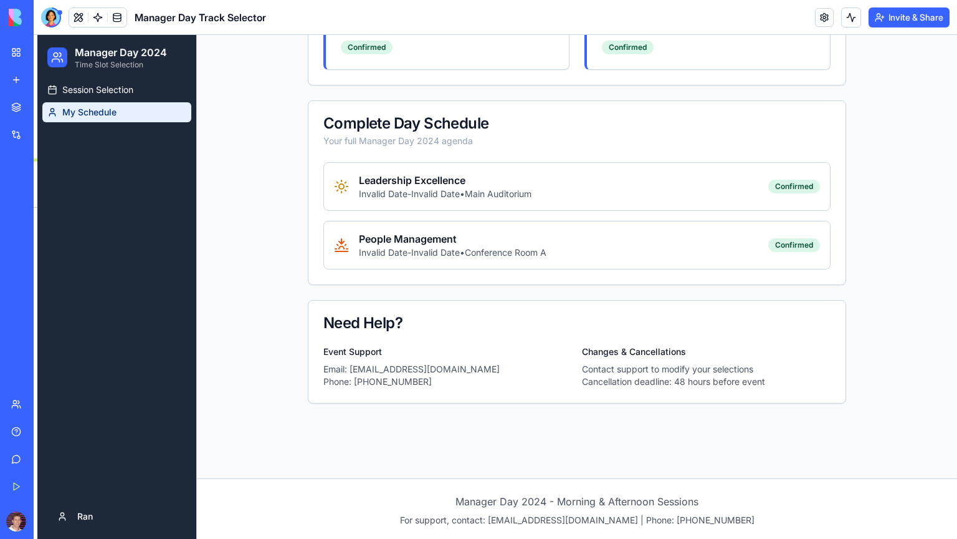
scroll to position [0, 0]
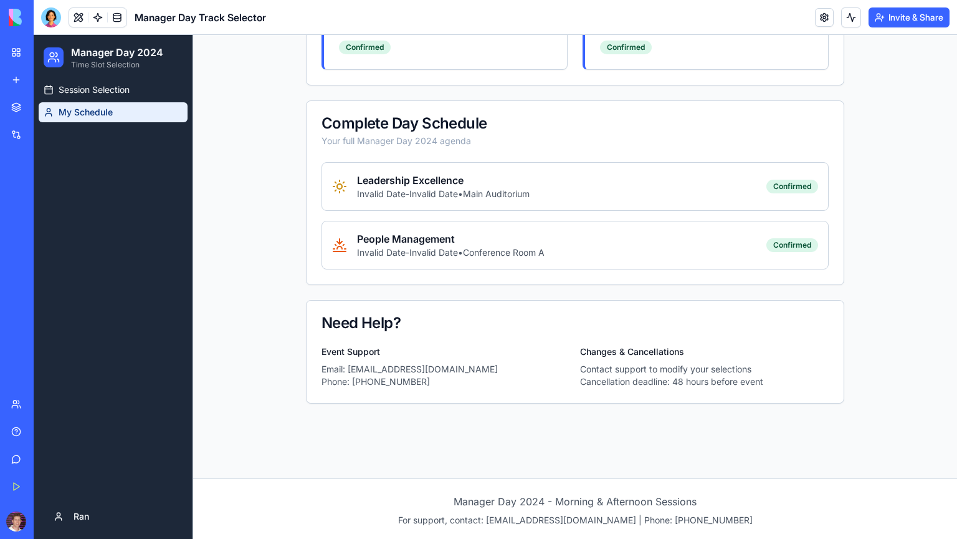
click at [52, 16] on div at bounding box center [51, 17] width 20 height 20
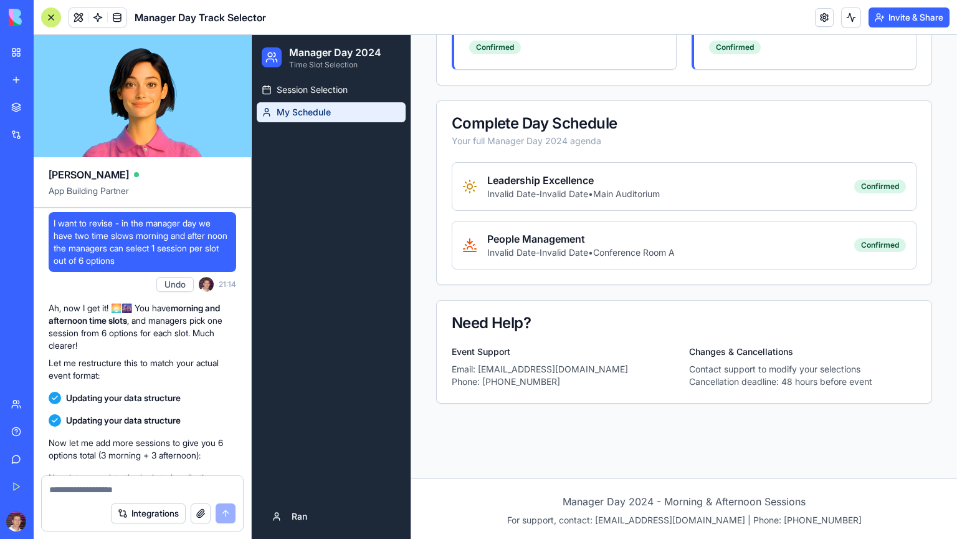
scroll to position [1964, 0]
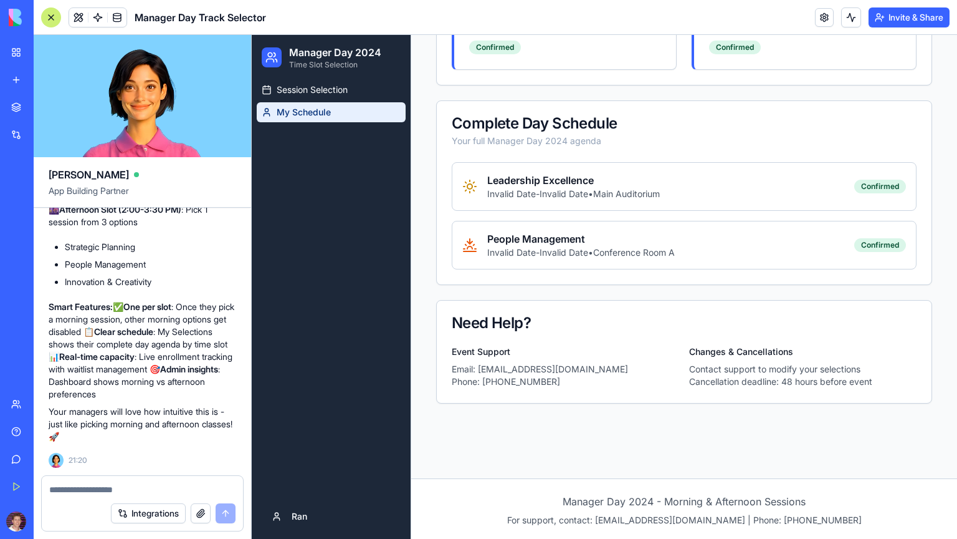
click at [54, 19] on div at bounding box center [51, 17] width 20 height 20
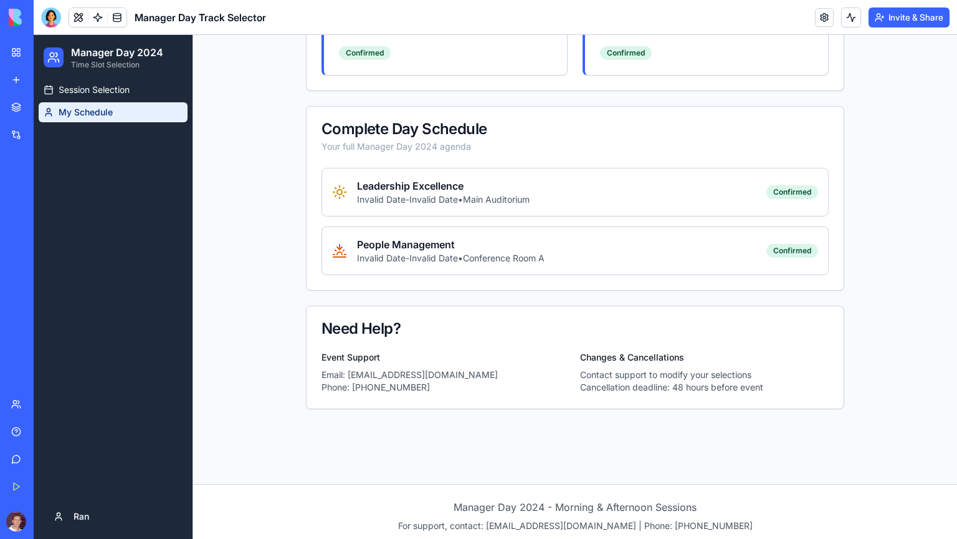
scroll to position [457, 0]
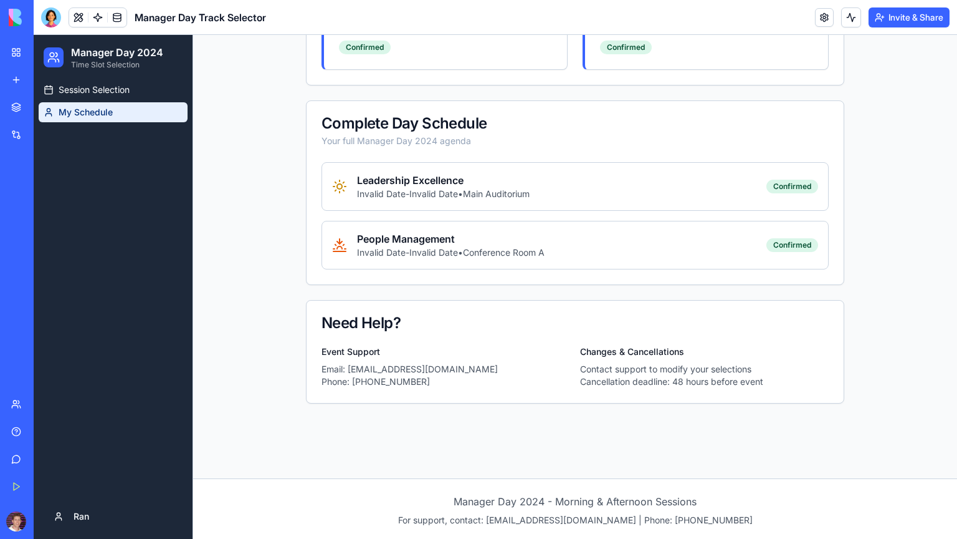
click at [388, 189] on p "Invalid Date - Invalid Date • Main Auditorium" at bounding box center [443, 194] width 173 height 12
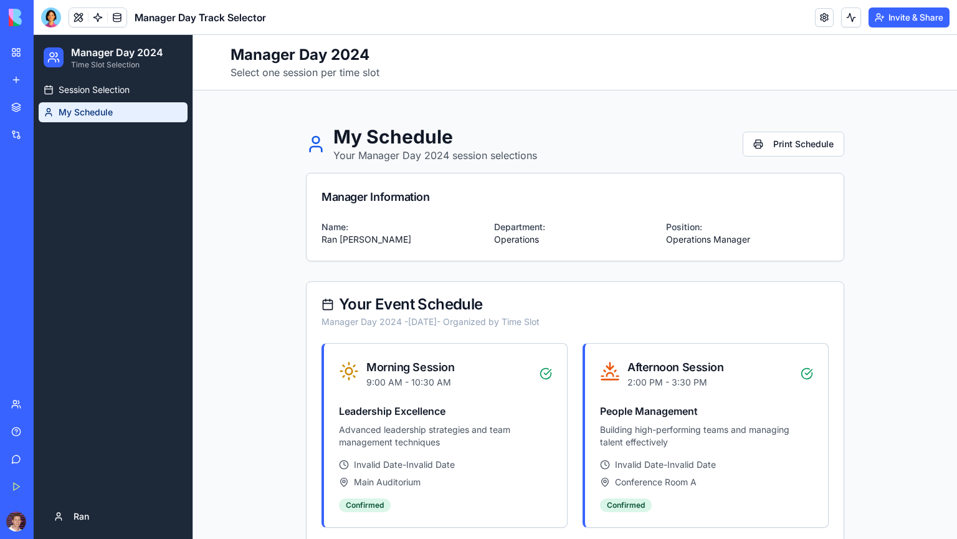
click at [438, 408] on h4 "Leadership Excellence" at bounding box center [445, 410] width 213 height 15
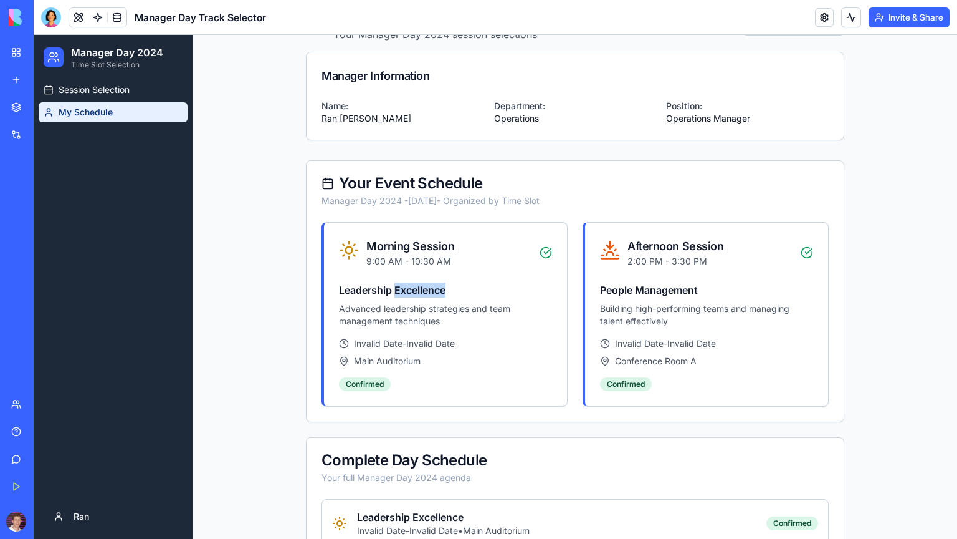
scroll to position [127, 0]
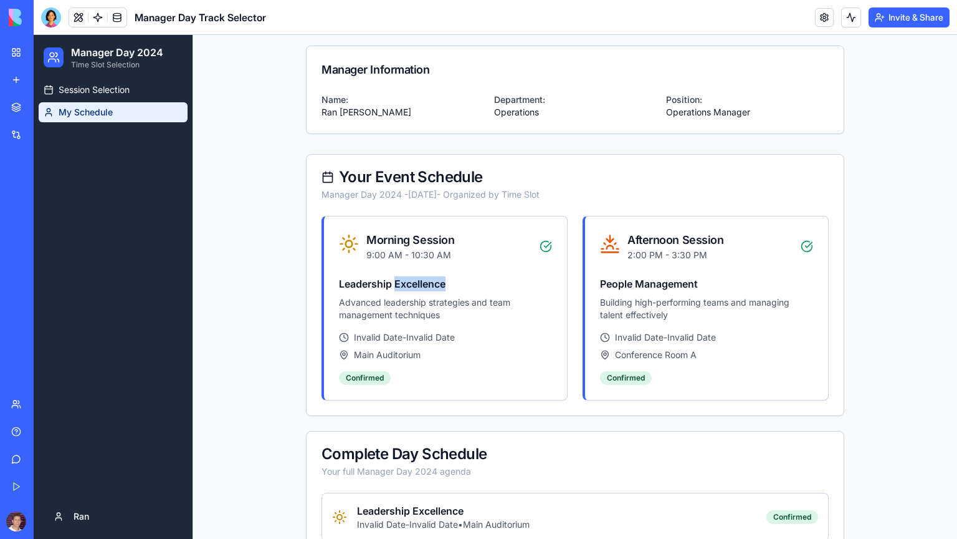
click at [663, 239] on div "Afternoon Session" at bounding box center [676, 239] width 96 height 17
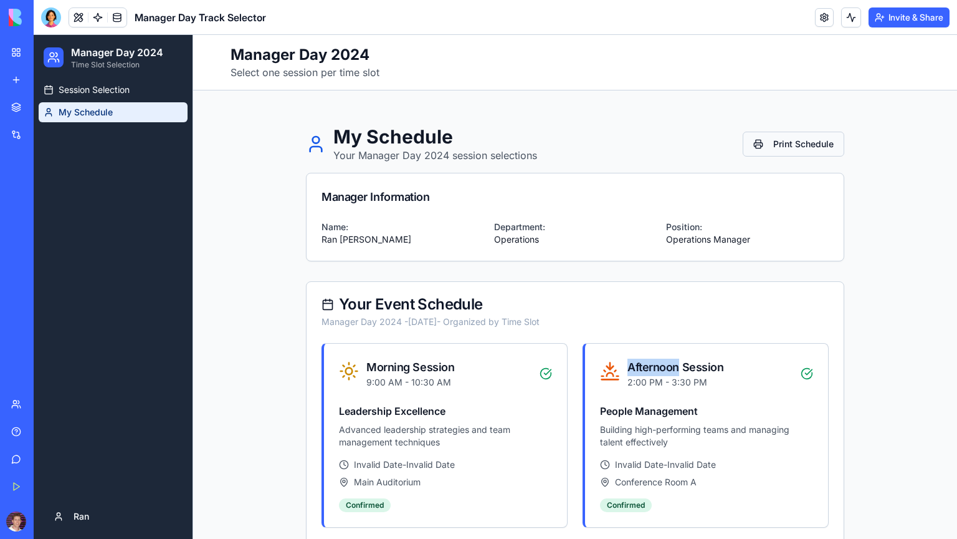
click at [787, 146] on button "Print Schedule" at bounding box center [794, 144] width 102 height 25
click at [98, 85] on span "Session Selection" at bounding box center [94, 90] width 71 height 12
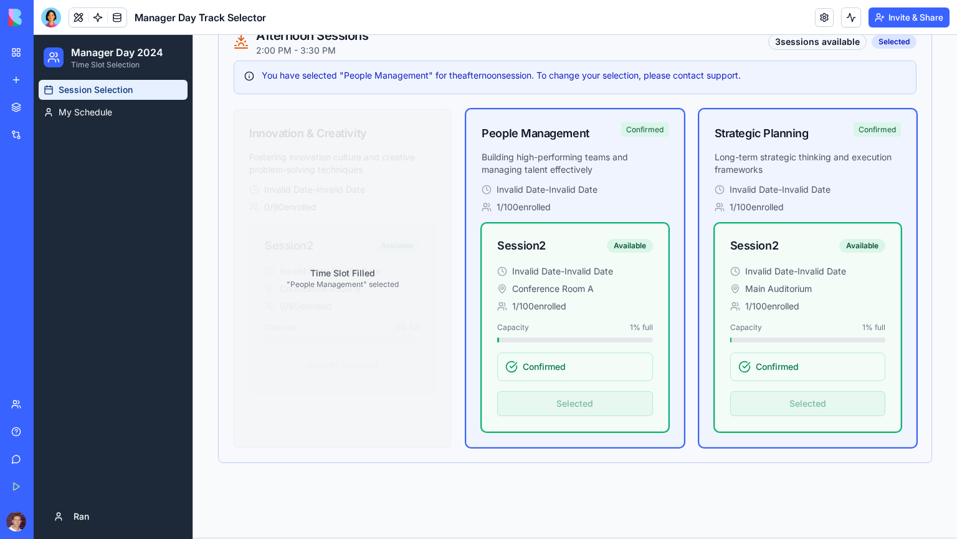
scroll to position [954, 0]
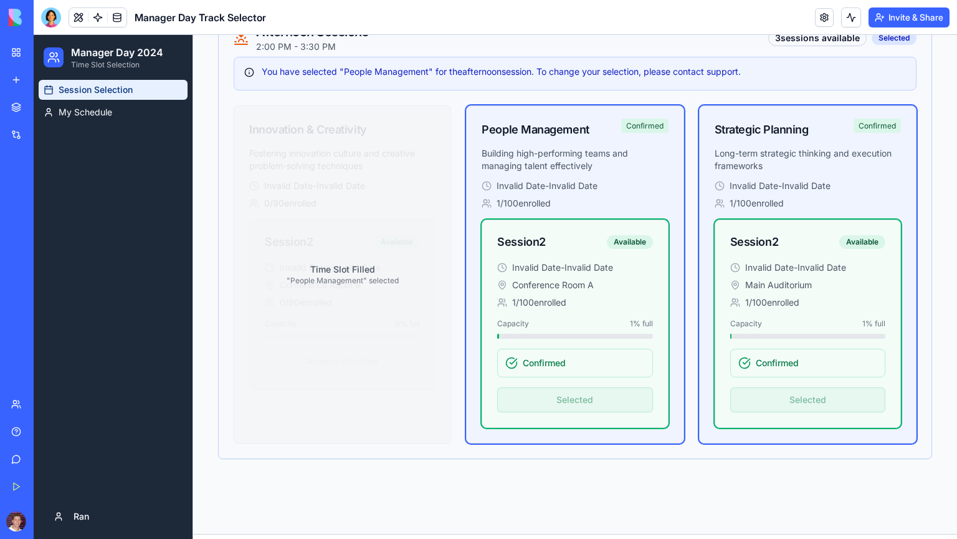
click at [803, 188] on div "Invalid Date - Invalid Date 1 / 100 enrolled" at bounding box center [808, 195] width 186 height 30
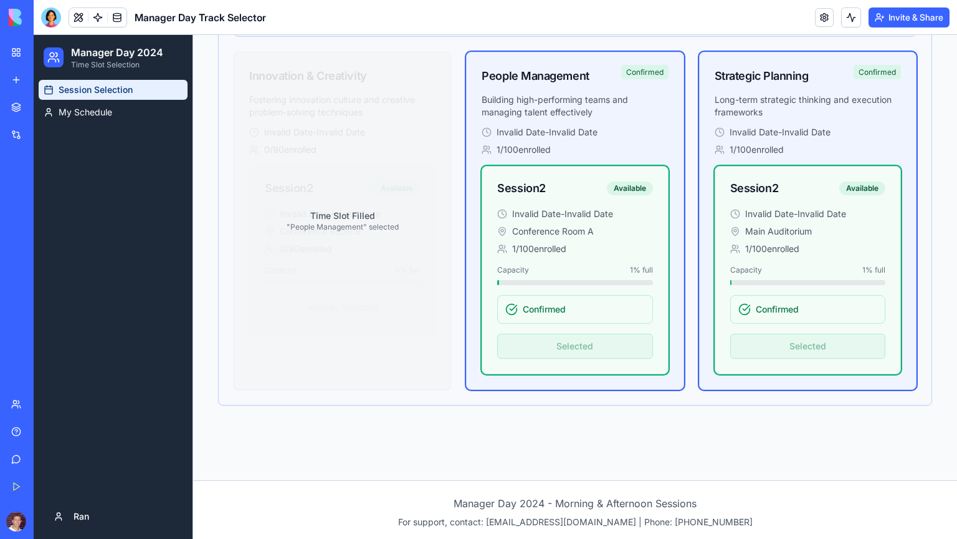
click at [593, 370] on div "Invalid Date - Invalid Date 1 / 100 enrolled Session 2 Available Invalid Date -…" at bounding box center [575, 258] width 216 height 264
click at [572, 314] on div "Confirmed" at bounding box center [574, 309] width 155 height 29
click at [572, 315] on div "Confirmed" at bounding box center [574, 309] width 155 height 29
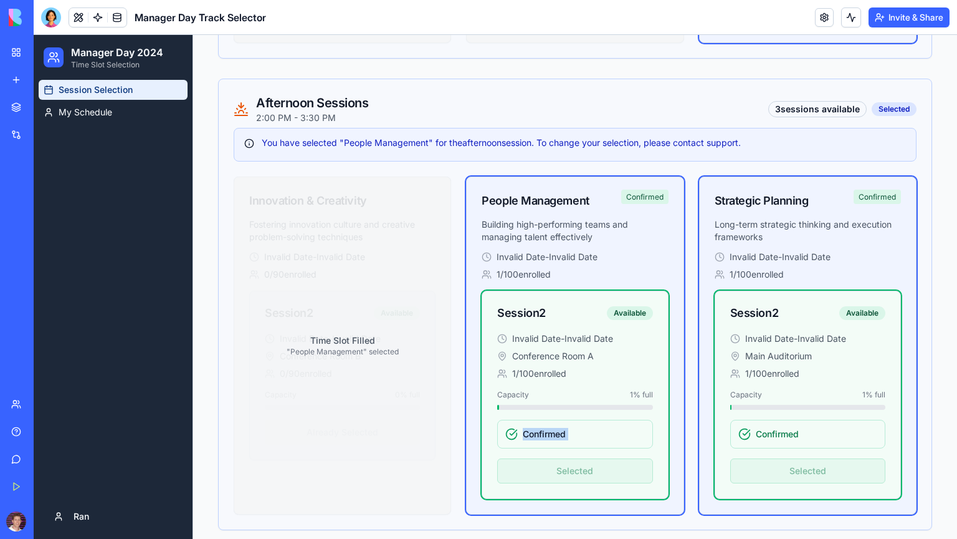
scroll to position [894, 0]
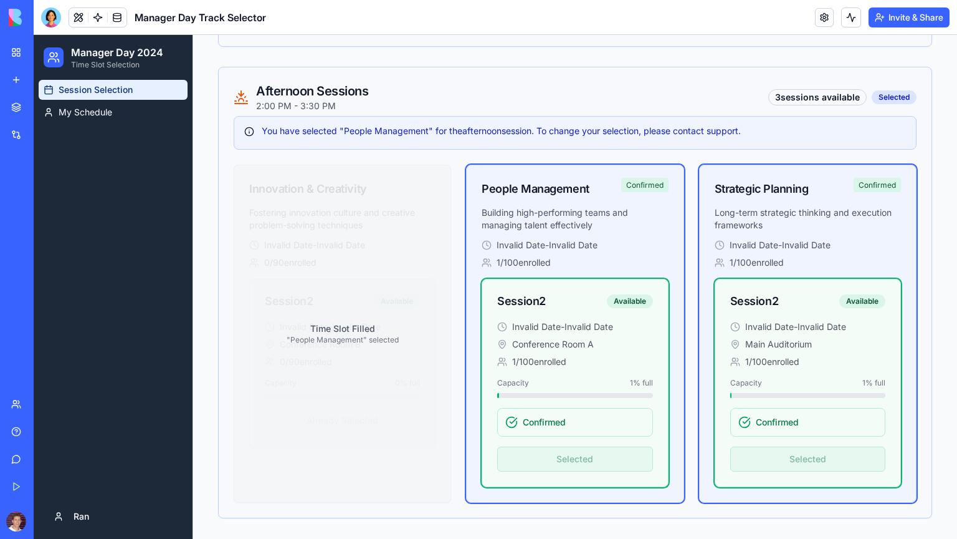
click at [630, 320] on div "Invalid Date - Invalid Date" at bounding box center [574, 326] width 155 height 12
click at [102, 116] on span "My Schedule" at bounding box center [86, 112] width 54 height 12
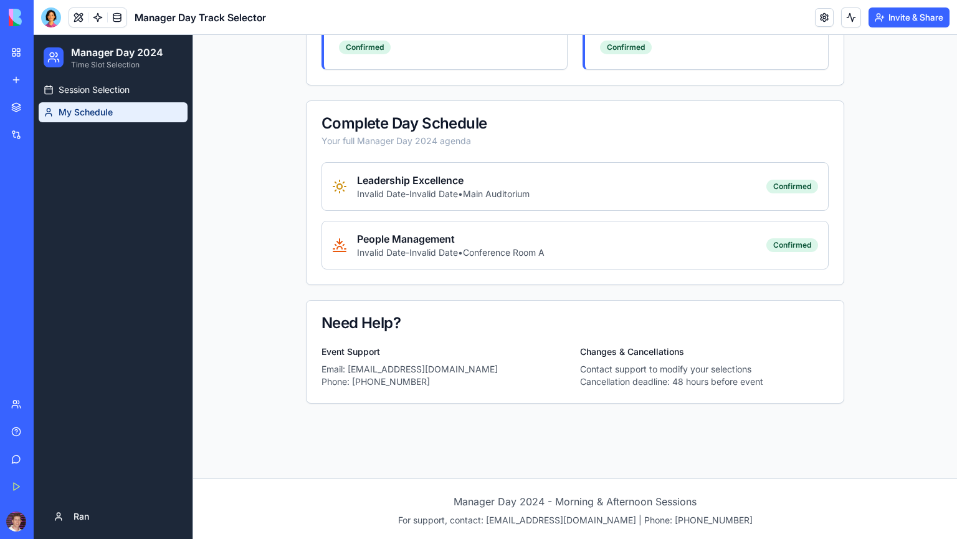
click at [505, 233] on h4 "People Management" at bounding box center [451, 238] width 188 height 15
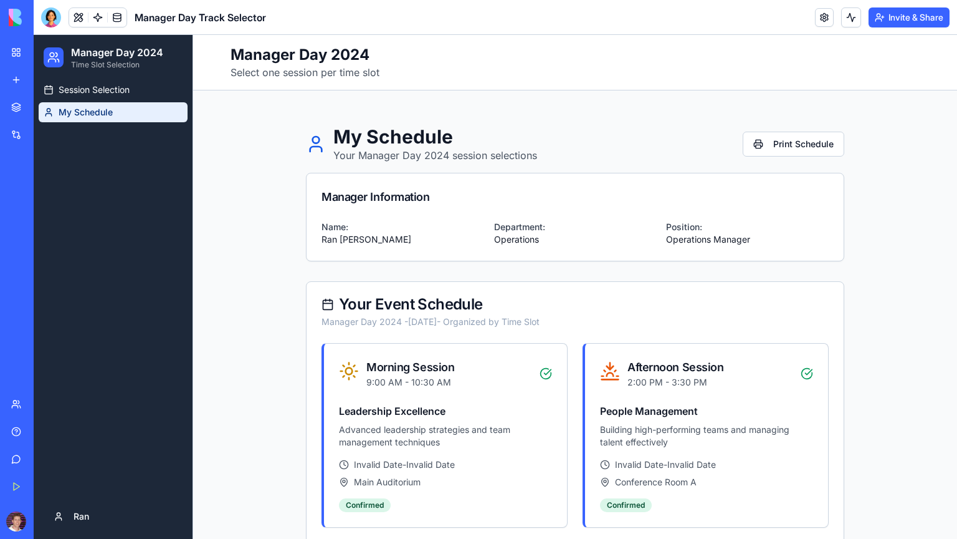
click at [48, 17] on div at bounding box center [51, 17] width 20 height 20
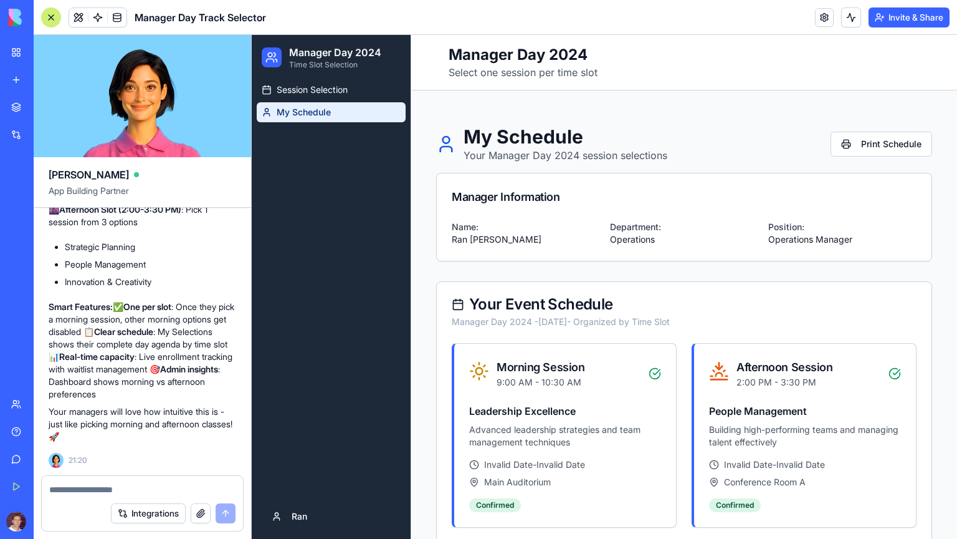
click at [83, 488] on textarea at bounding box center [142, 489] width 186 height 12
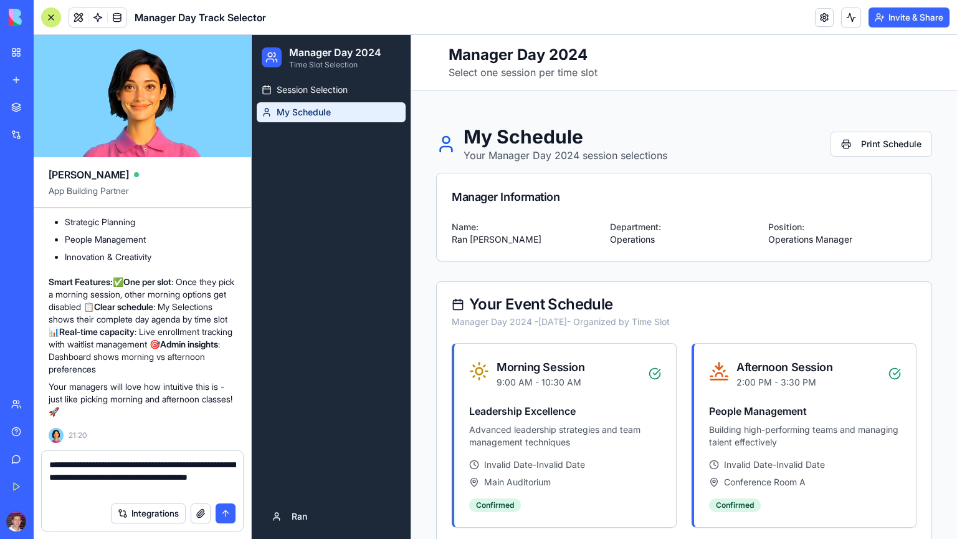
type textarea "**********"
click at [224, 512] on button "submit" at bounding box center [226, 513] width 20 height 20
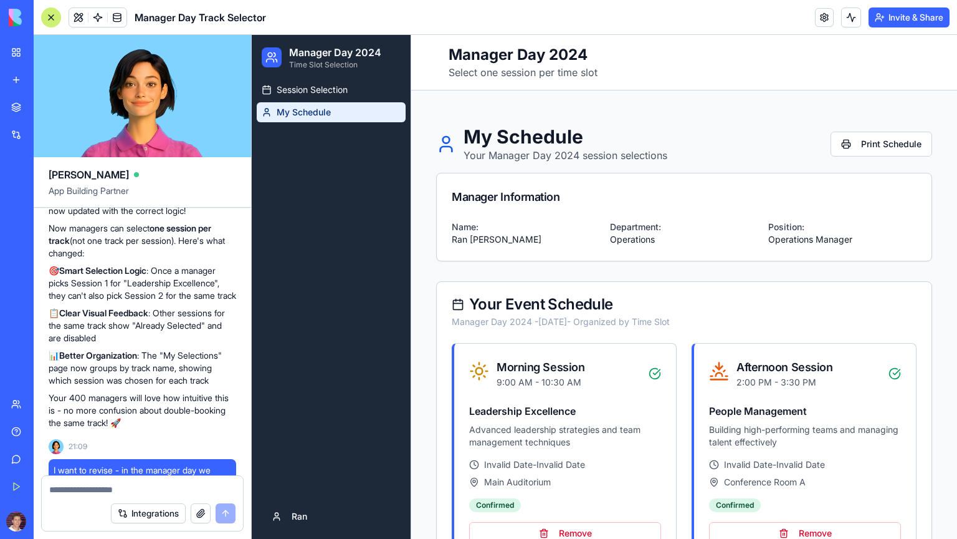
scroll to position [951, 0]
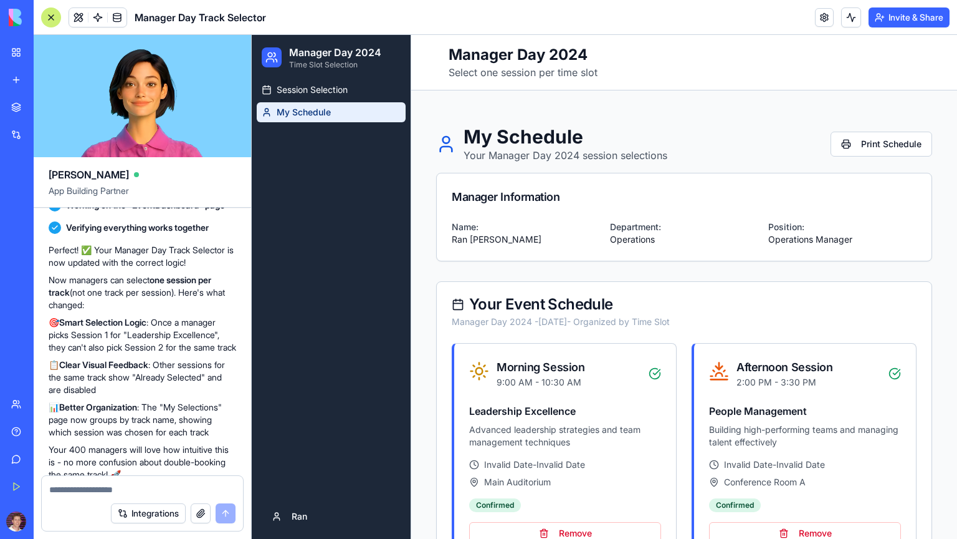
click at [46, 12] on div at bounding box center [51, 17] width 20 height 20
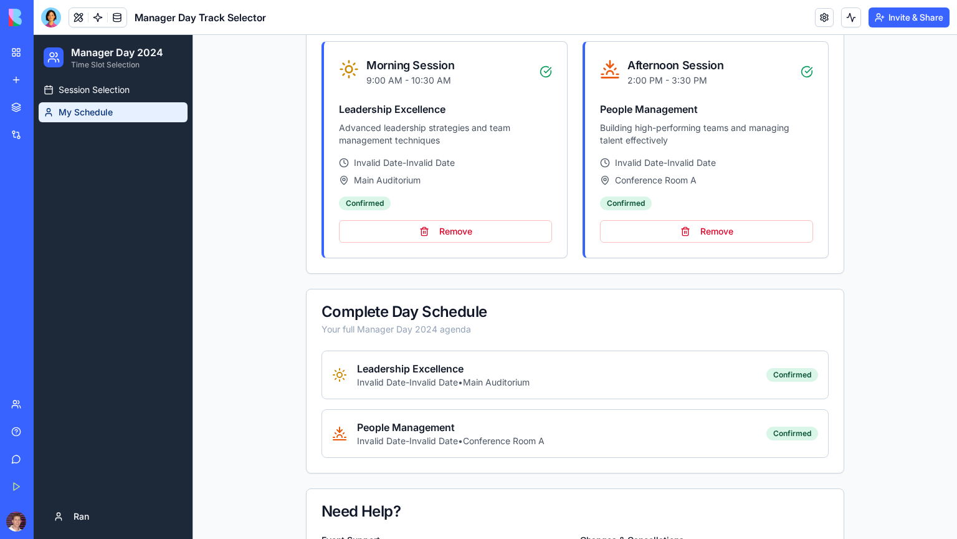
scroll to position [305, 0]
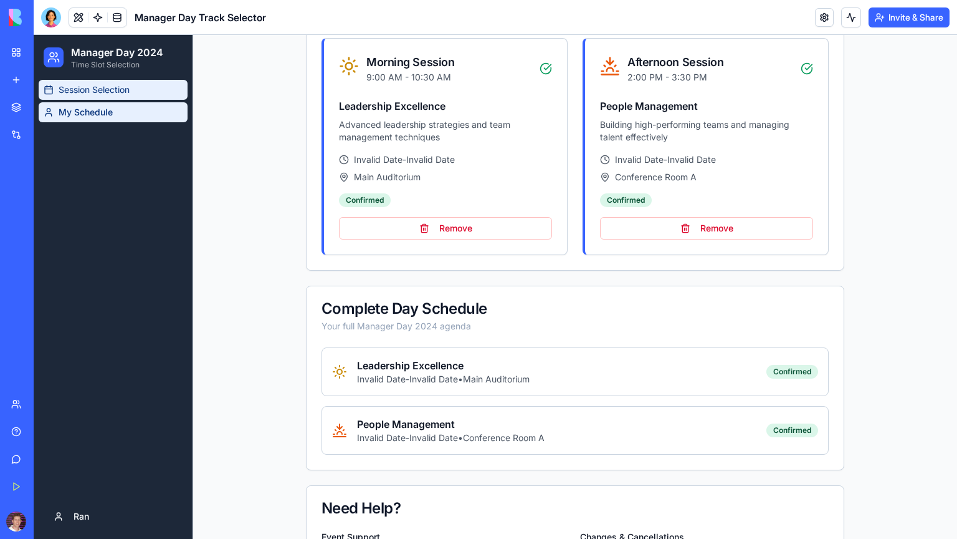
click at [97, 86] on span "Session Selection" at bounding box center [94, 90] width 71 height 12
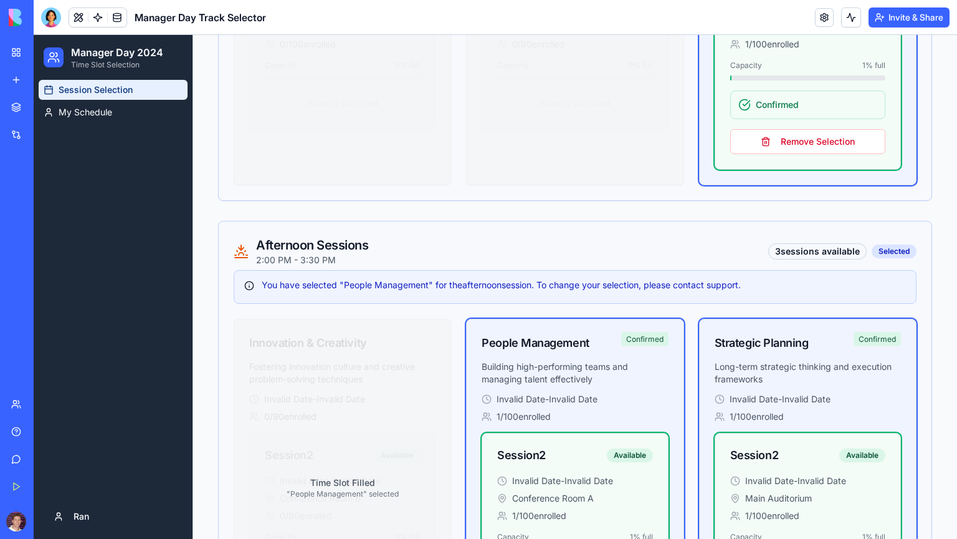
scroll to position [1007, 0]
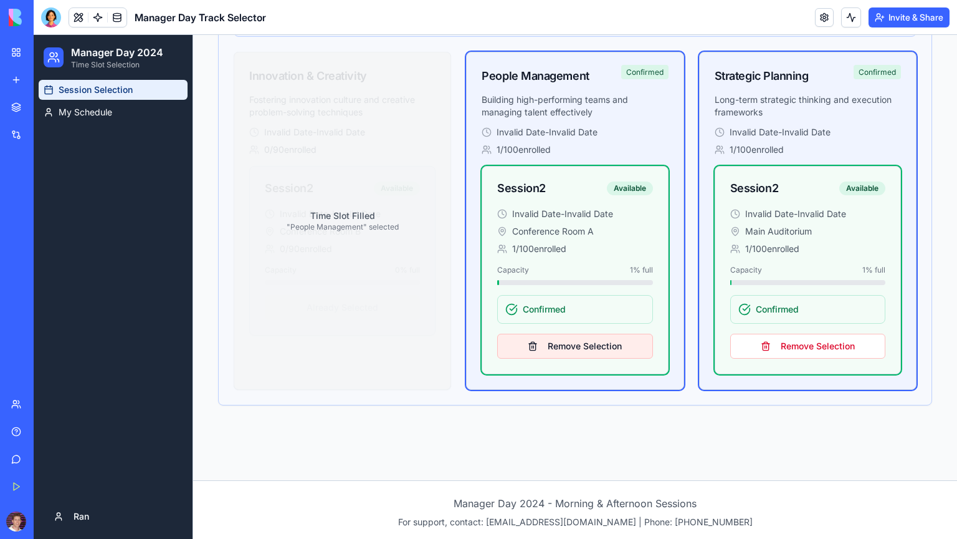
click at [578, 340] on button "Remove Selection" at bounding box center [574, 345] width 155 height 25
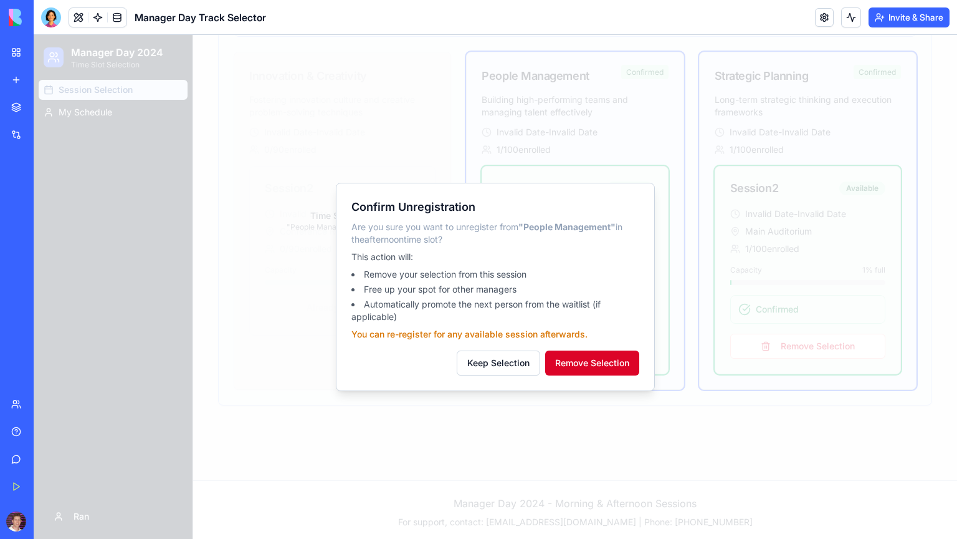
click at [586, 360] on button "Remove Selection" at bounding box center [592, 362] width 94 height 25
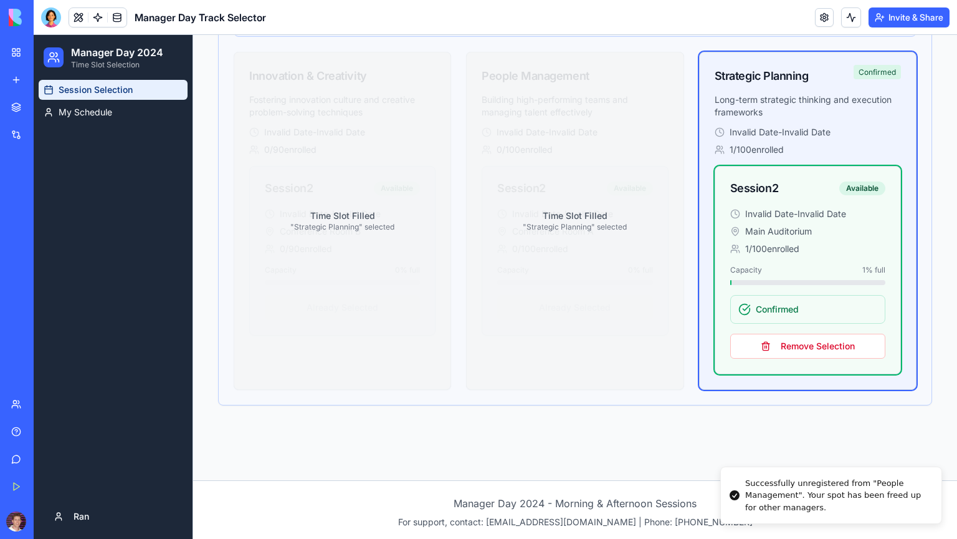
click at [551, 211] on p "Time Slot Filled" at bounding box center [575, 215] width 104 height 12
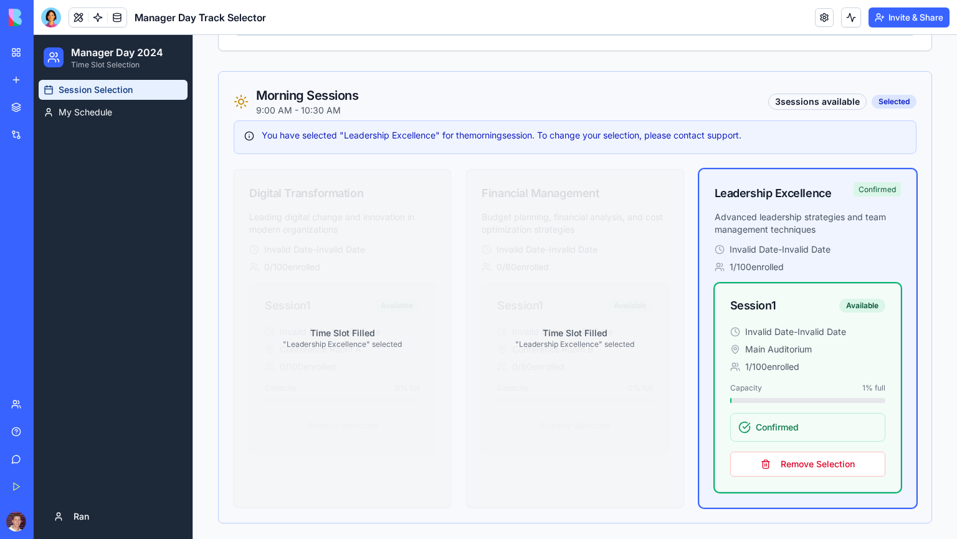
scroll to position [418, 0]
click at [115, 16] on span at bounding box center [117, 17] width 35 height 35
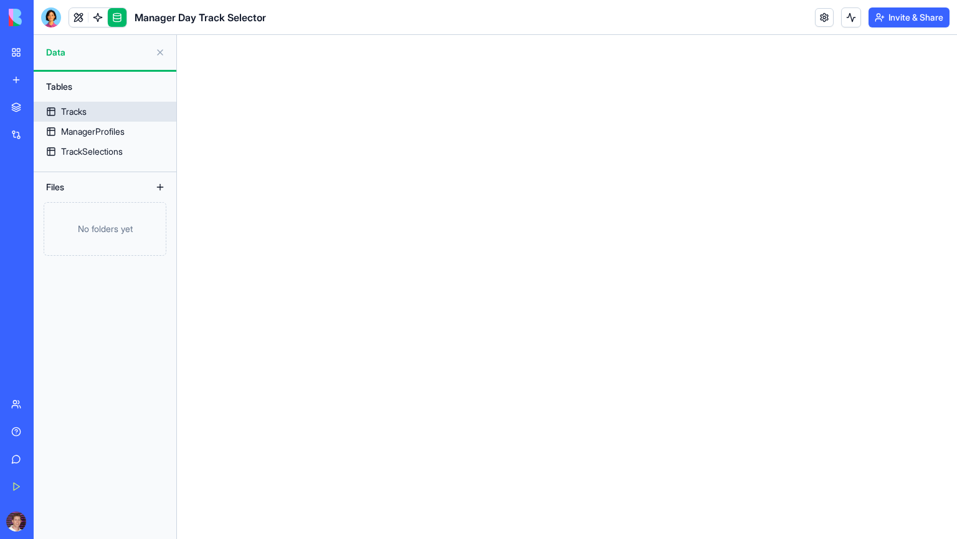
click at [85, 117] on div "Tracks" at bounding box center [74, 111] width 26 height 12
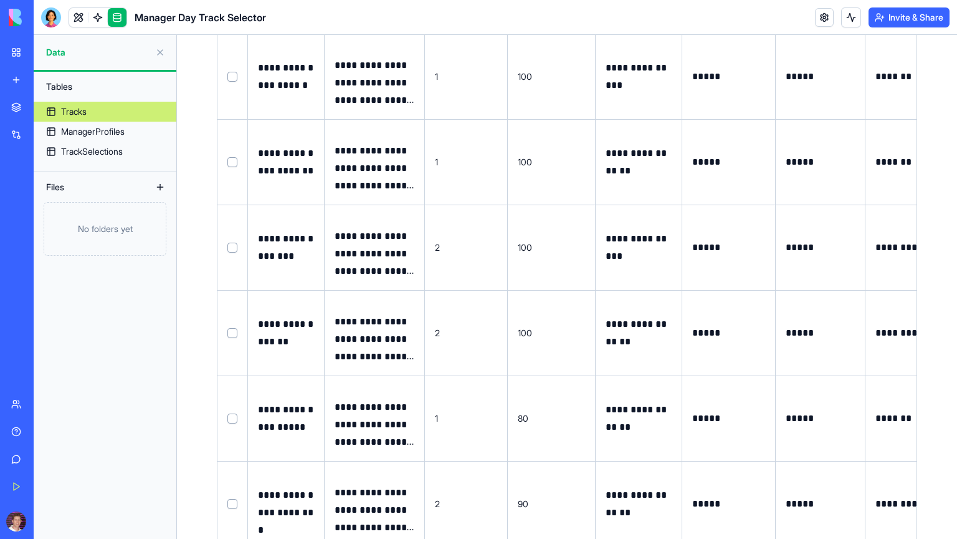
scroll to position [156, 0]
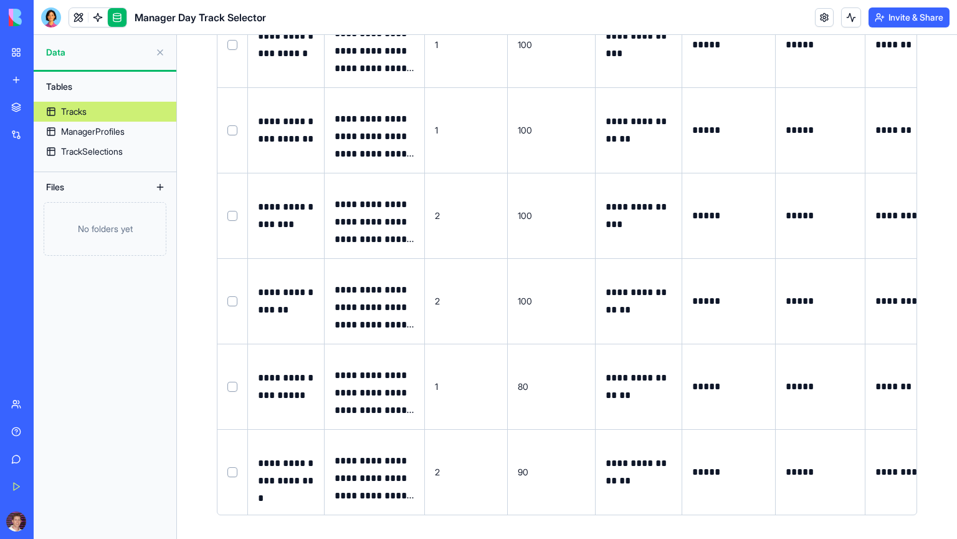
click at [161, 51] on button at bounding box center [160, 52] width 20 height 20
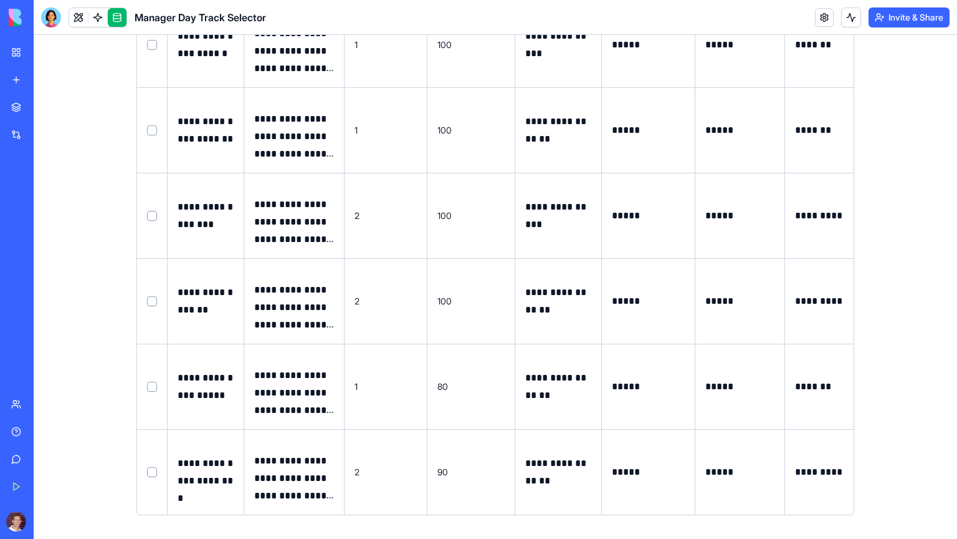
scroll to position [0, 0]
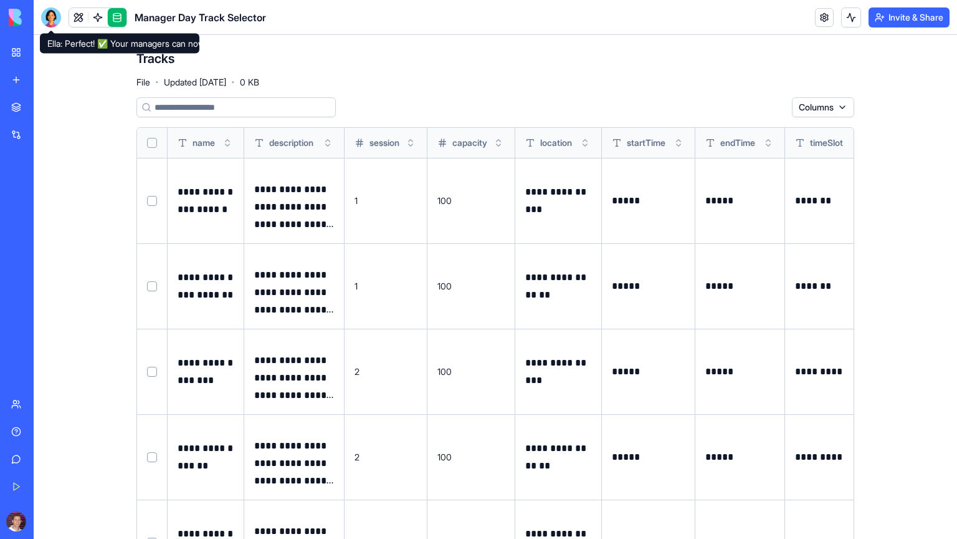
click at [58, 22] on div at bounding box center [51, 17] width 20 height 20
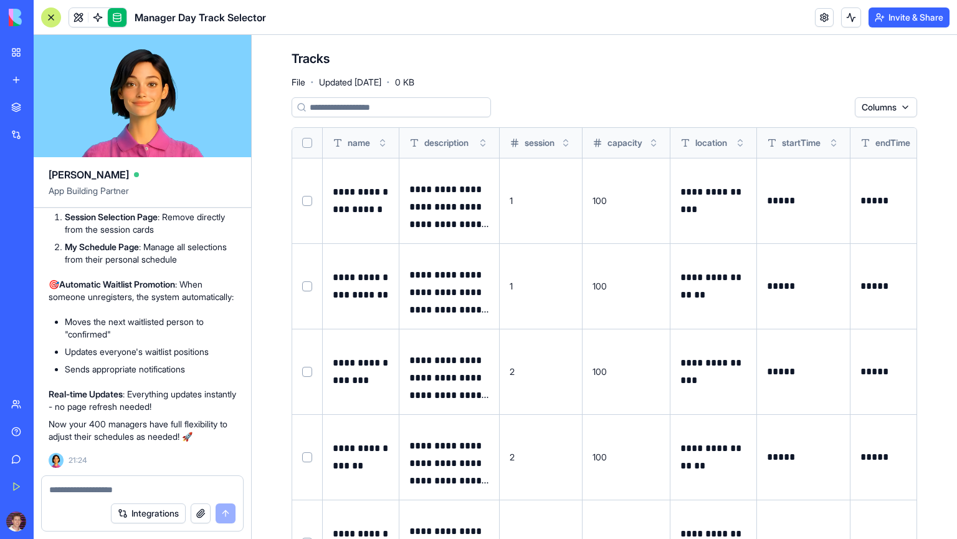
click at [115, 489] on textarea at bounding box center [142, 489] width 186 height 12
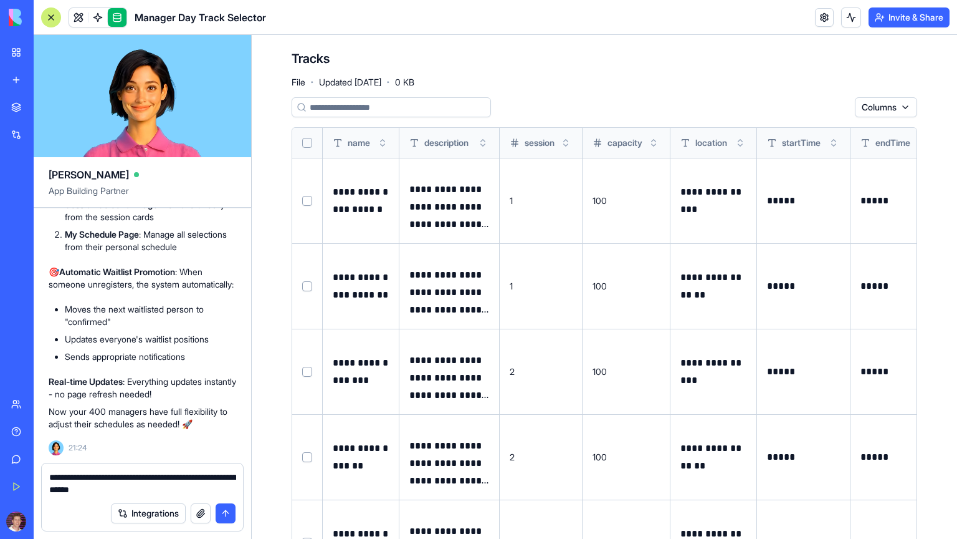
click at [141, 484] on textarea "**********" at bounding box center [142, 483] width 187 height 25
click at [147, 486] on textarea "**********" at bounding box center [142, 483] width 187 height 25
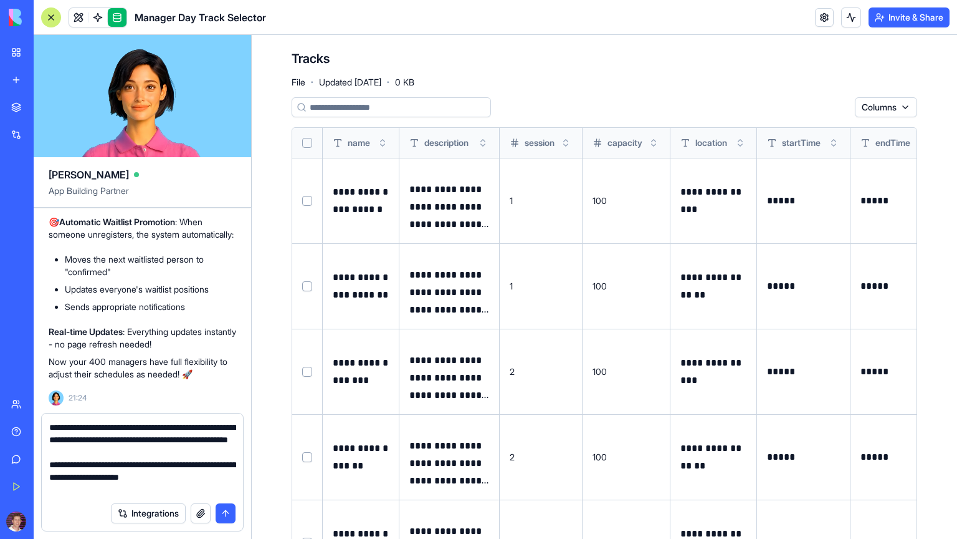
type textarea "**********"
click at [229, 515] on button "submit" at bounding box center [226, 513] width 20 height 20
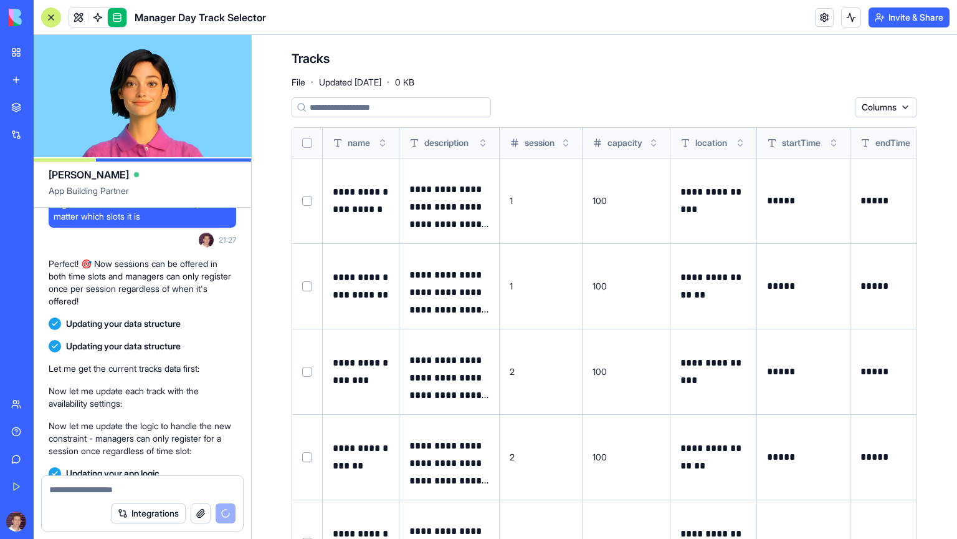
scroll to position [3078, 0]
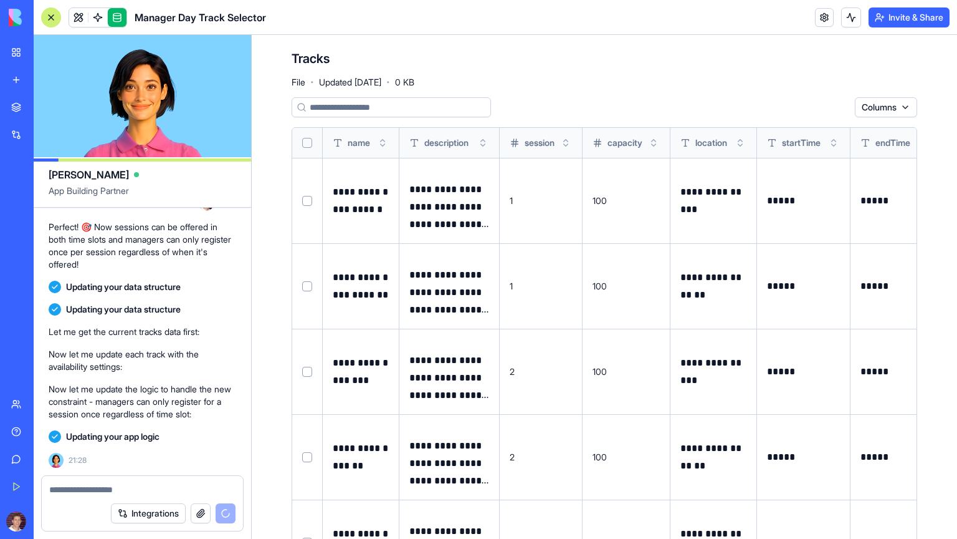
click at [54, 16] on div at bounding box center [51, 17] width 20 height 20
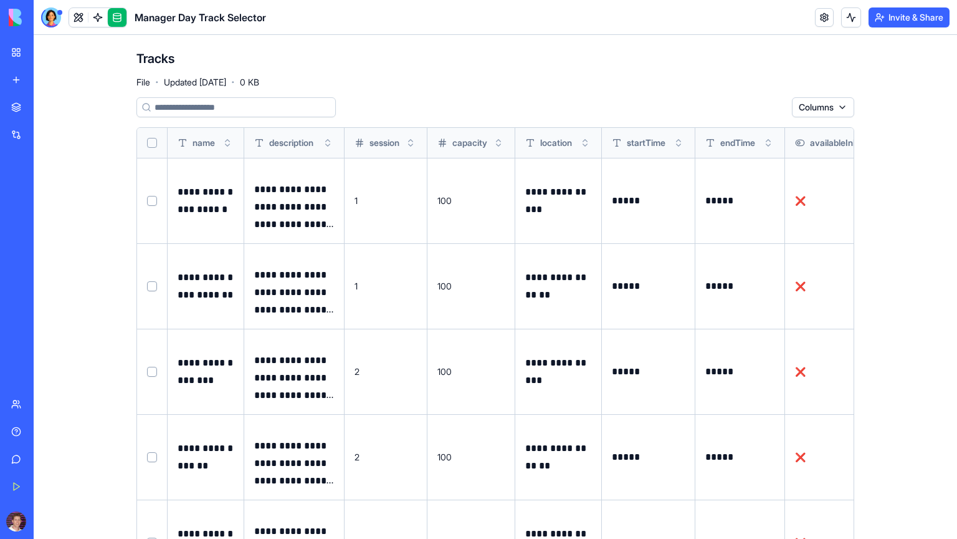
click at [54, 16] on div at bounding box center [51, 17] width 20 height 20
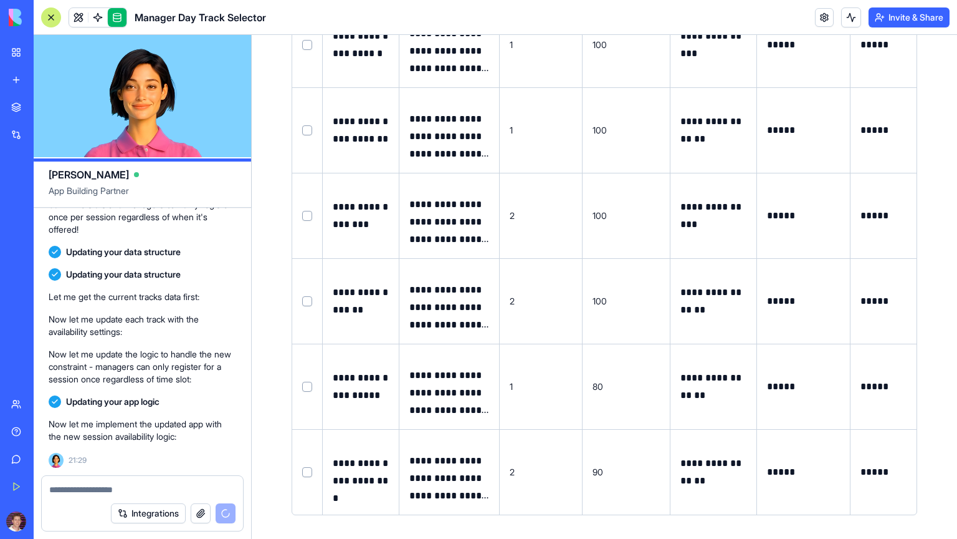
scroll to position [0, 0]
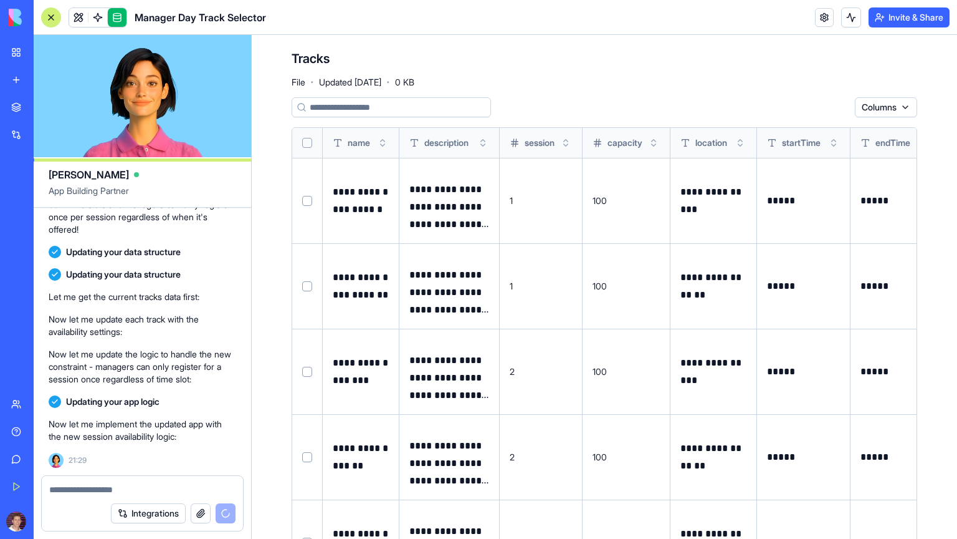
click at [120, 11] on link at bounding box center [117, 17] width 19 height 19
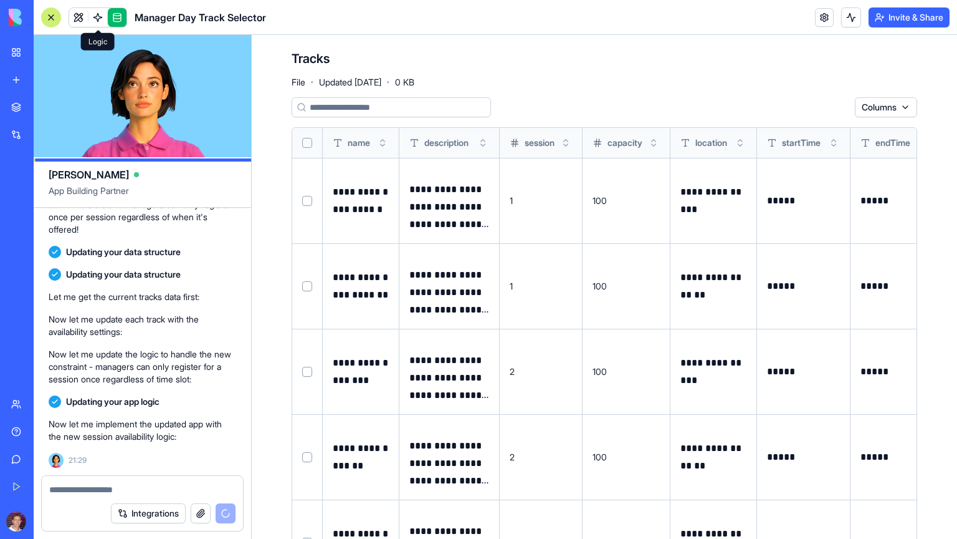
click at [46, 12] on div at bounding box center [51, 17] width 20 height 20
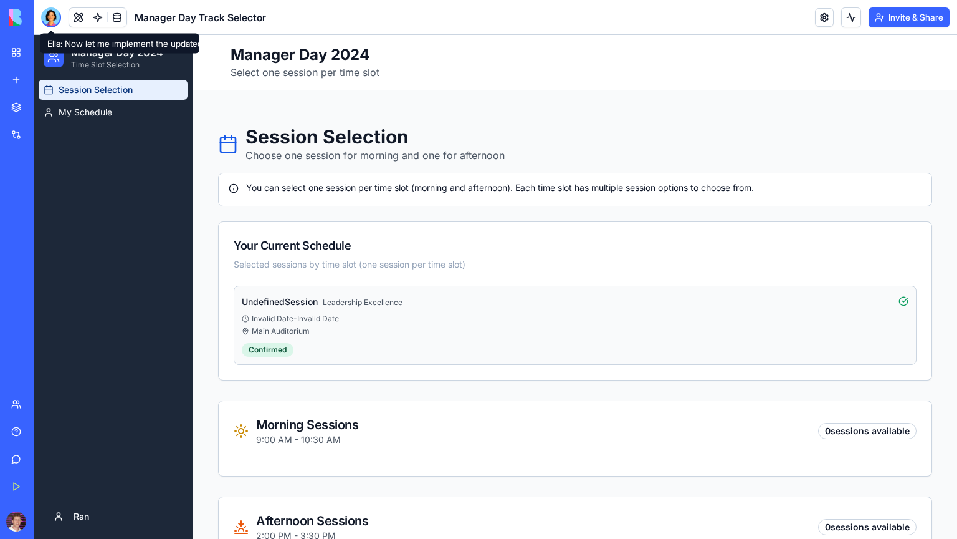
click at [52, 12] on div at bounding box center [51, 17] width 20 height 20
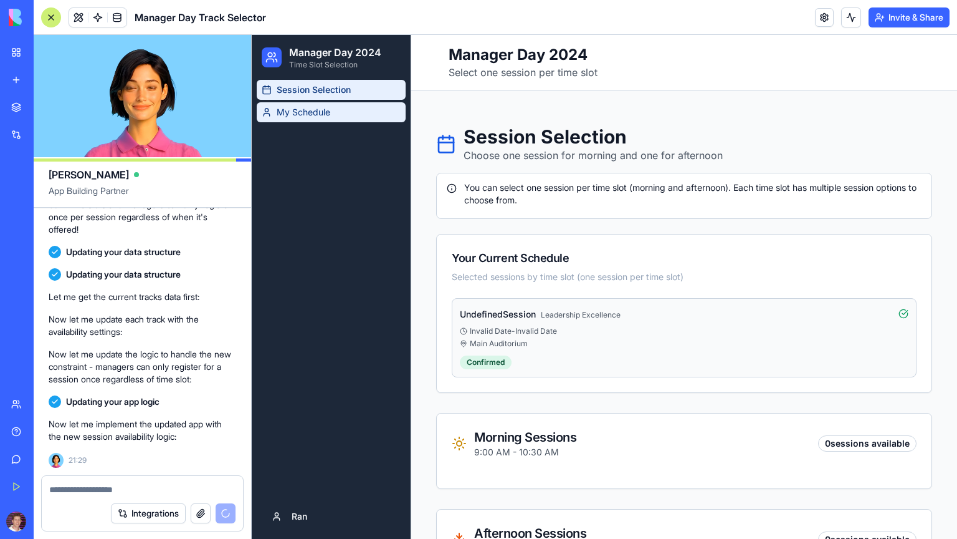
click at [296, 110] on span "My Schedule" at bounding box center [304, 112] width 54 height 12
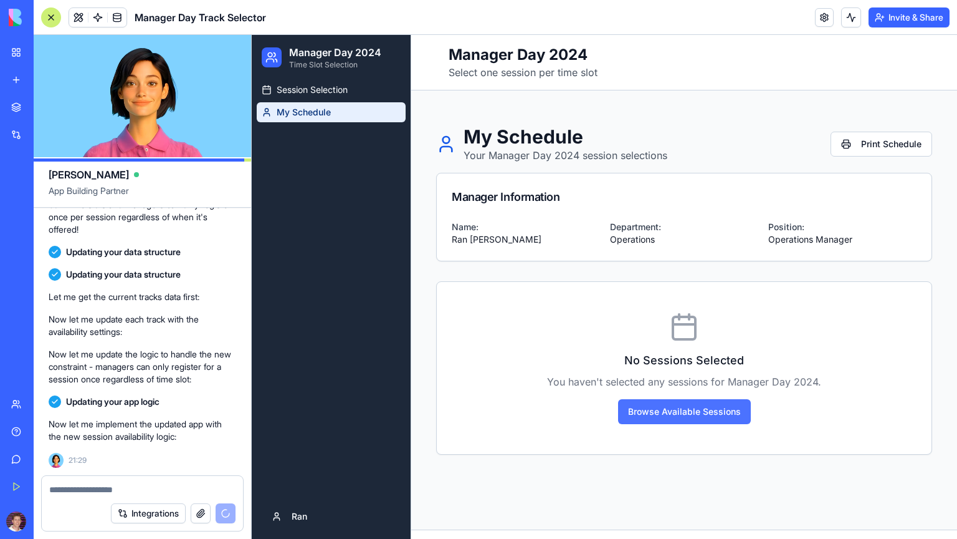
scroll to position [3203, 0]
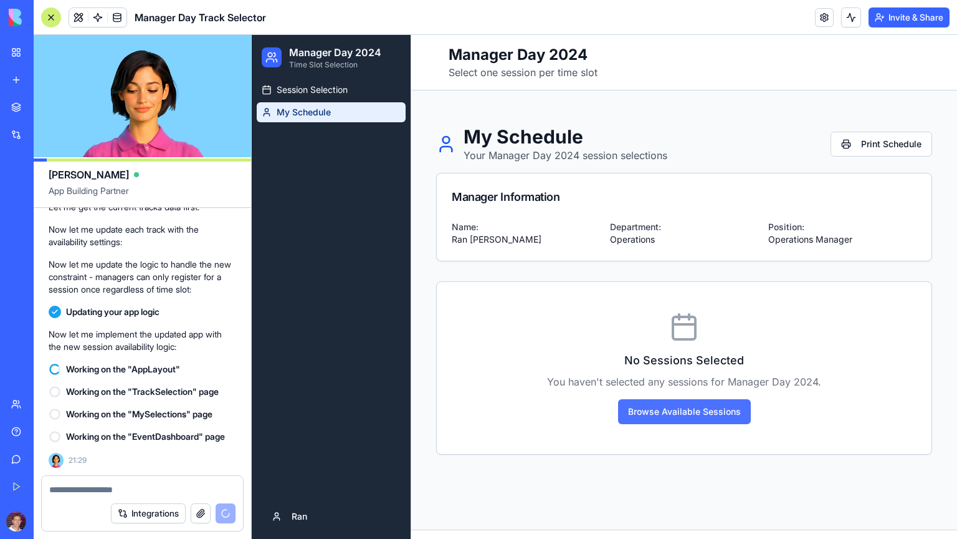
click at [666, 411] on button "Browse Available Sessions" at bounding box center [684, 411] width 133 height 25
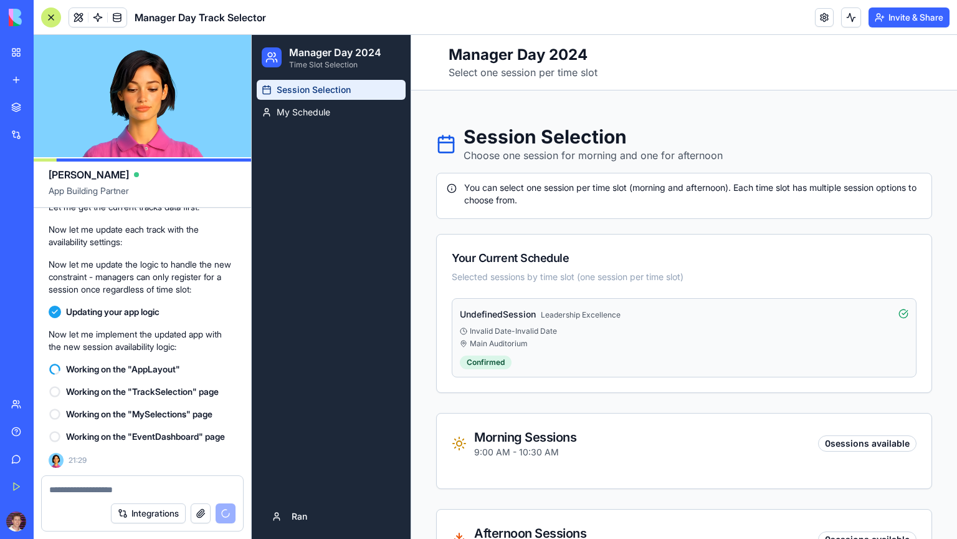
scroll to position [317, 0]
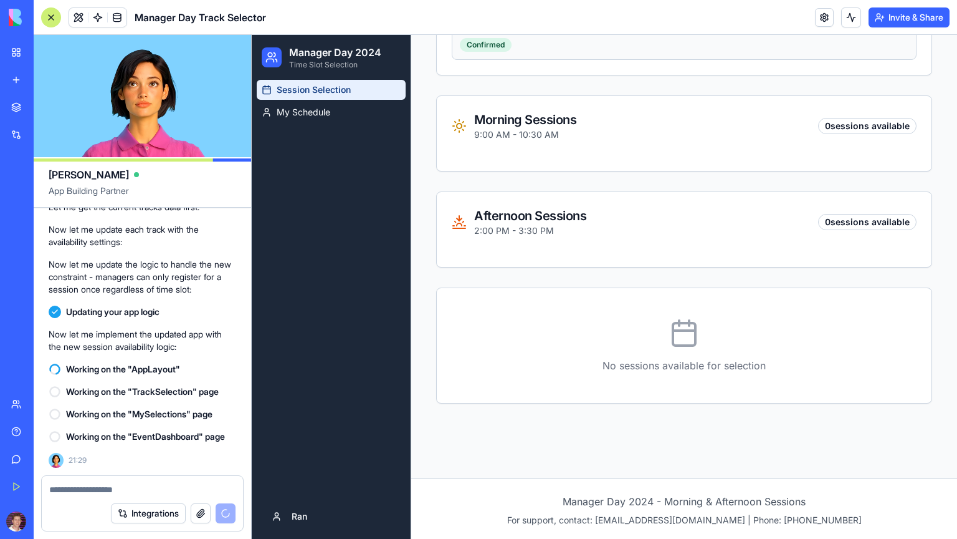
click at [607, 131] on div "Morning Sessions 9:00 AM - 10:30 AM 0 sessions available" at bounding box center [684, 126] width 465 height 30
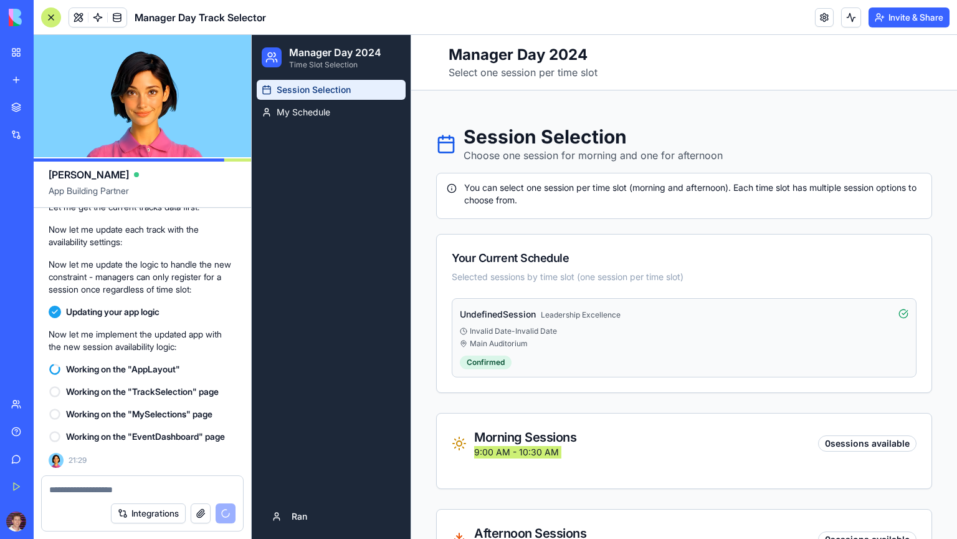
click at [41, 220] on div "New App" at bounding box center [28, 222] width 35 height 12
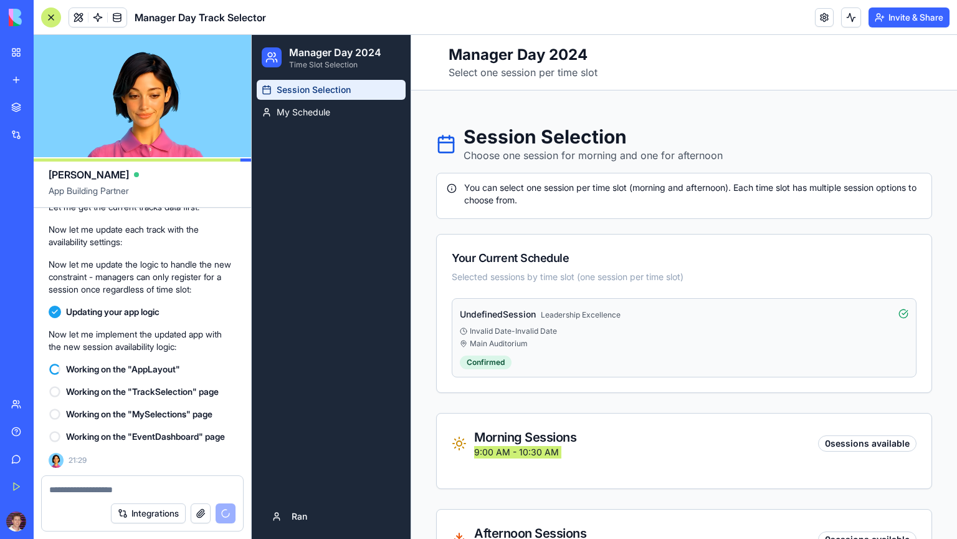
click at [41, 220] on div "New App" at bounding box center [28, 222] width 35 height 12
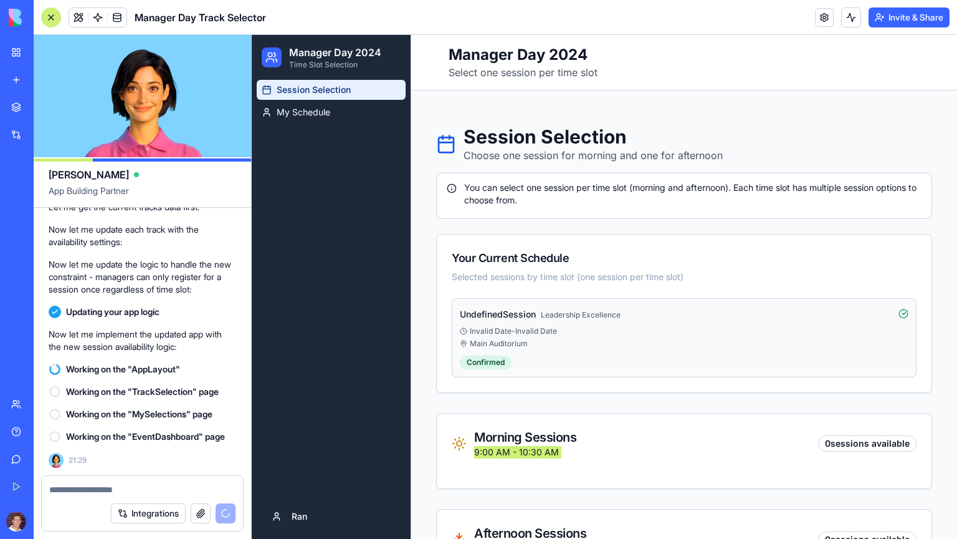
click at [41, 220] on div "New App" at bounding box center [28, 222] width 35 height 12
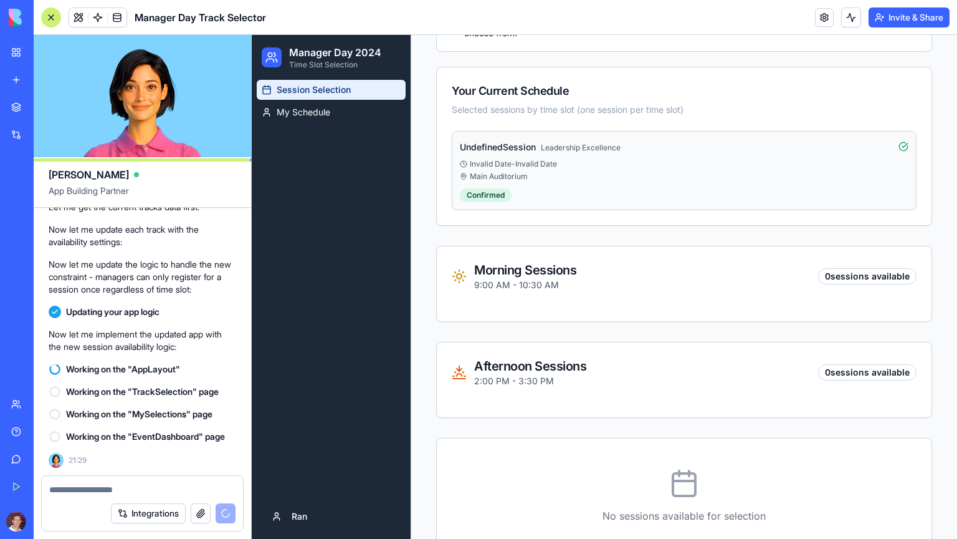
scroll to position [168, 0]
click at [115, 17] on link at bounding box center [117, 17] width 19 height 19
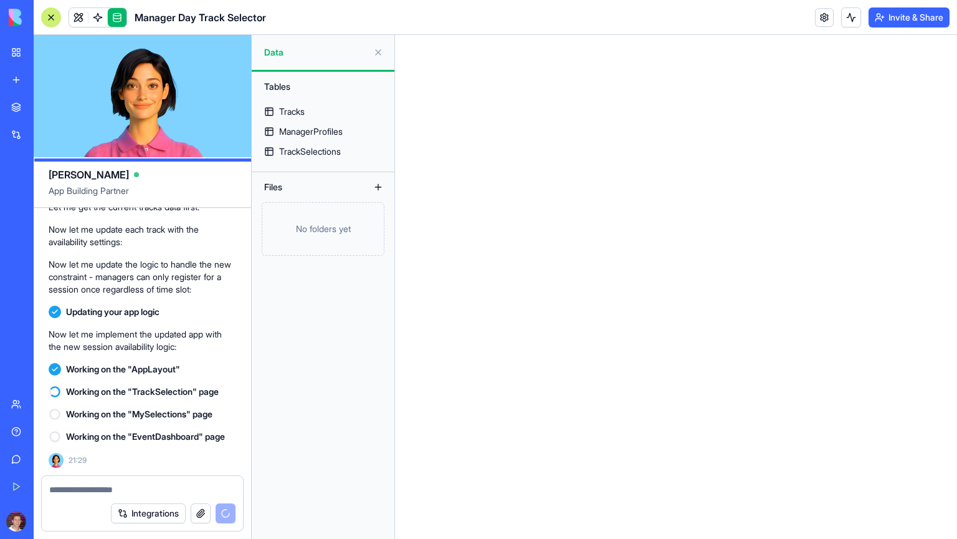
click at [50, 17] on div at bounding box center [51, 17] width 20 height 20
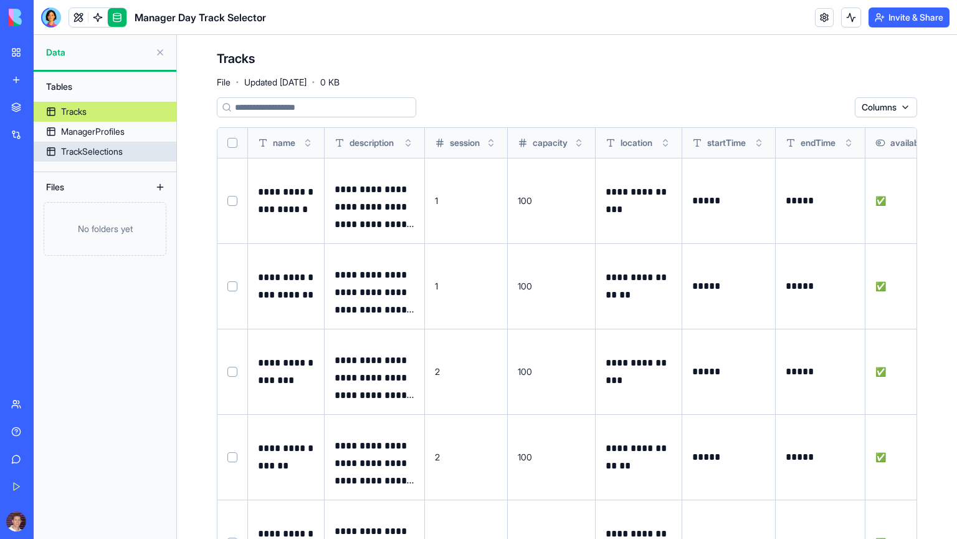
click at [91, 150] on div "TrackSelections" at bounding box center [92, 151] width 62 height 12
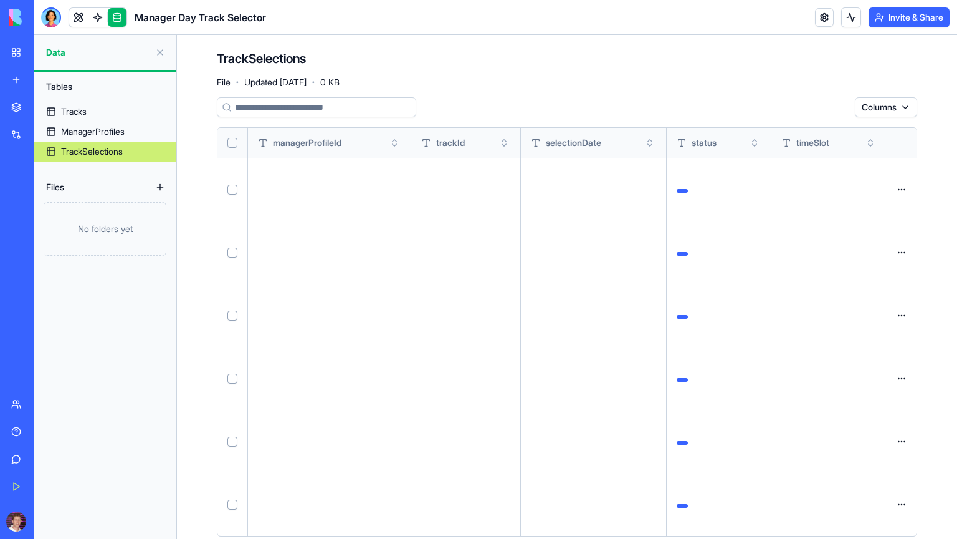
click at [82, 146] on div "TrackSelections" at bounding box center [92, 151] width 62 height 12
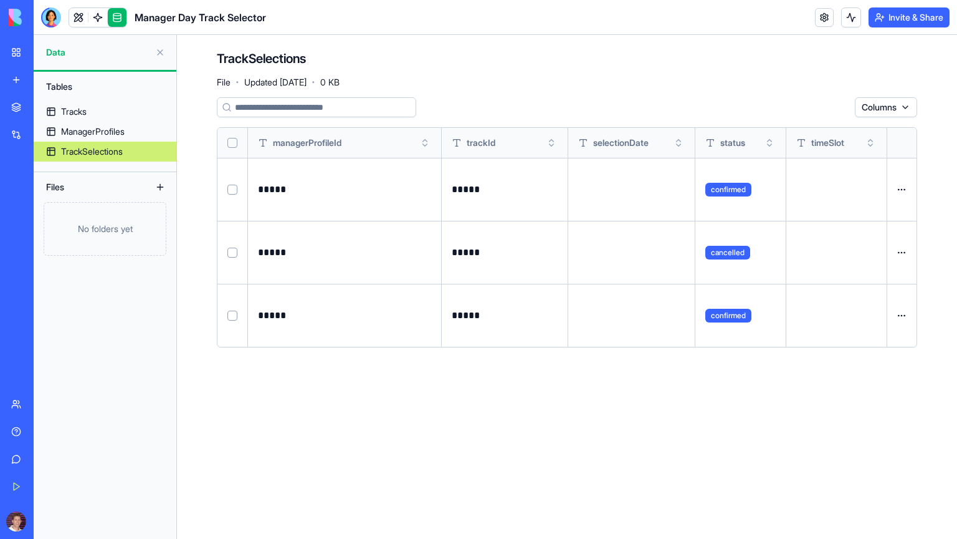
click at [232, 317] on button "Select row" at bounding box center [233, 315] width 10 height 10
click at [234, 249] on button "Select row" at bounding box center [233, 252] width 10 height 10
click at [232, 186] on button "Select row" at bounding box center [233, 189] width 10 height 10
click at [839, 107] on html "BETA My Workspace New app Marketplace Integrations Recent New App New App Manag…" at bounding box center [478, 269] width 957 height 539
click at [788, 132] on div "Delete" at bounding box center [809, 133] width 74 height 20
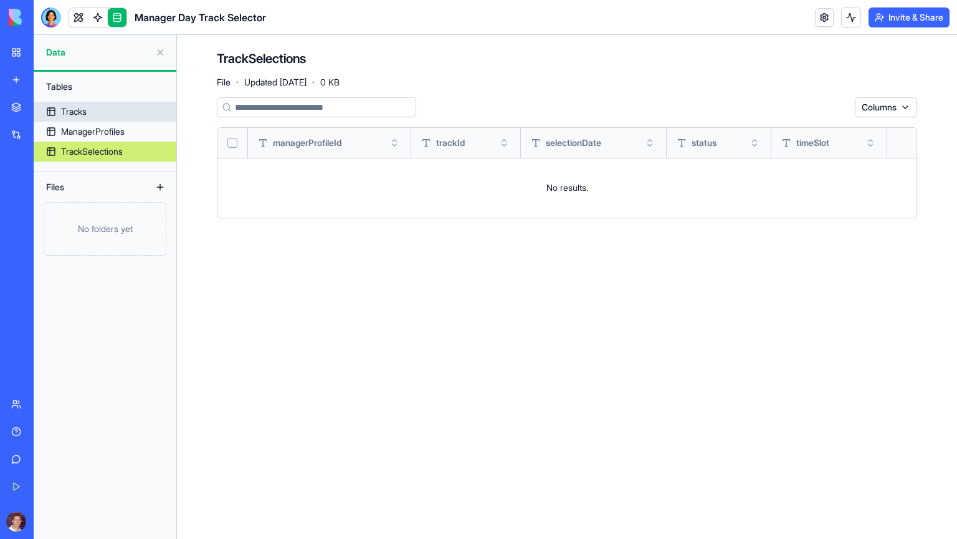
click at [73, 110] on div "Tracks" at bounding box center [74, 111] width 26 height 12
click at [80, 109] on div "Tracks" at bounding box center [74, 111] width 26 height 12
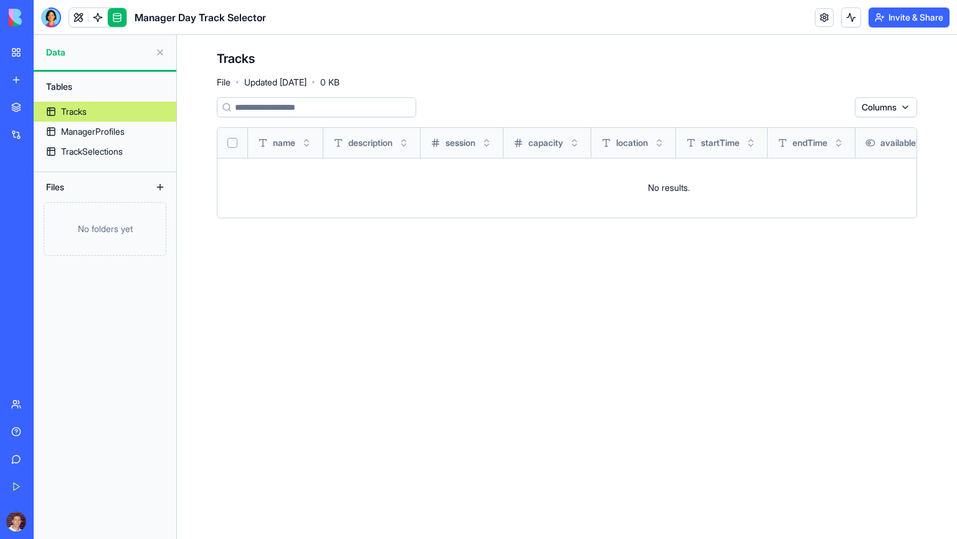
click at [162, 54] on button at bounding box center [160, 52] width 20 height 20
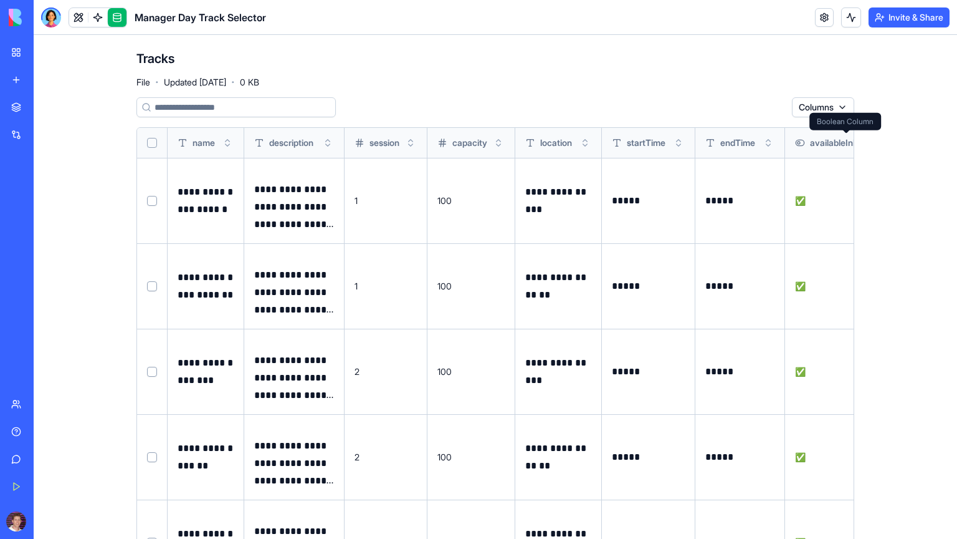
click at [838, 143] on span "availableInMorning" at bounding box center [847, 143] width 75 height 12
click at [0, 0] on button at bounding box center [0, 0] width 0 height 0
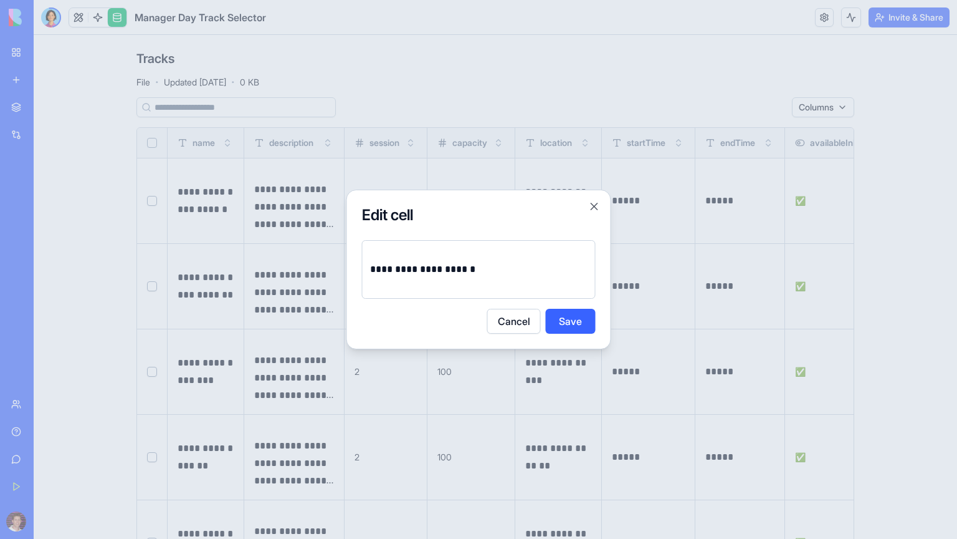
click at [512, 324] on button "Cancel" at bounding box center [514, 321] width 54 height 25
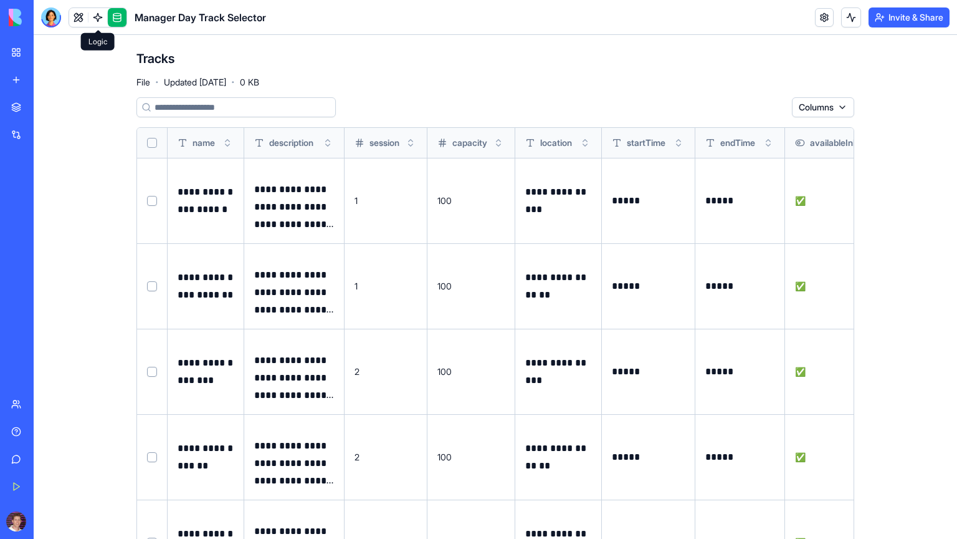
click at [81, 20] on span at bounding box center [97, 17] width 35 height 35
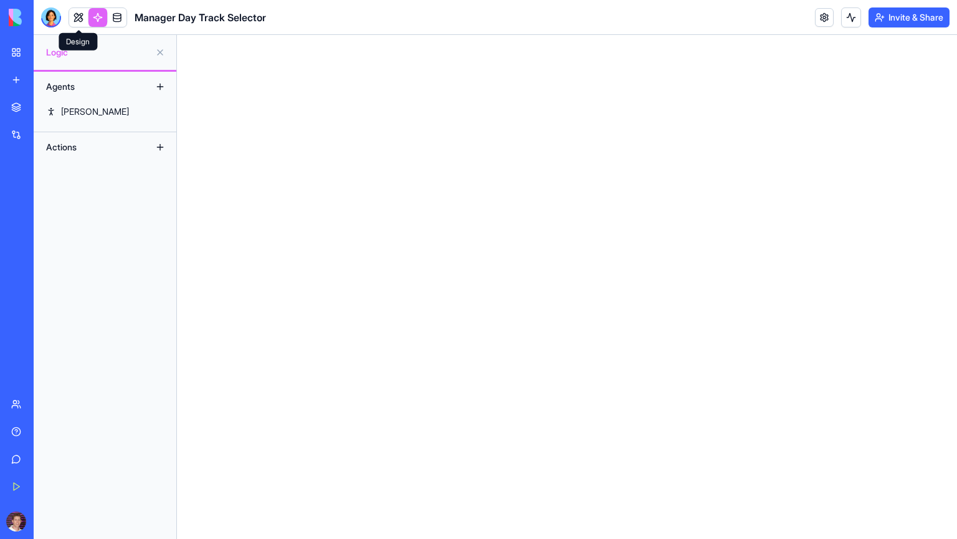
click at [80, 17] on link at bounding box center [78, 17] width 19 height 19
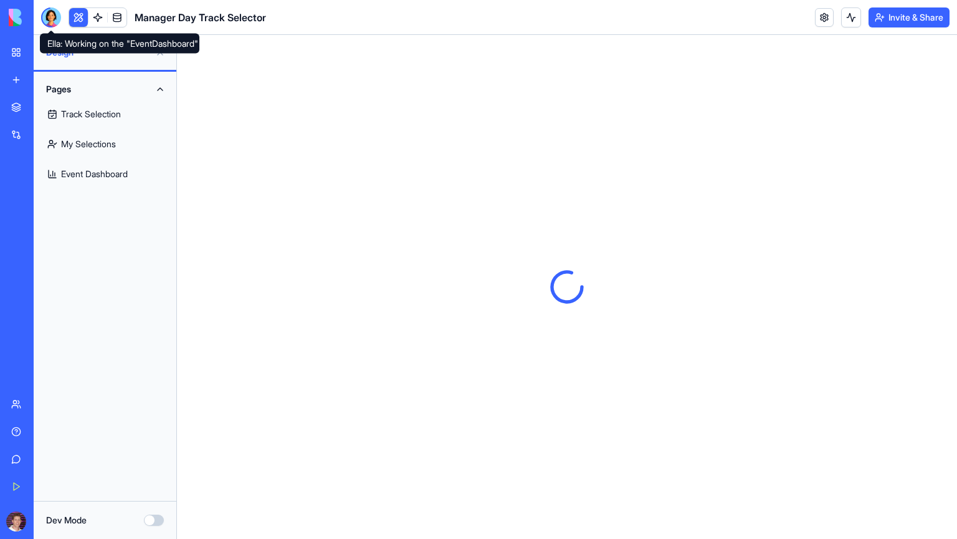
click at [49, 23] on div at bounding box center [51, 17] width 20 height 20
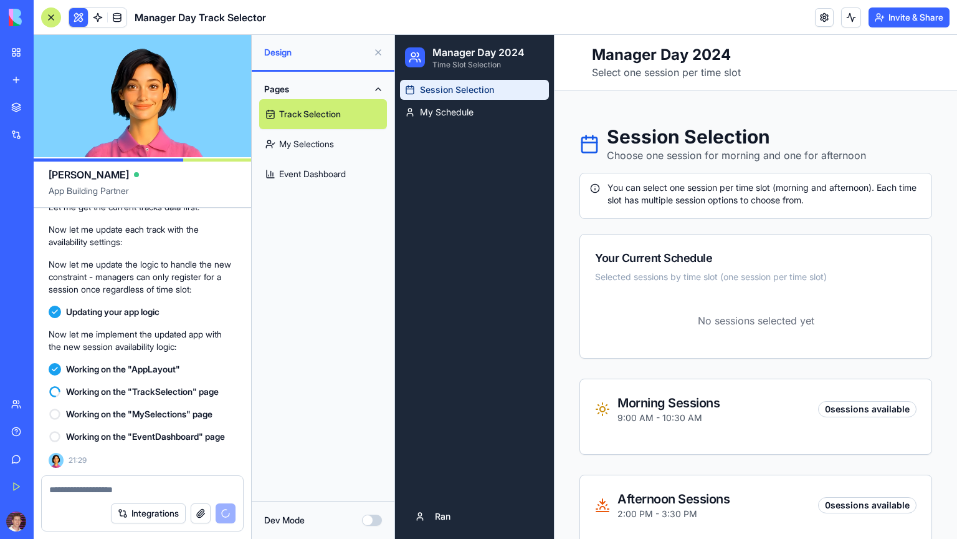
click at [64, 522] on button "Upgrade" at bounding box center [62, 521] width 47 height 20
click at [59, 520] on button "Upgrade" at bounding box center [62, 521] width 47 height 20
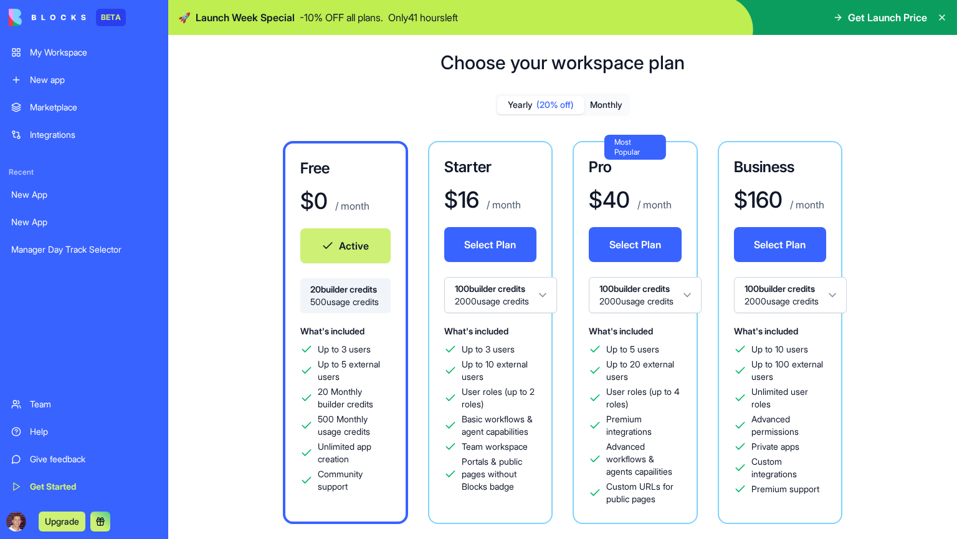
scroll to position [21, 0]
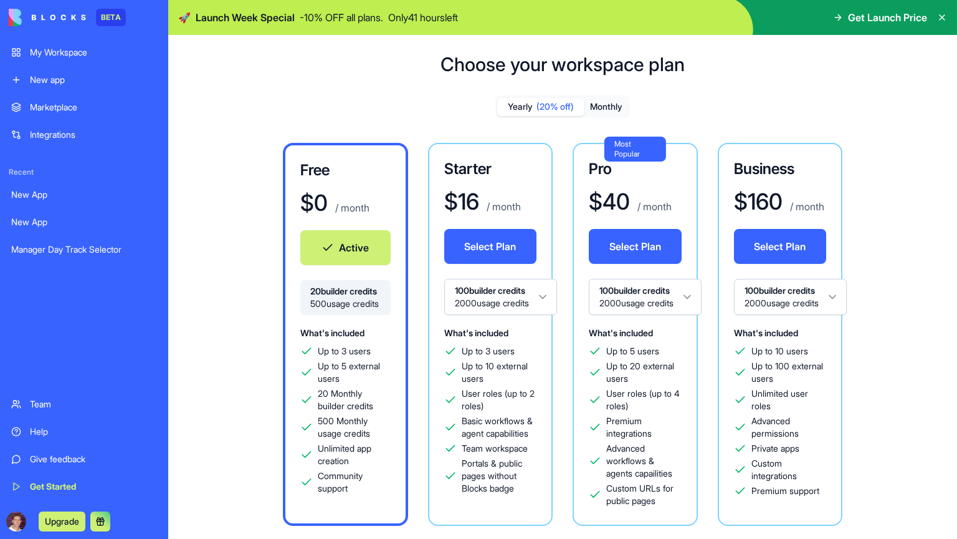
click at [939, 17] on icon at bounding box center [942, 17] width 10 height 10
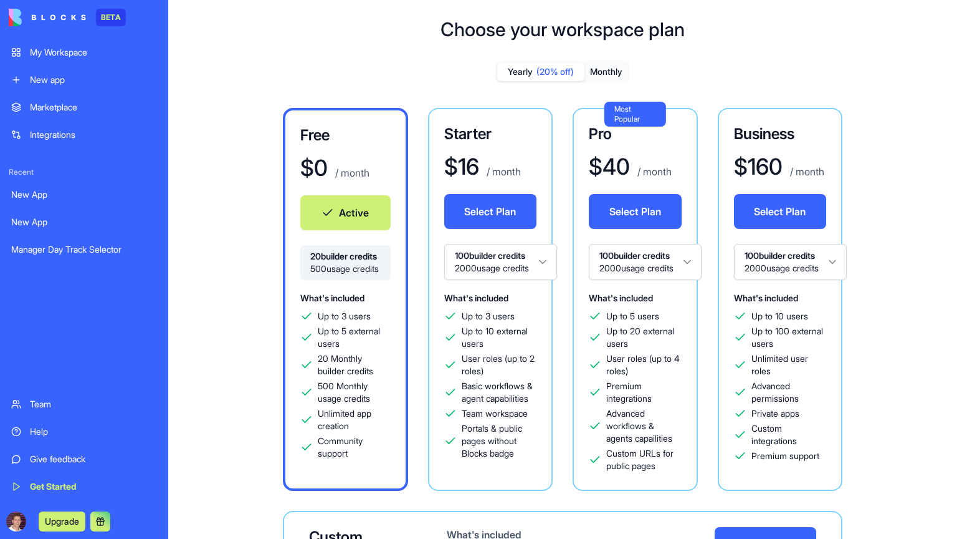
click at [32, 213] on link "New App" at bounding box center [84, 221] width 161 height 25
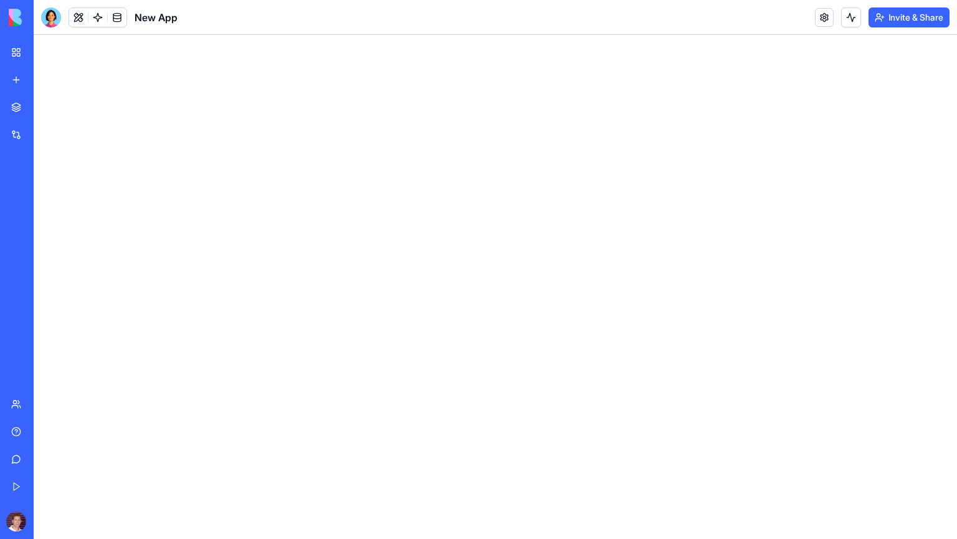
click at [32, 213] on link "New App" at bounding box center [29, 221] width 50 height 25
click at [44, 250] on div "Manager Day Track Selector" at bounding box center [28, 249] width 35 height 12
click at [42, 251] on div "Manager Day Track Selector" at bounding box center [28, 249] width 35 height 12
